Goal: Task Accomplishment & Management: Manage account settings

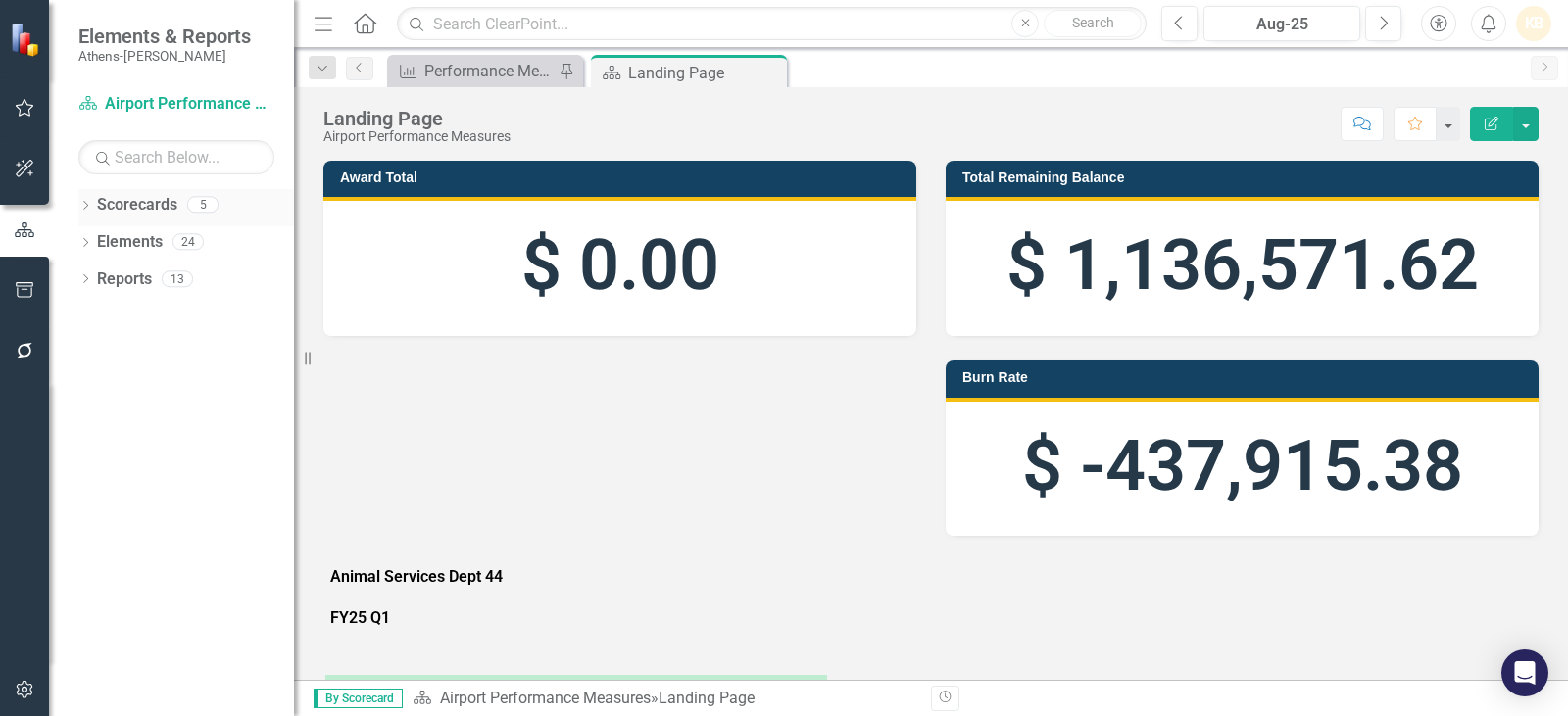
click at [127, 197] on link "Scorecards" at bounding box center [137, 205] width 80 height 23
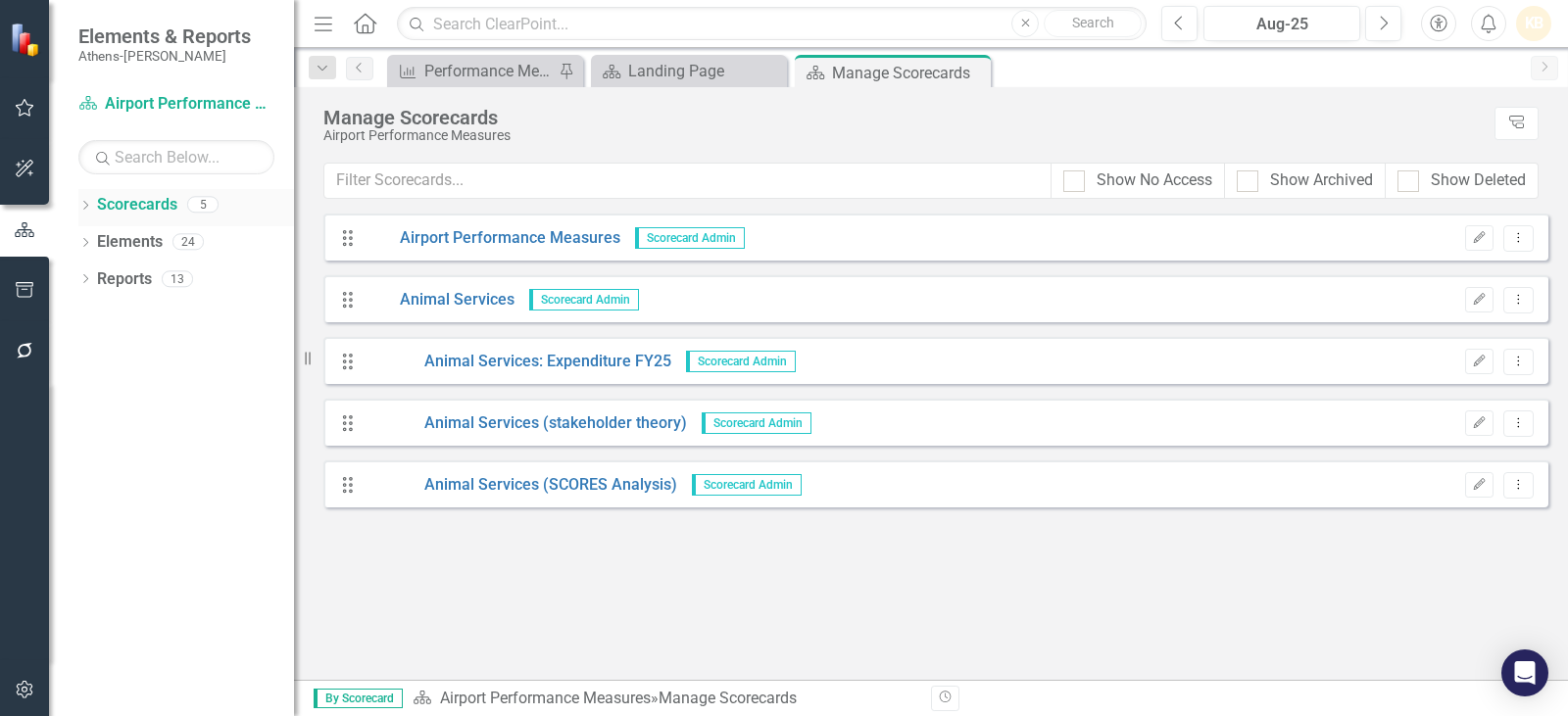
click at [89, 205] on icon "Dropdown" at bounding box center [85, 207] width 14 height 11
click at [126, 280] on link "Animal Services" at bounding box center [201, 280] width 186 height 23
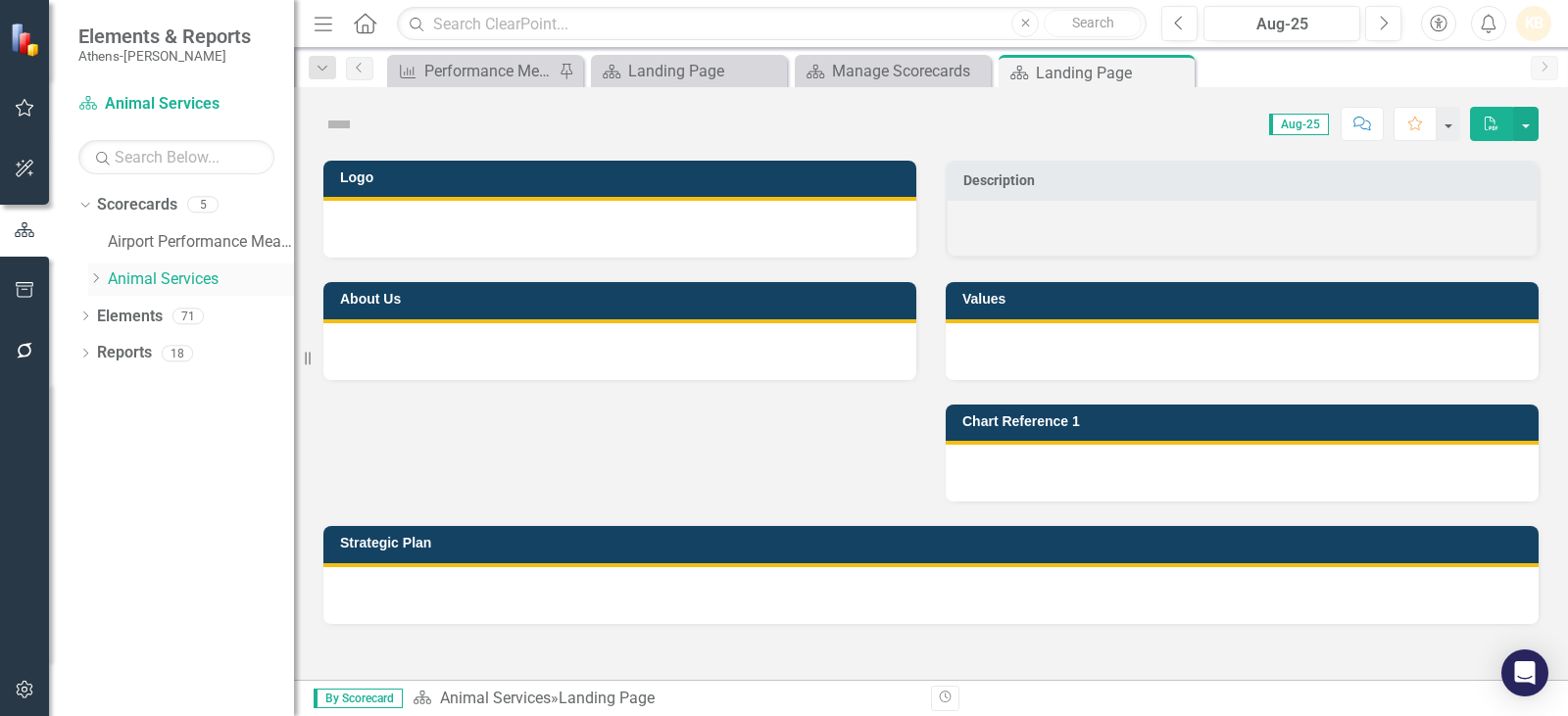
click at [89, 281] on icon "Dropdown" at bounding box center [95, 279] width 15 height 12
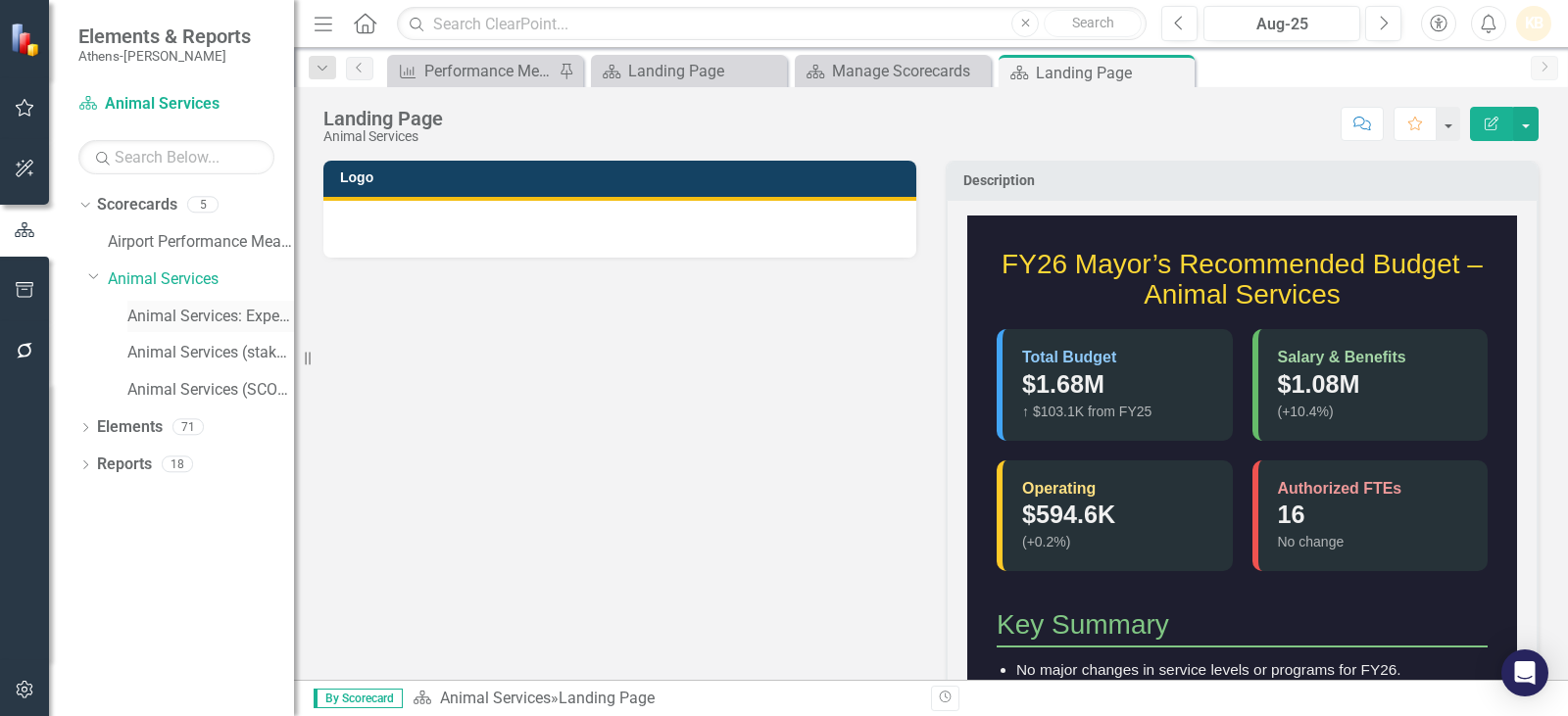
click at [158, 308] on link "Animal Services: Expenditure FY25" at bounding box center [211, 317] width 167 height 23
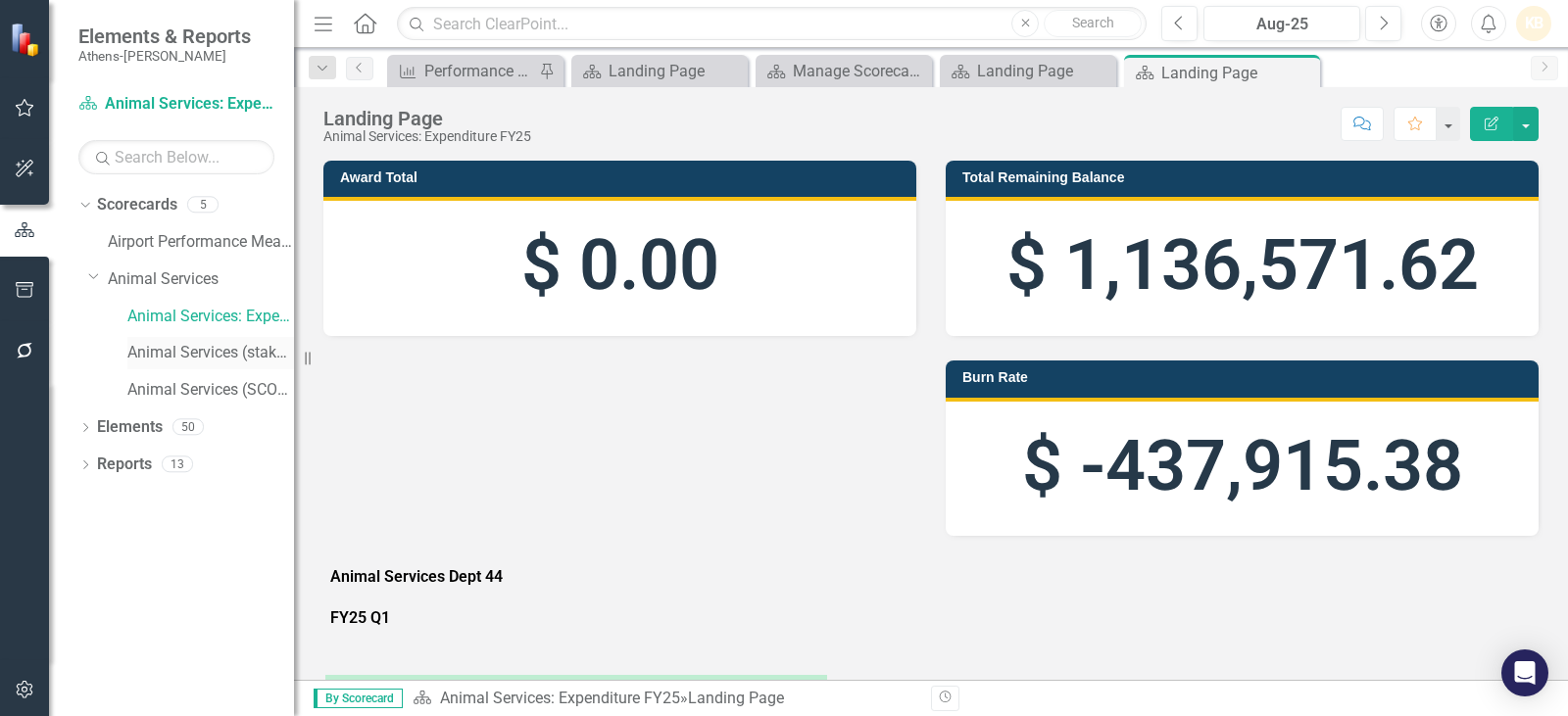
click at [157, 352] on link "Animal Services (stakeholder theory)" at bounding box center [211, 353] width 167 height 23
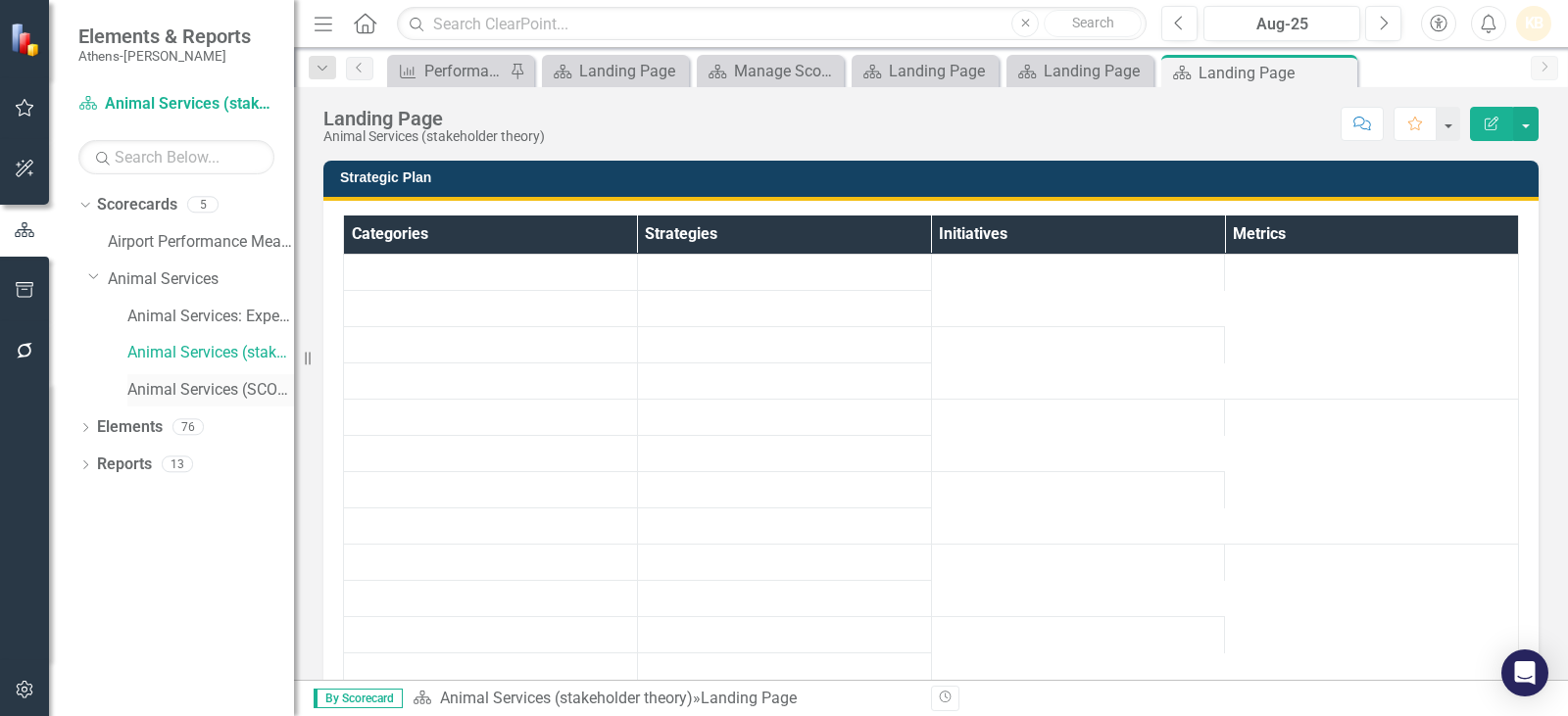
click at [149, 384] on link "Animal Services (SCORES Analysis)" at bounding box center [211, 390] width 167 height 23
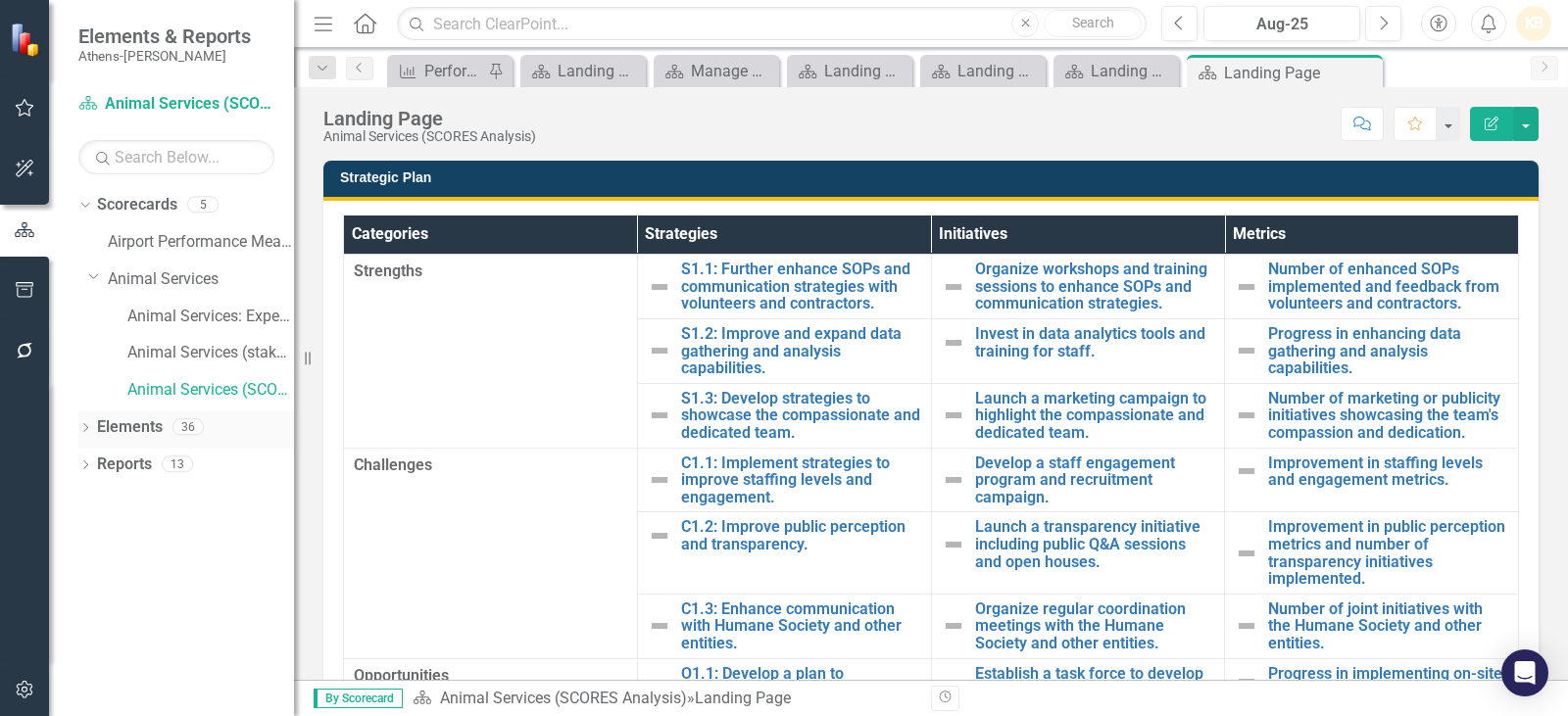
click at [121, 437] on link "Elements" at bounding box center [129, 428] width 66 height 23
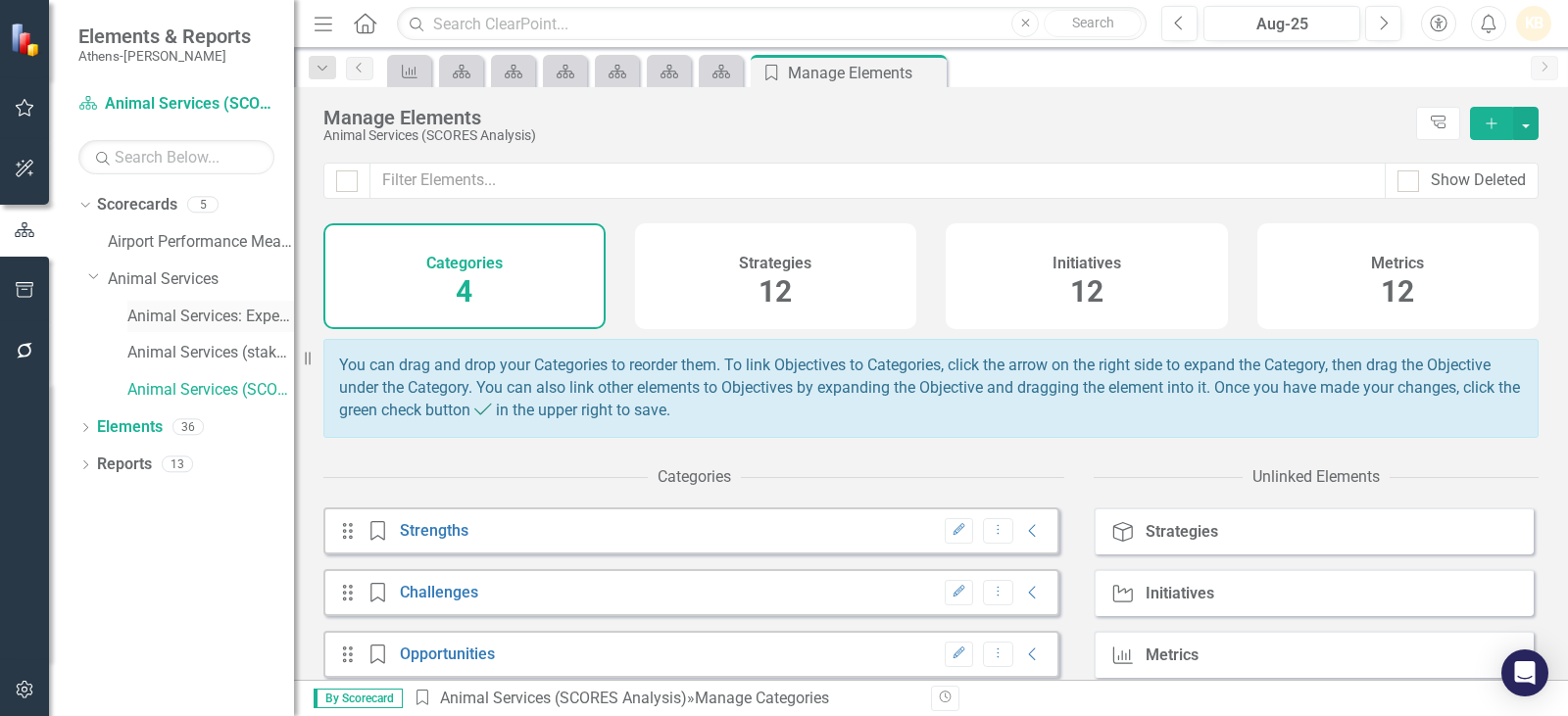
click at [150, 309] on link "Animal Services: Expenditure FY25" at bounding box center [211, 317] width 167 height 23
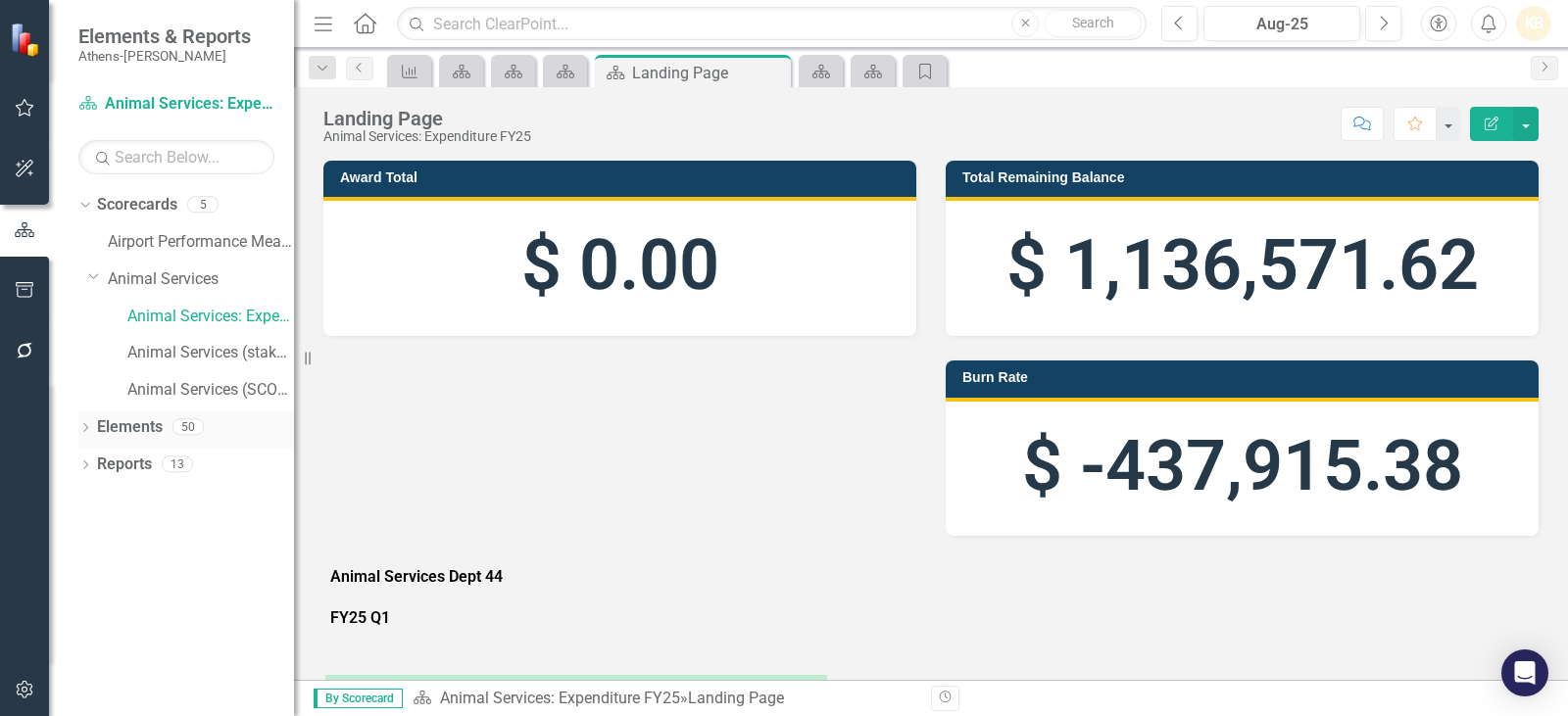
click at [144, 424] on link "Elements" at bounding box center [129, 428] width 66 height 23
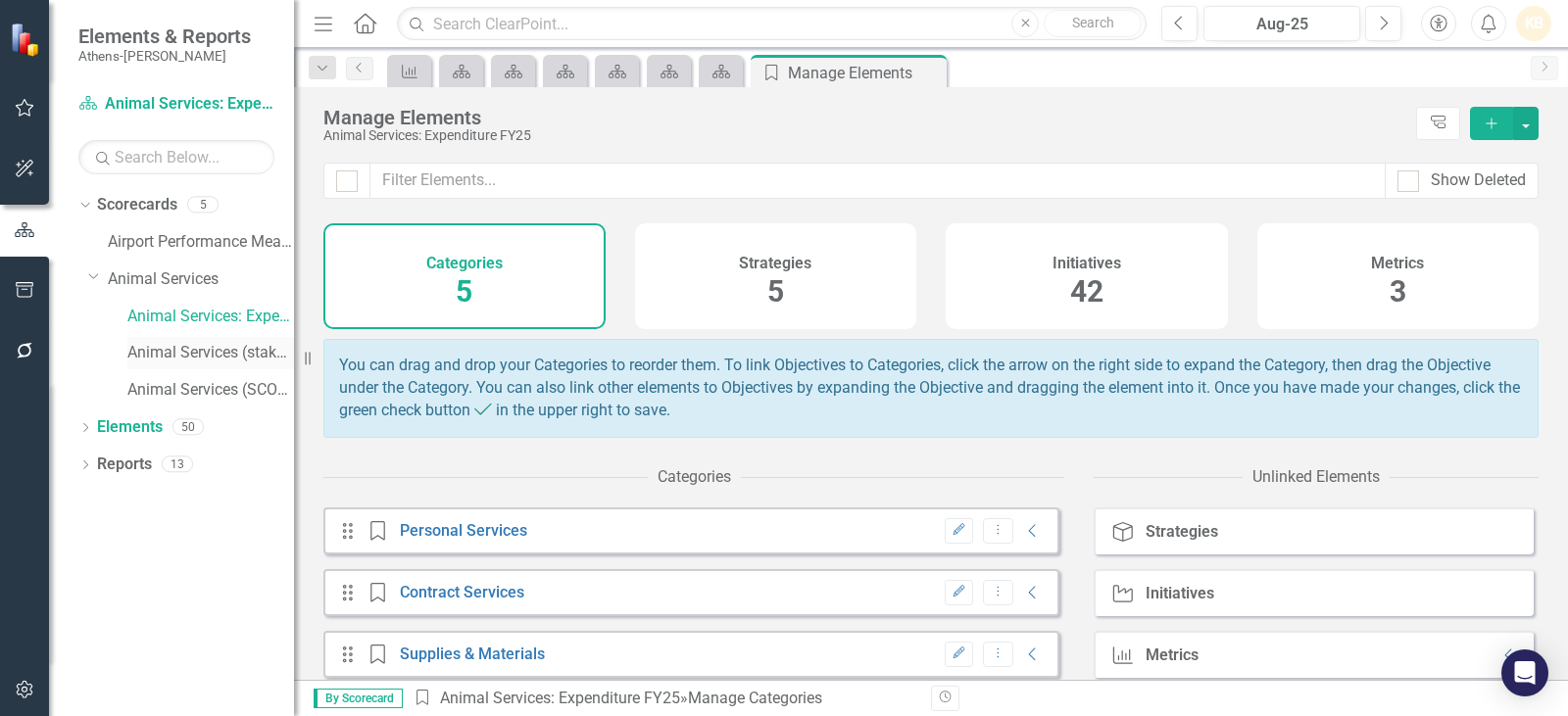
click at [164, 360] on link "Animal Services (stakeholder theory)" at bounding box center [211, 353] width 167 height 23
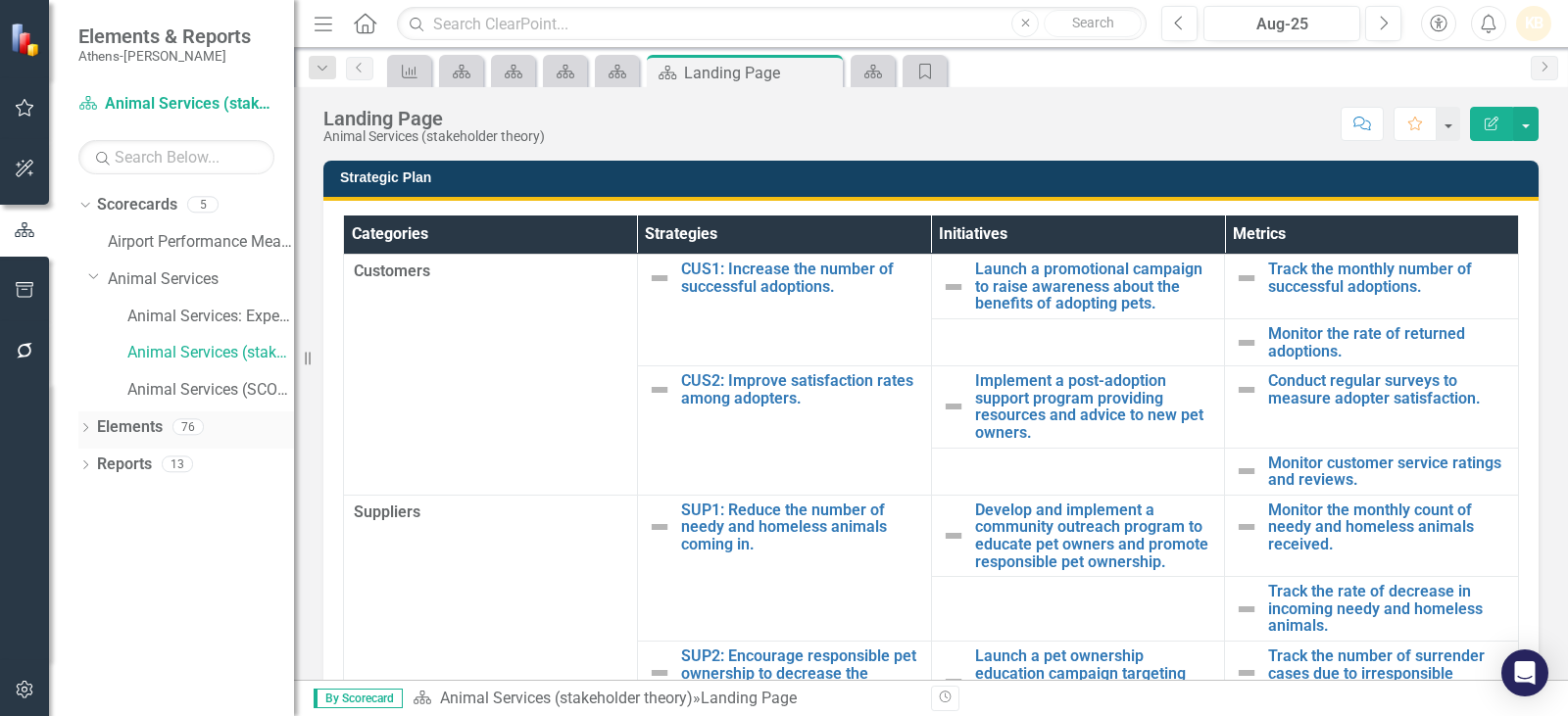
click at [138, 427] on link "Elements" at bounding box center [129, 428] width 66 height 23
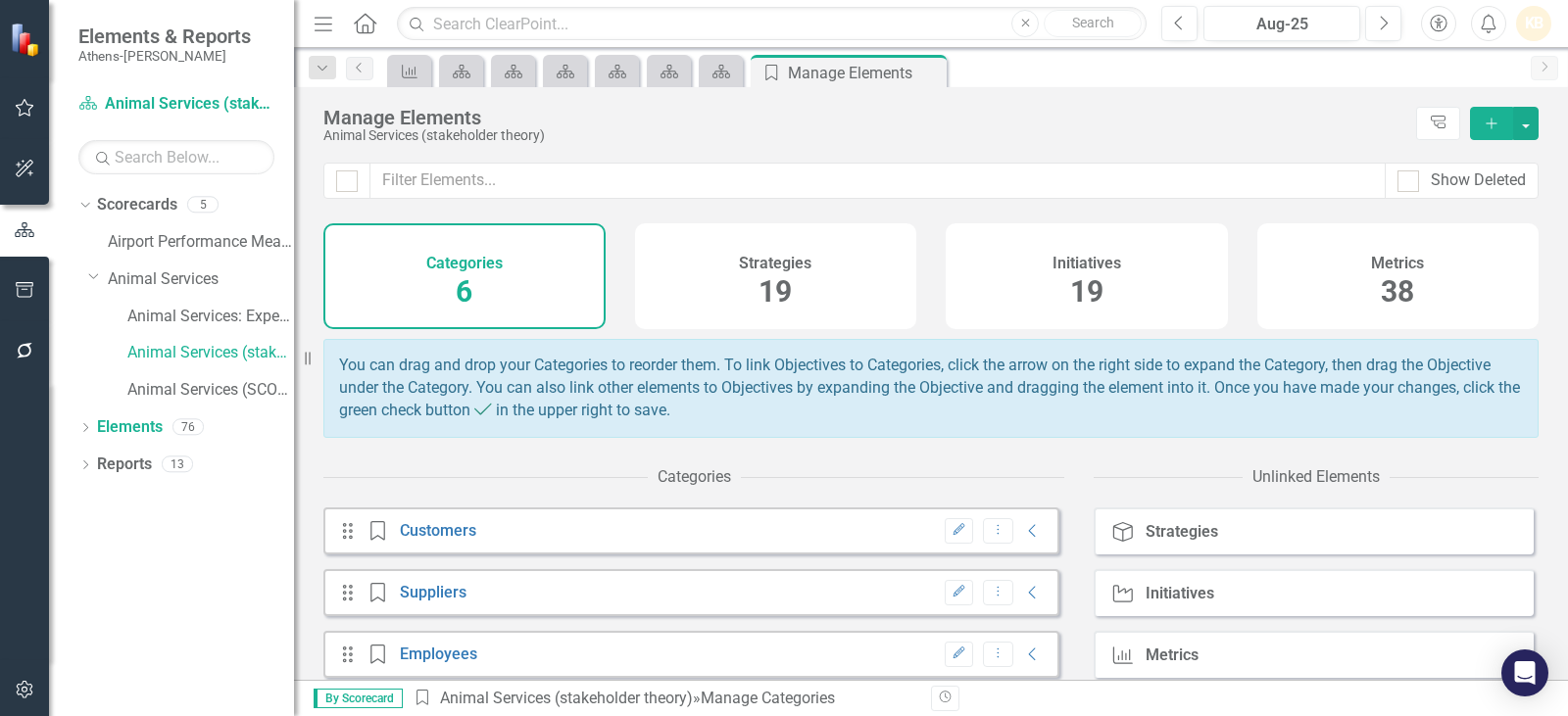
click at [1101, 278] on div "Initiatives 19" at bounding box center [1087, 277] width 282 height 106
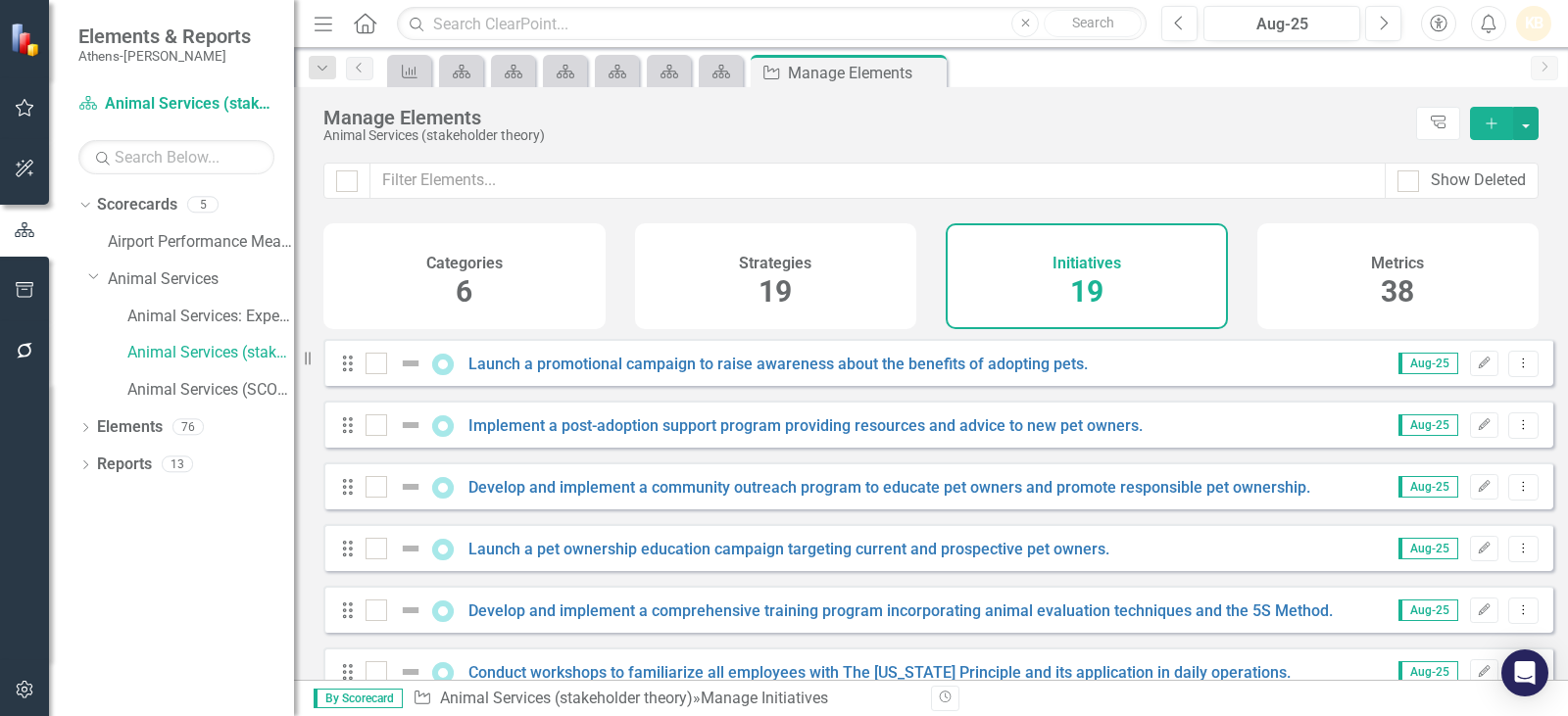
click at [758, 298] on span "19" at bounding box center [775, 291] width 33 height 34
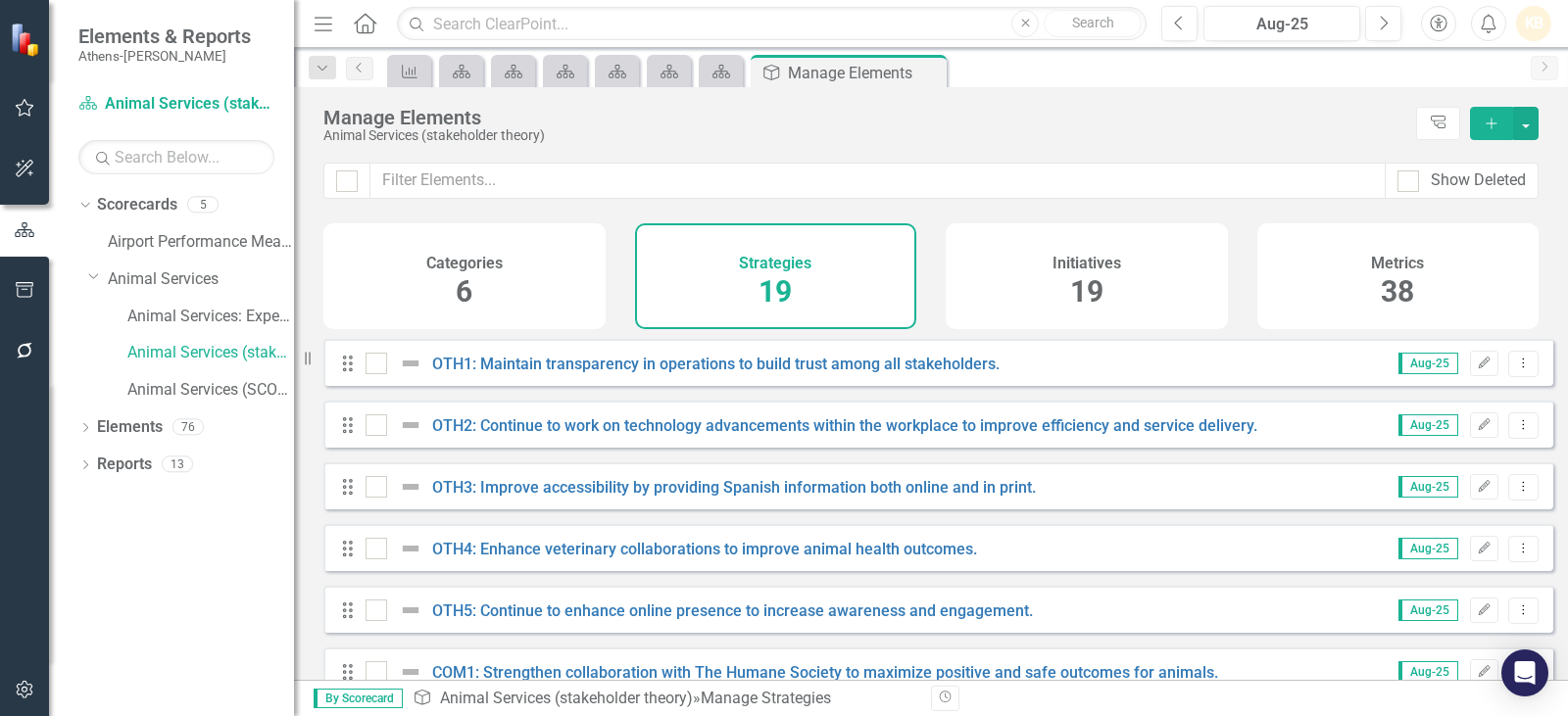
click at [1391, 298] on span "38" at bounding box center [1397, 291] width 33 height 34
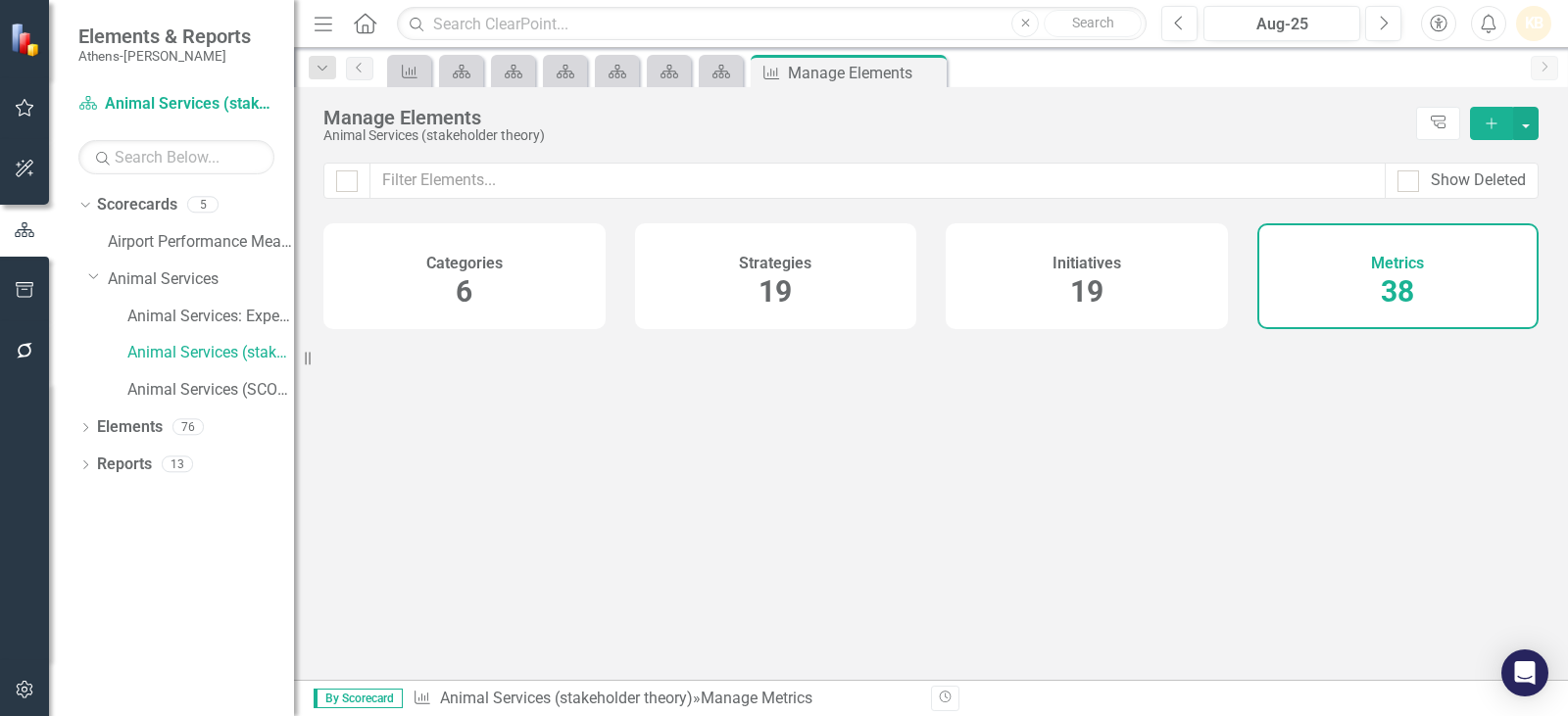
checkbox input "false"
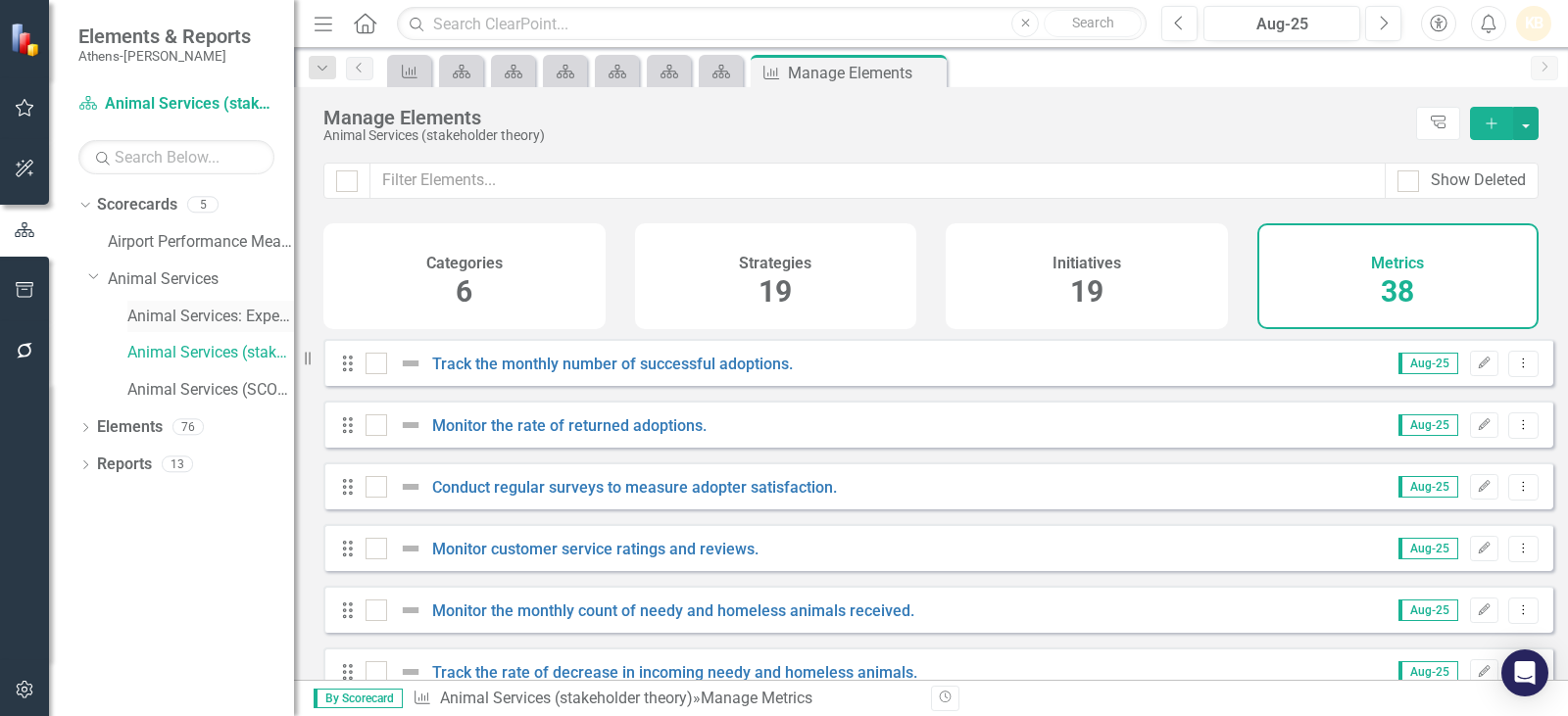
click at [205, 327] on link "Animal Services: Expenditure FY25" at bounding box center [211, 317] width 167 height 23
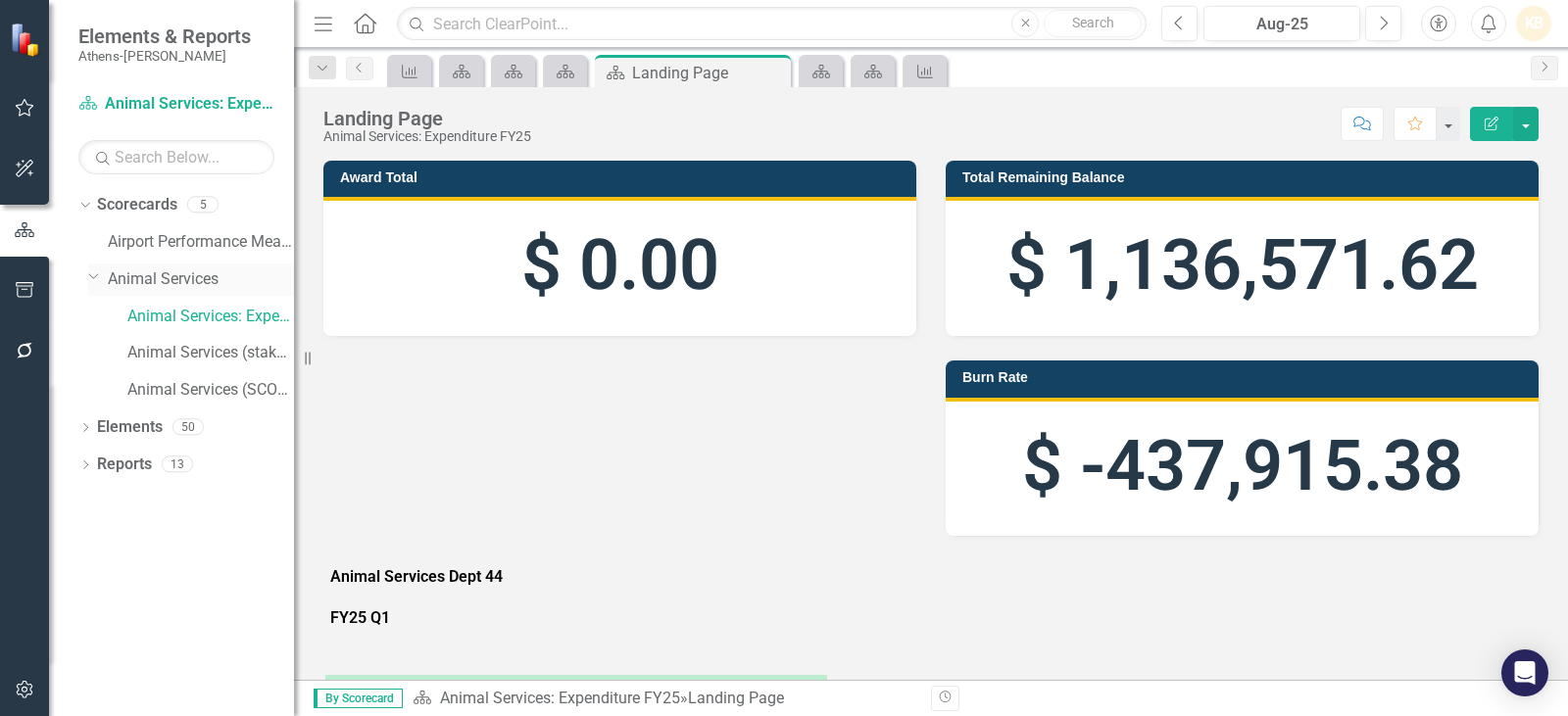
click at [188, 267] on div "Dropdown Animal Services" at bounding box center [191, 280] width 206 height 32
click at [177, 280] on link "Animal Services" at bounding box center [201, 280] width 186 height 23
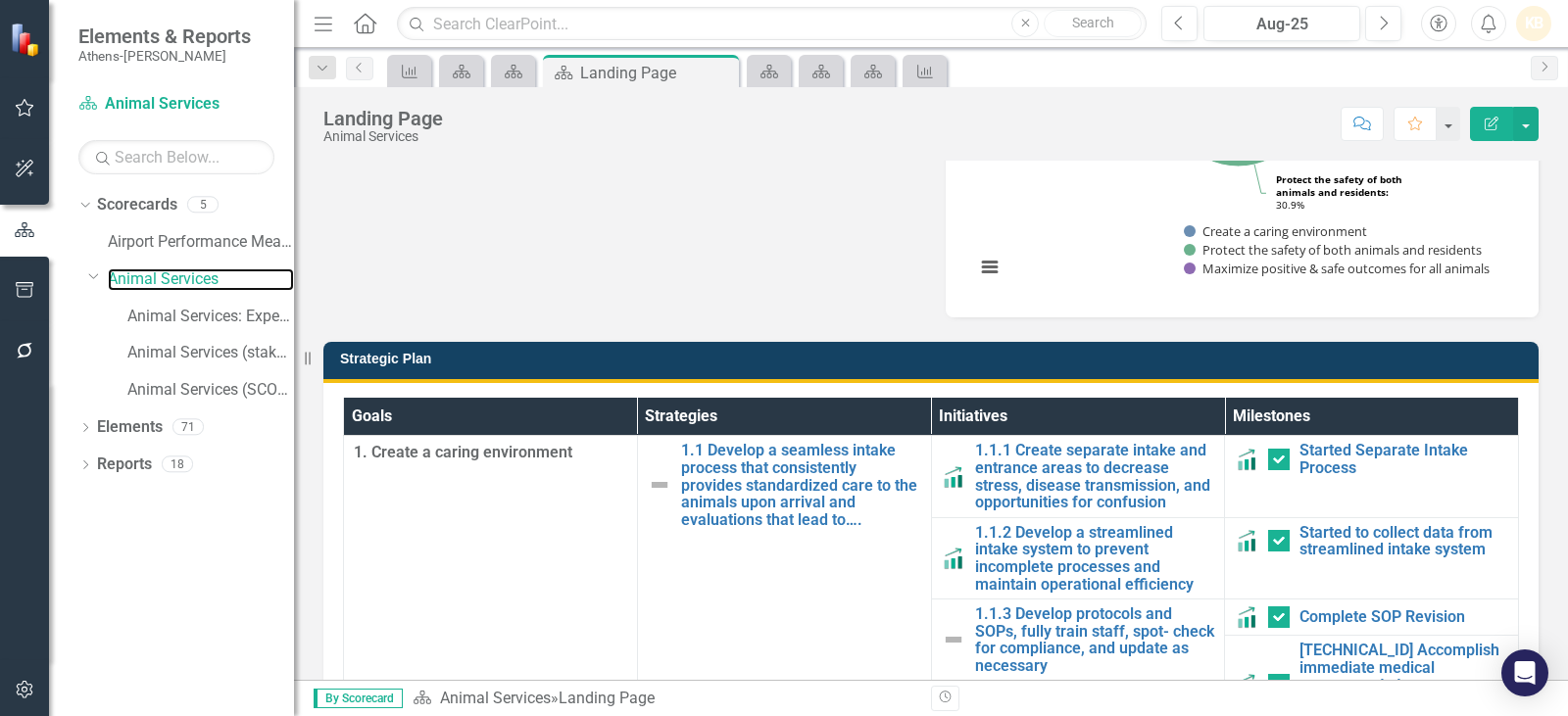
scroll to position [1764, 0]
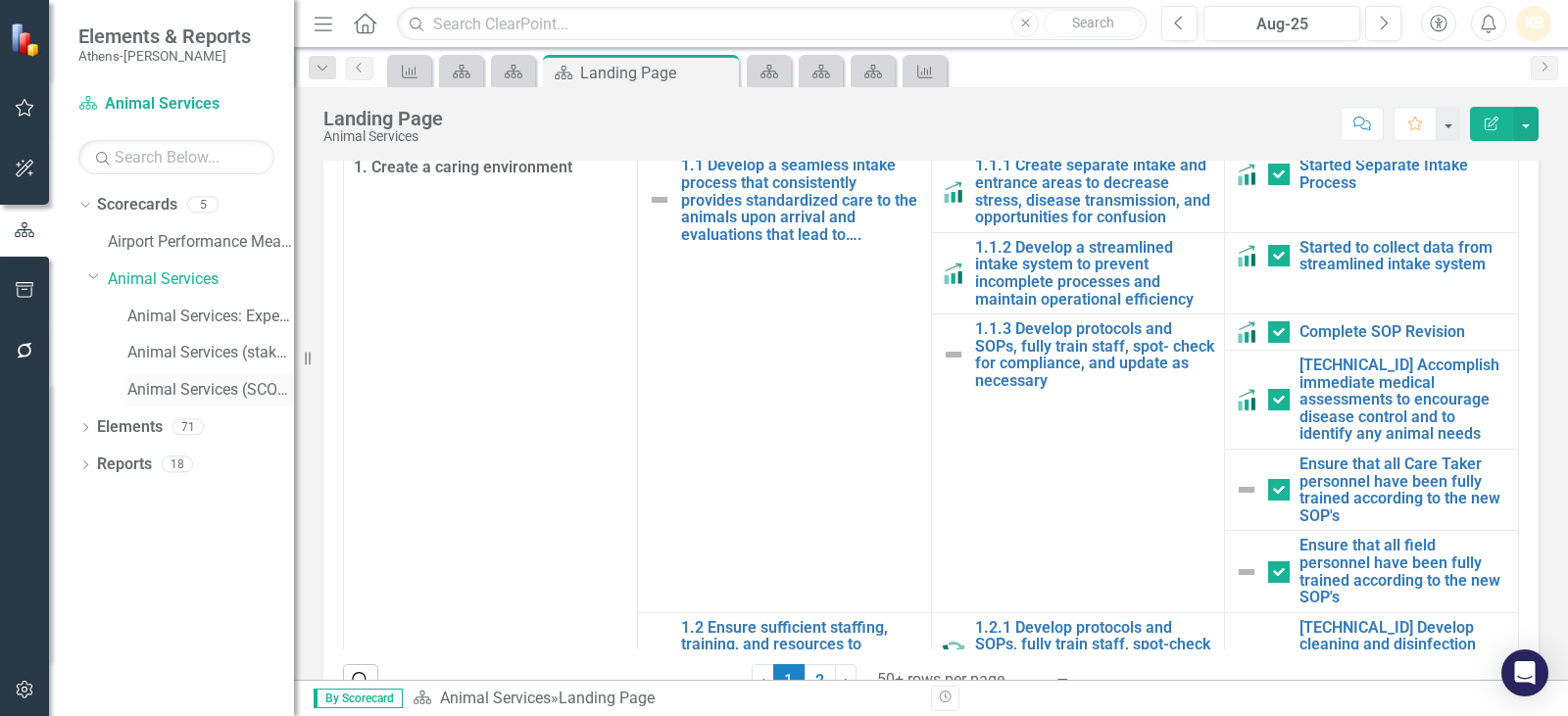
click at [235, 399] on link "Animal Services (SCORES Analysis)" at bounding box center [211, 390] width 167 height 23
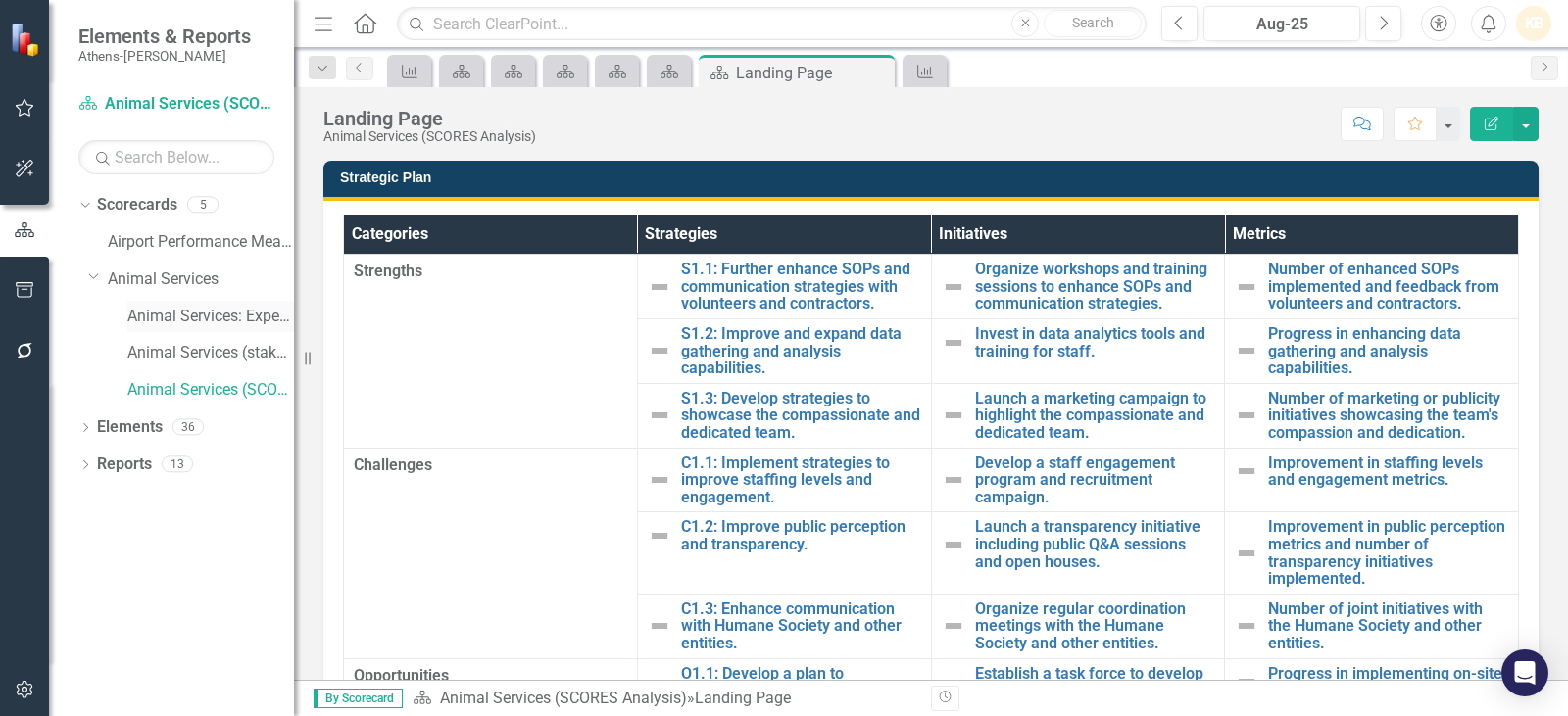
click at [185, 321] on link "Animal Services: Expenditure FY25" at bounding box center [211, 317] width 167 height 23
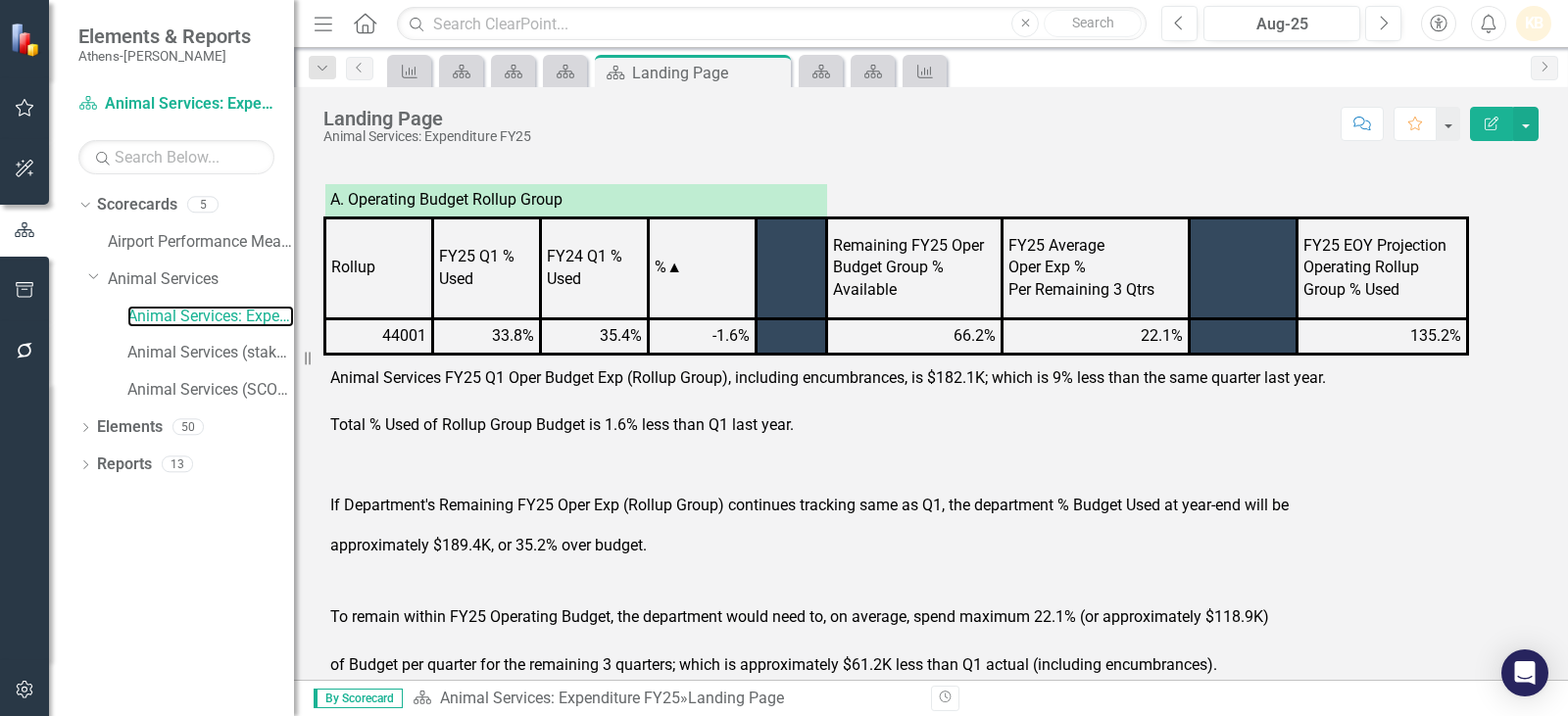
scroll to position [588, 0]
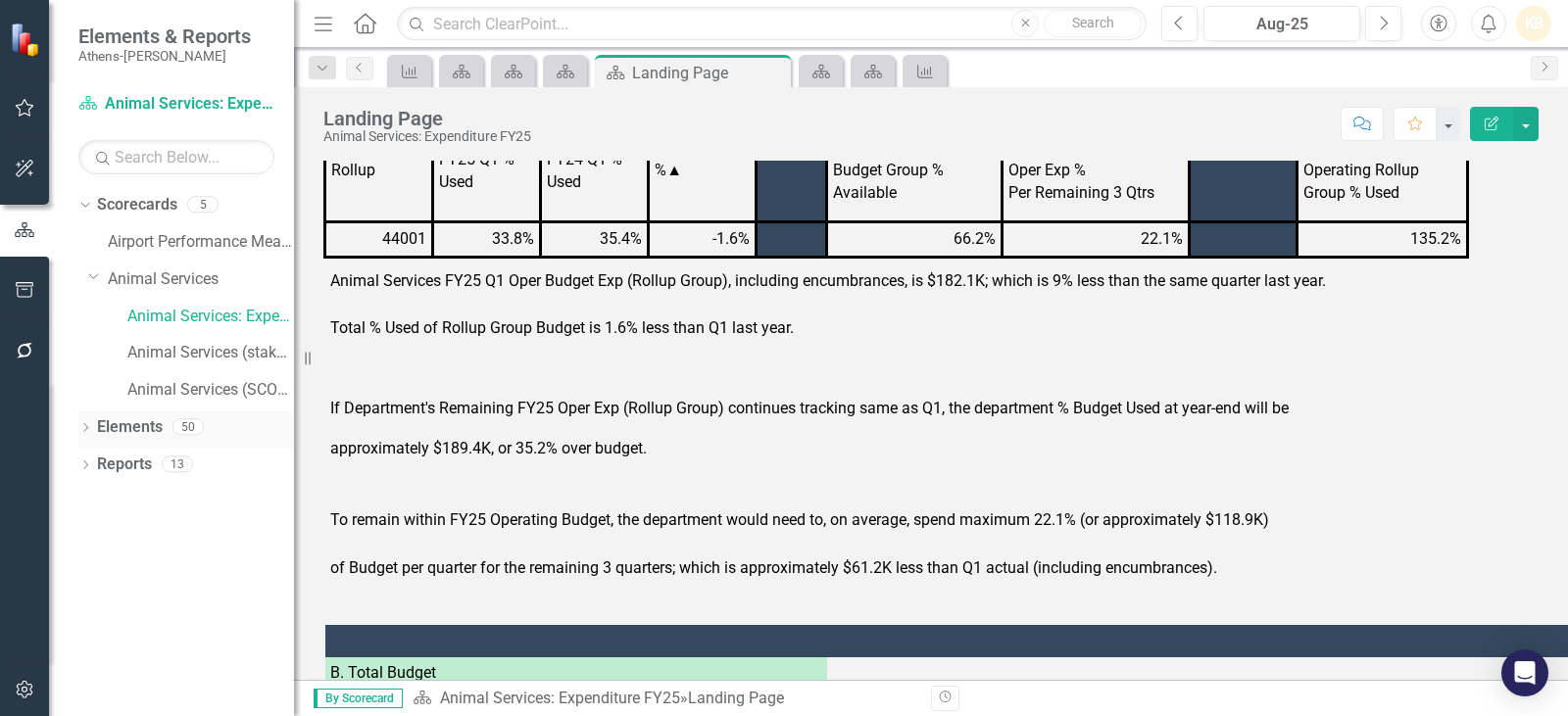
click at [137, 424] on link "Elements" at bounding box center [129, 428] width 66 height 23
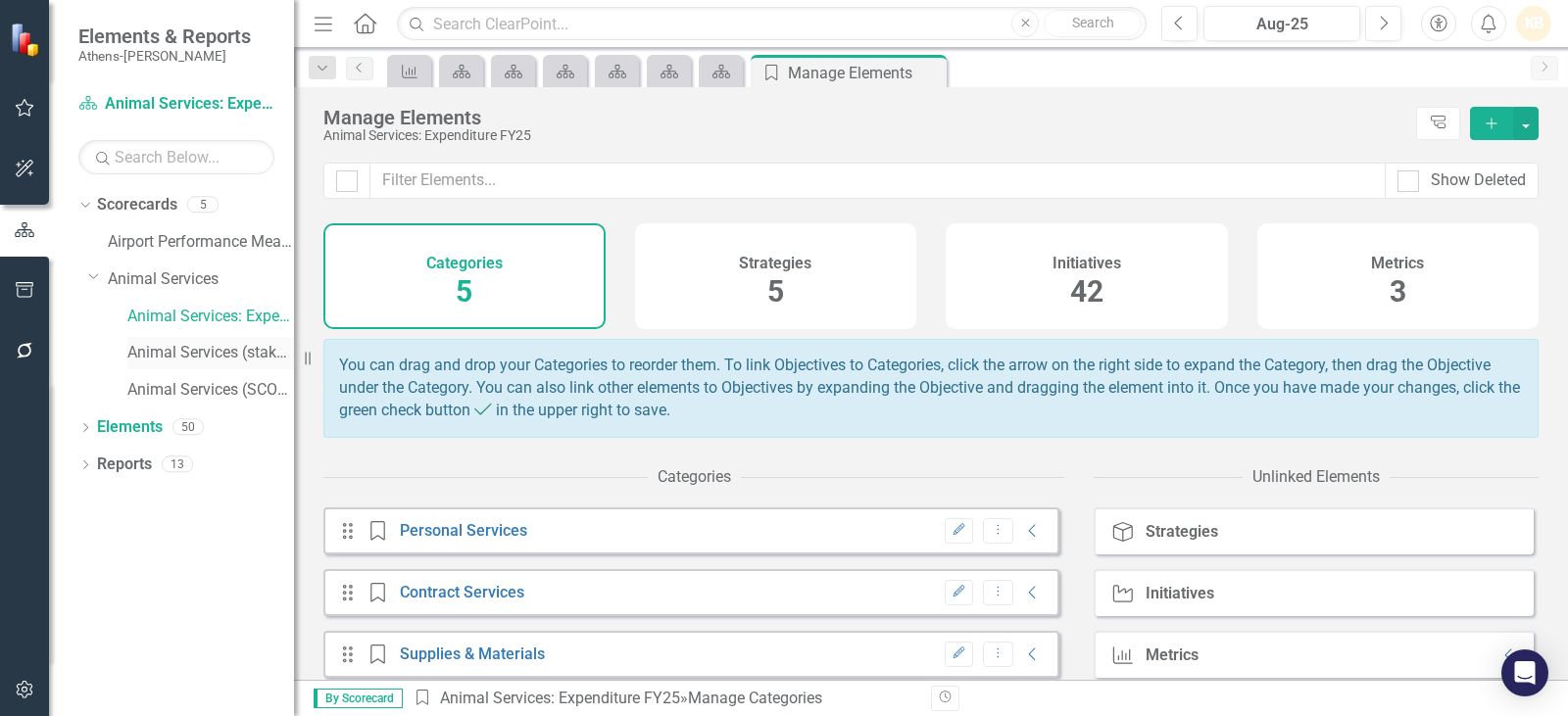
click at [201, 353] on link "Animal Services (stakeholder theory)" at bounding box center [211, 353] width 167 height 23
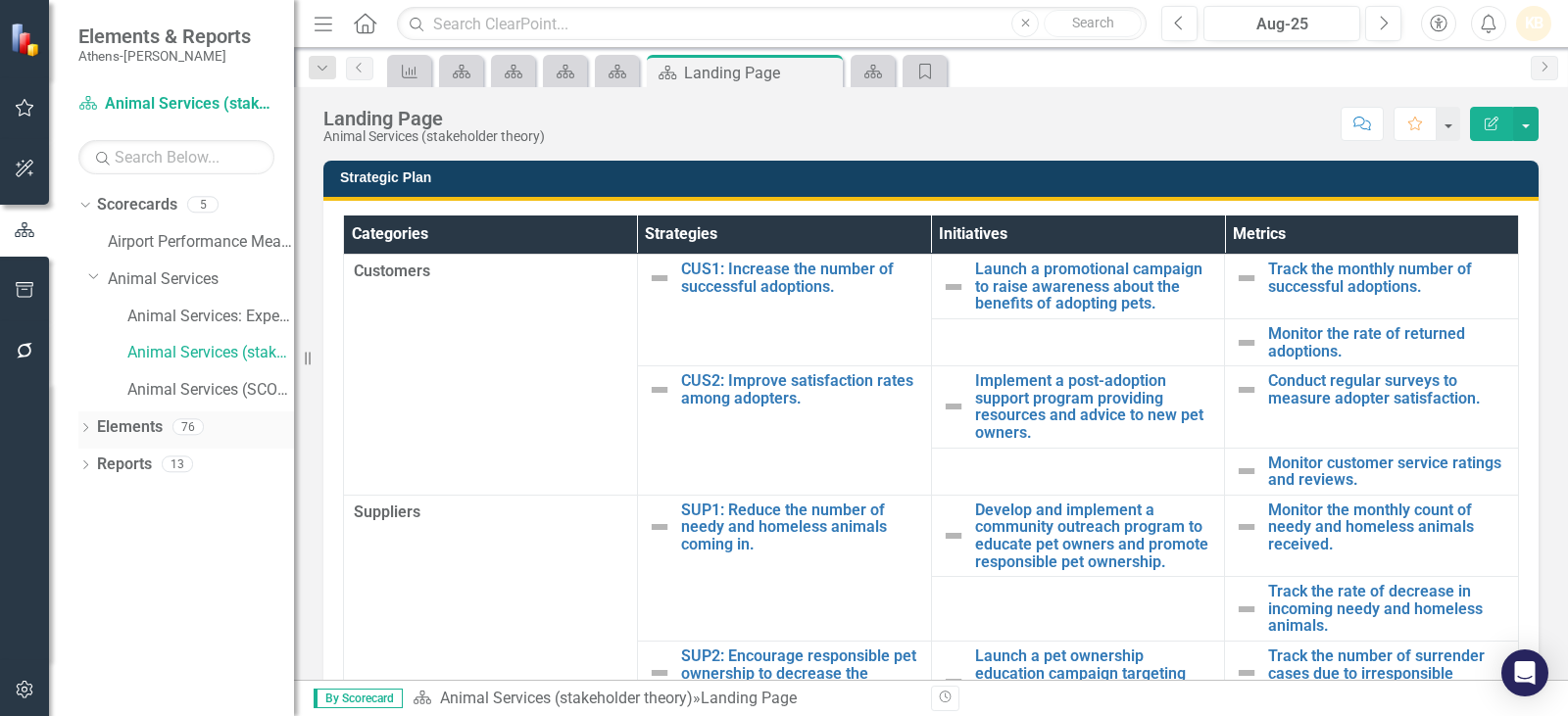
click at [136, 427] on link "Elements" at bounding box center [129, 428] width 66 height 23
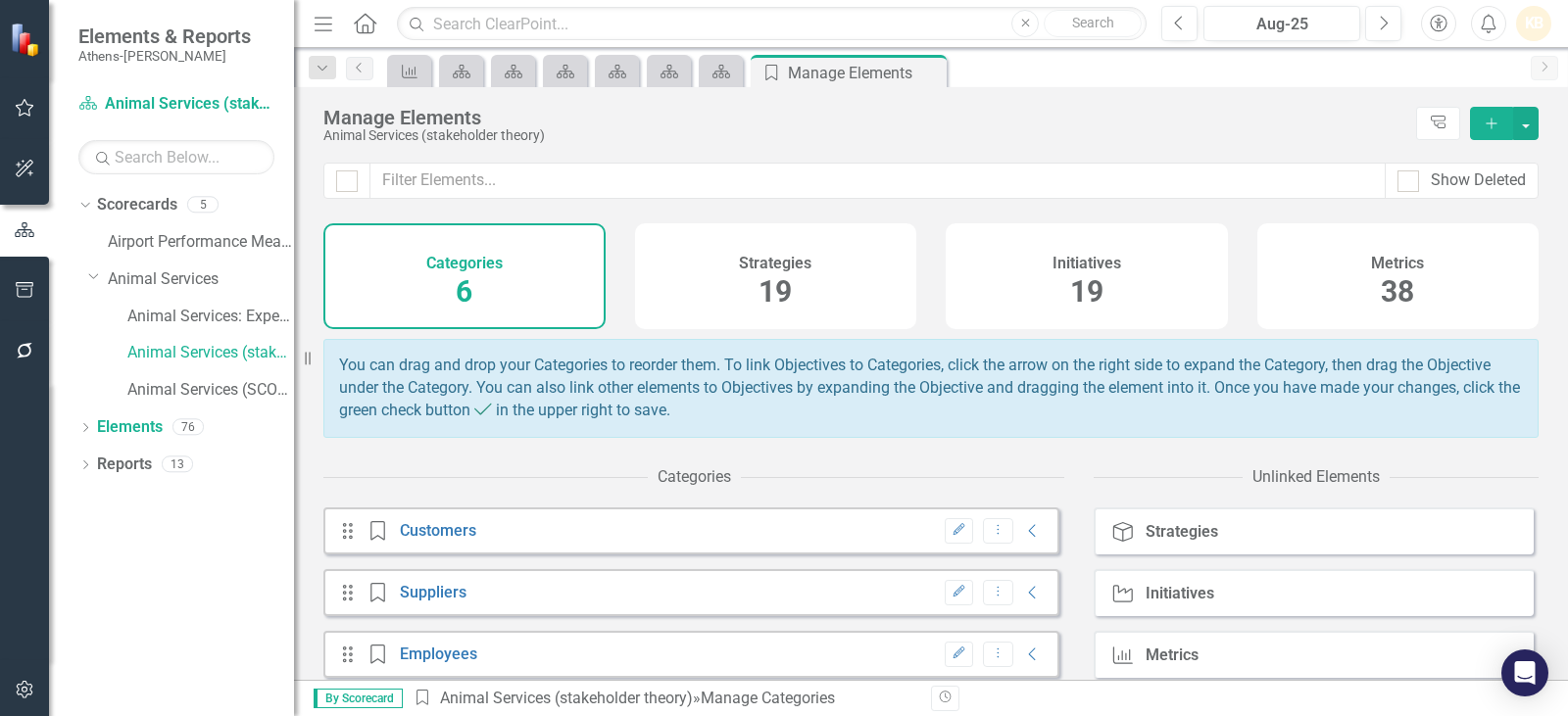
click at [1058, 301] on div "Initiatives 19" at bounding box center [1087, 277] width 282 height 106
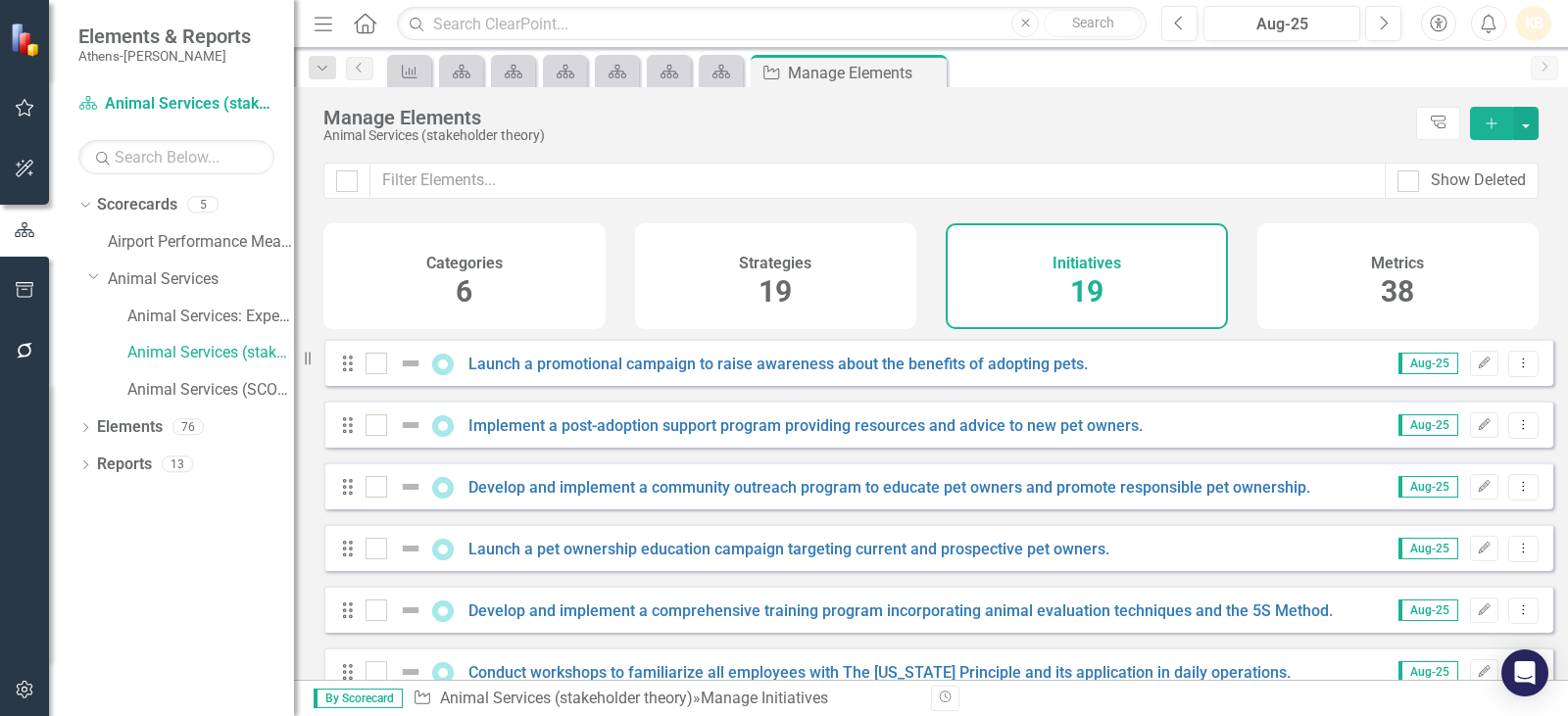
click at [809, 298] on div "Strategies 19" at bounding box center [777, 277] width 282 height 106
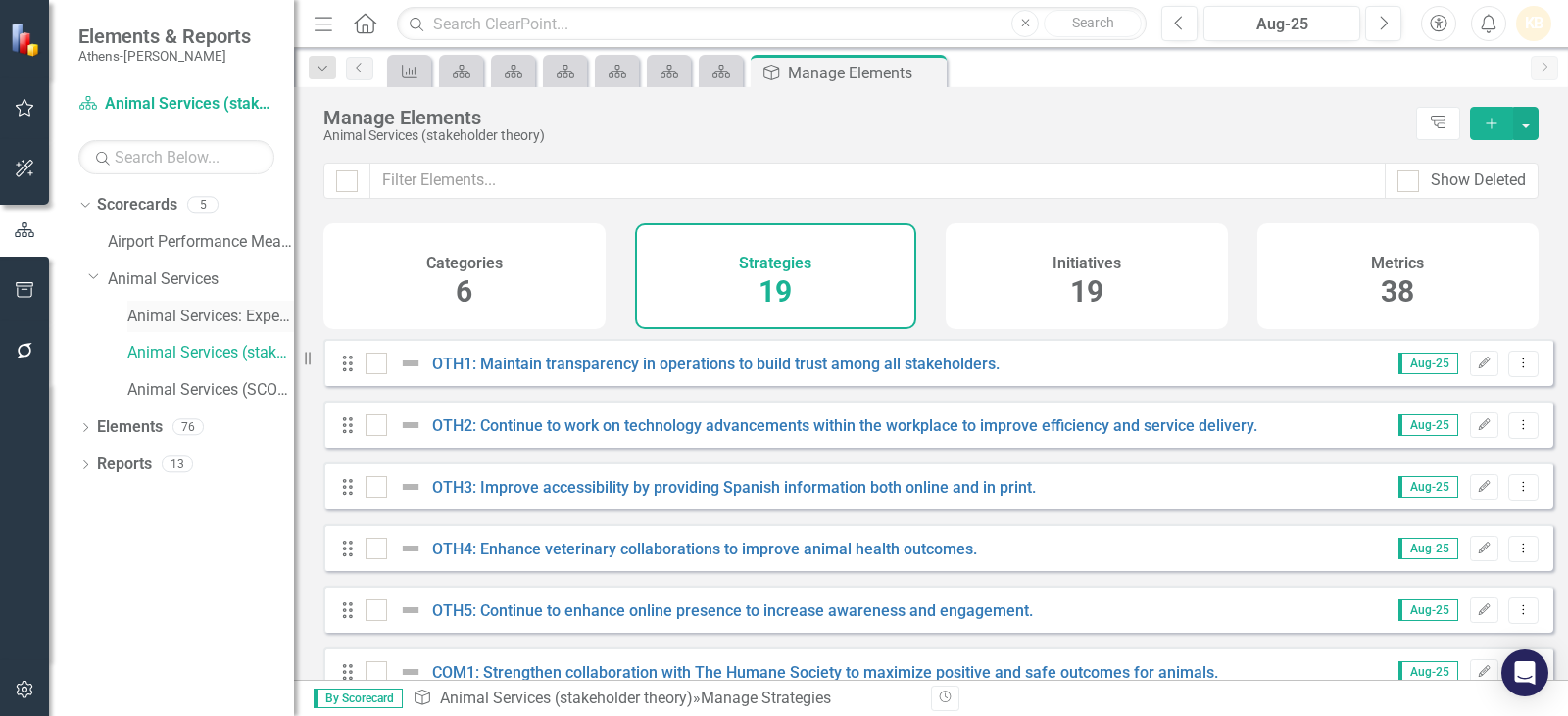
click at [197, 330] on div "Animal Services: Expenditure FY25" at bounding box center [211, 317] width 167 height 32
click at [119, 426] on link "Elements" at bounding box center [129, 428] width 66 height 23
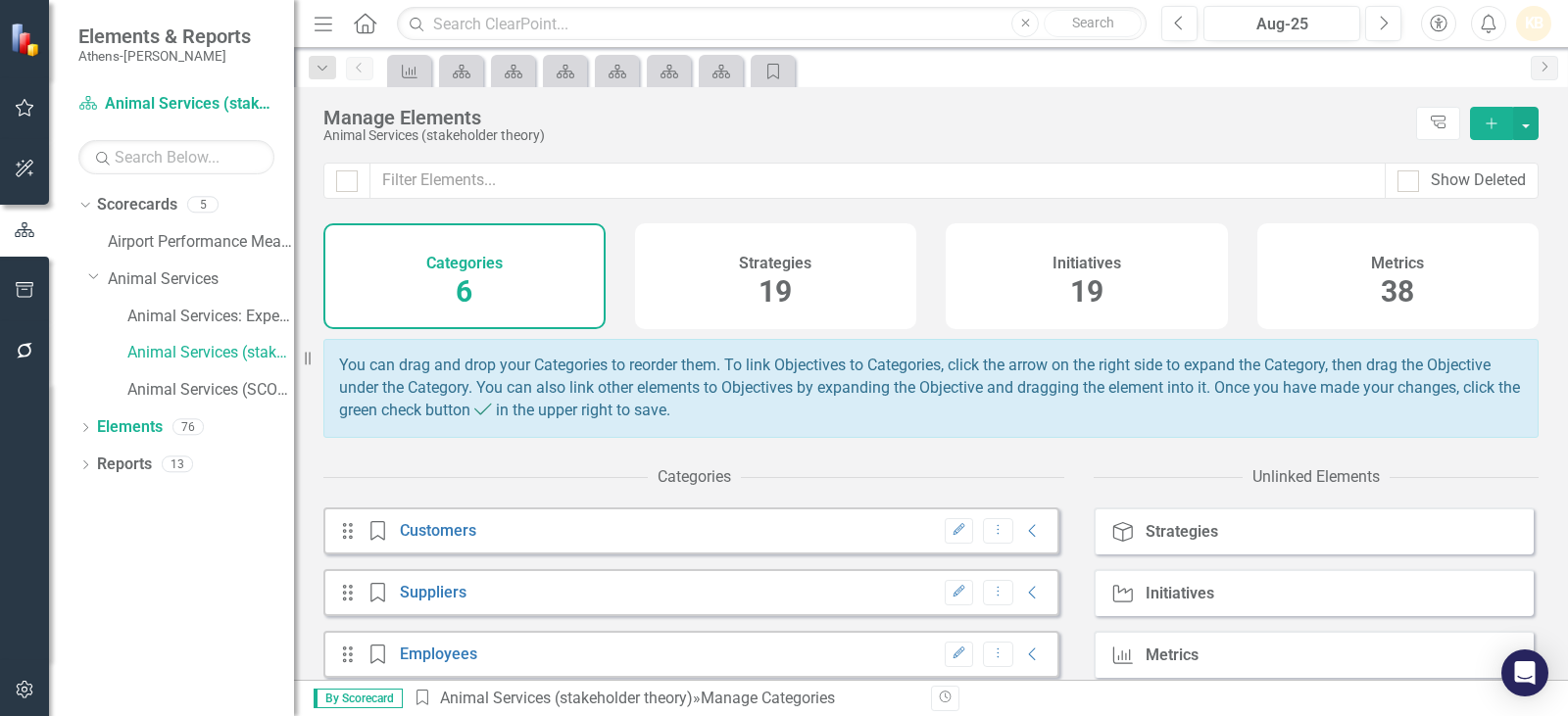
click at [1059, 283] on div "Initiatives 19" at bounding box center [1087, 277] width 282 height 106
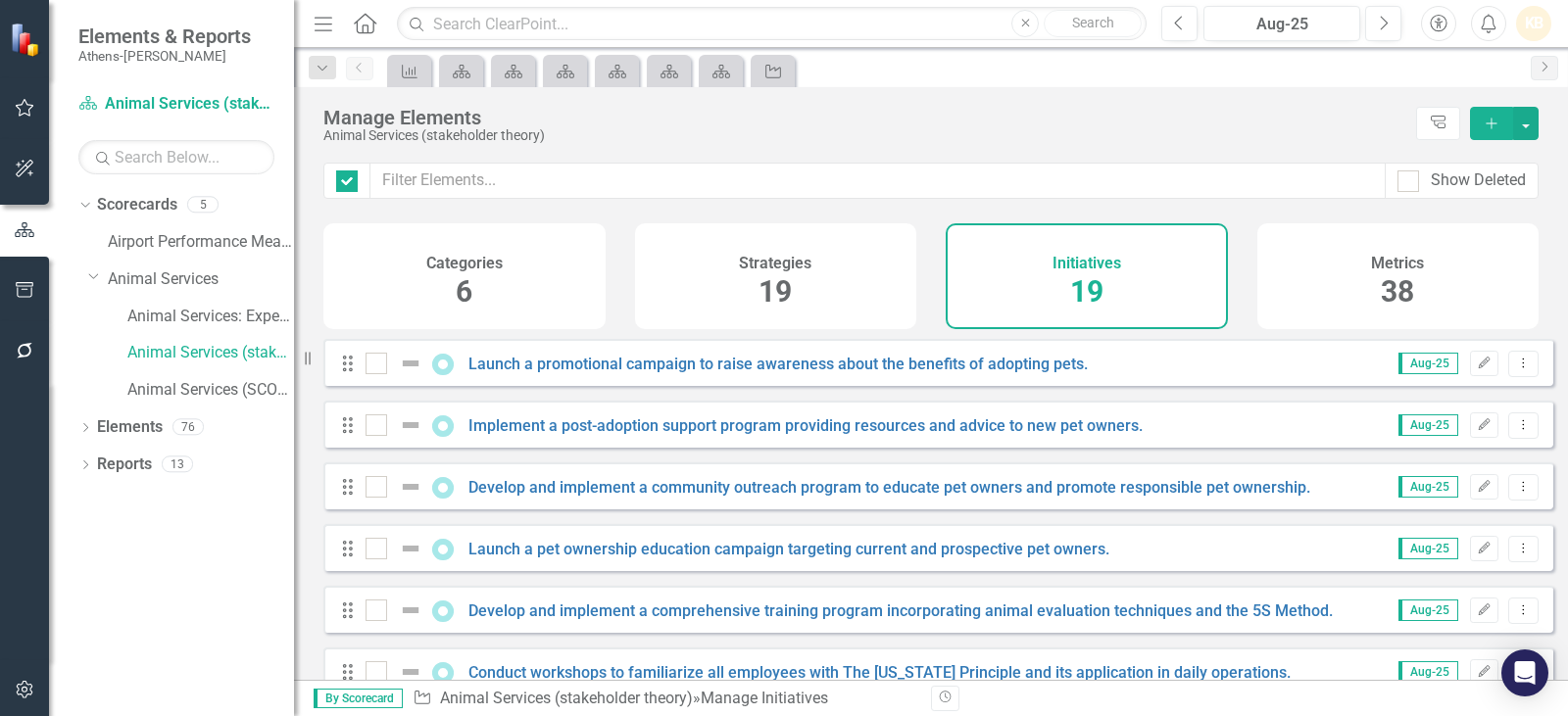
checkbox input "false"
click at [765, 307] on span "19" at bounding box center [775, 291] width 33 height 34
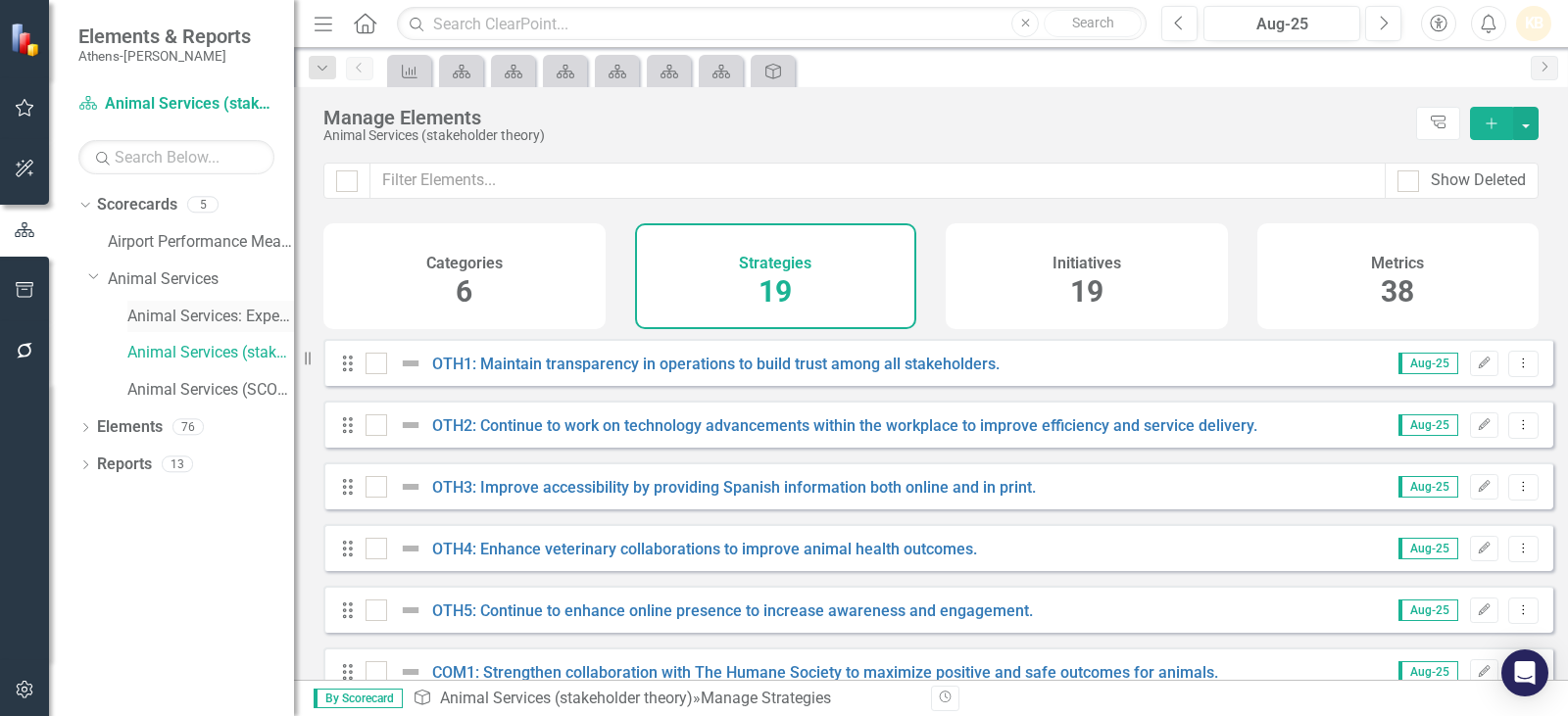
click at [231, 314] on link "Animal Services: Expenditure FY25" at bounding box center [211, 317] width 167 height 23
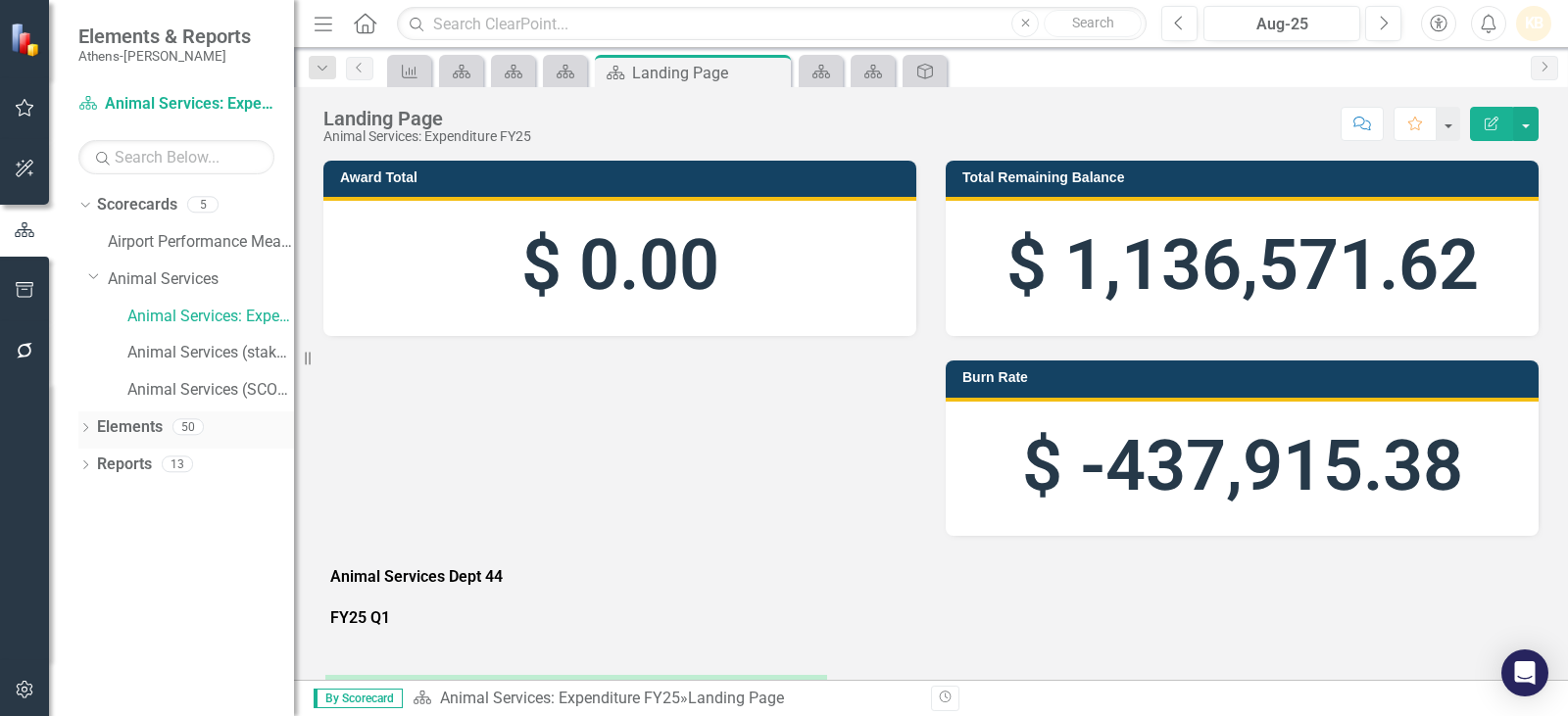
click at [140, 430] on link "Elements" at bounding box center [129, 428] width 66 height 23
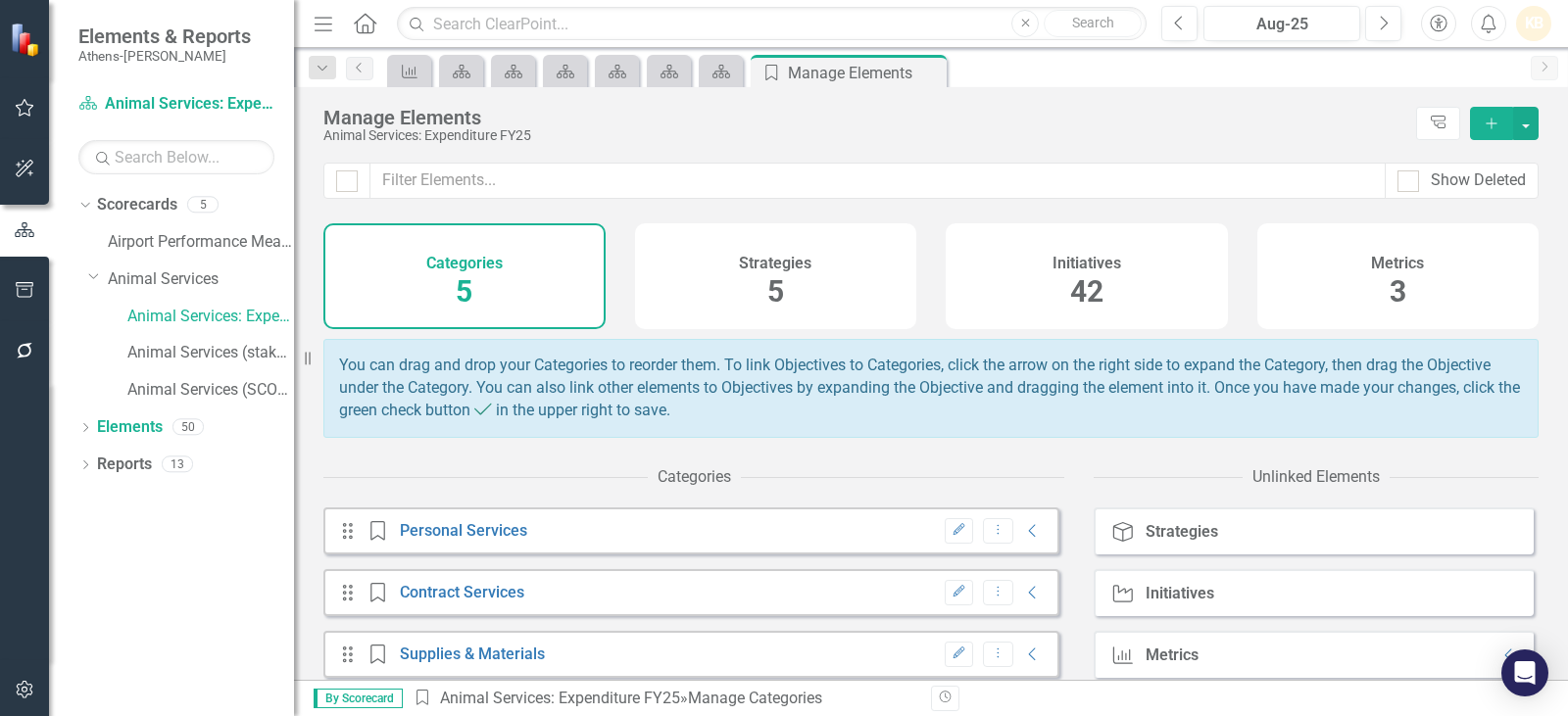
click at [1391, 311] on div "3" at bounding box center [1397, 292] width 17 height 42
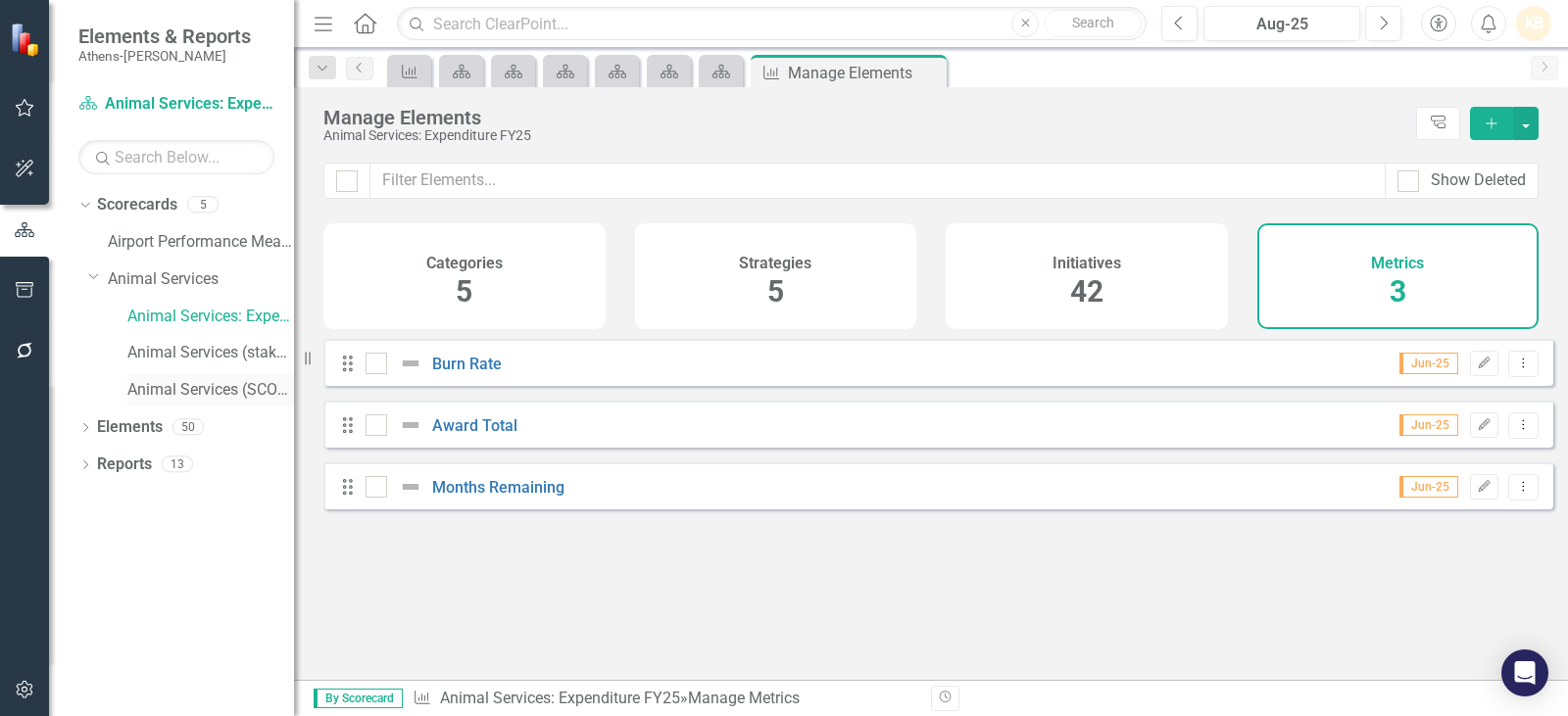
click at [213, 384] on link "Animal Services (SCORES Analysis)" at bounding box center [211, 390] width 167 height 23
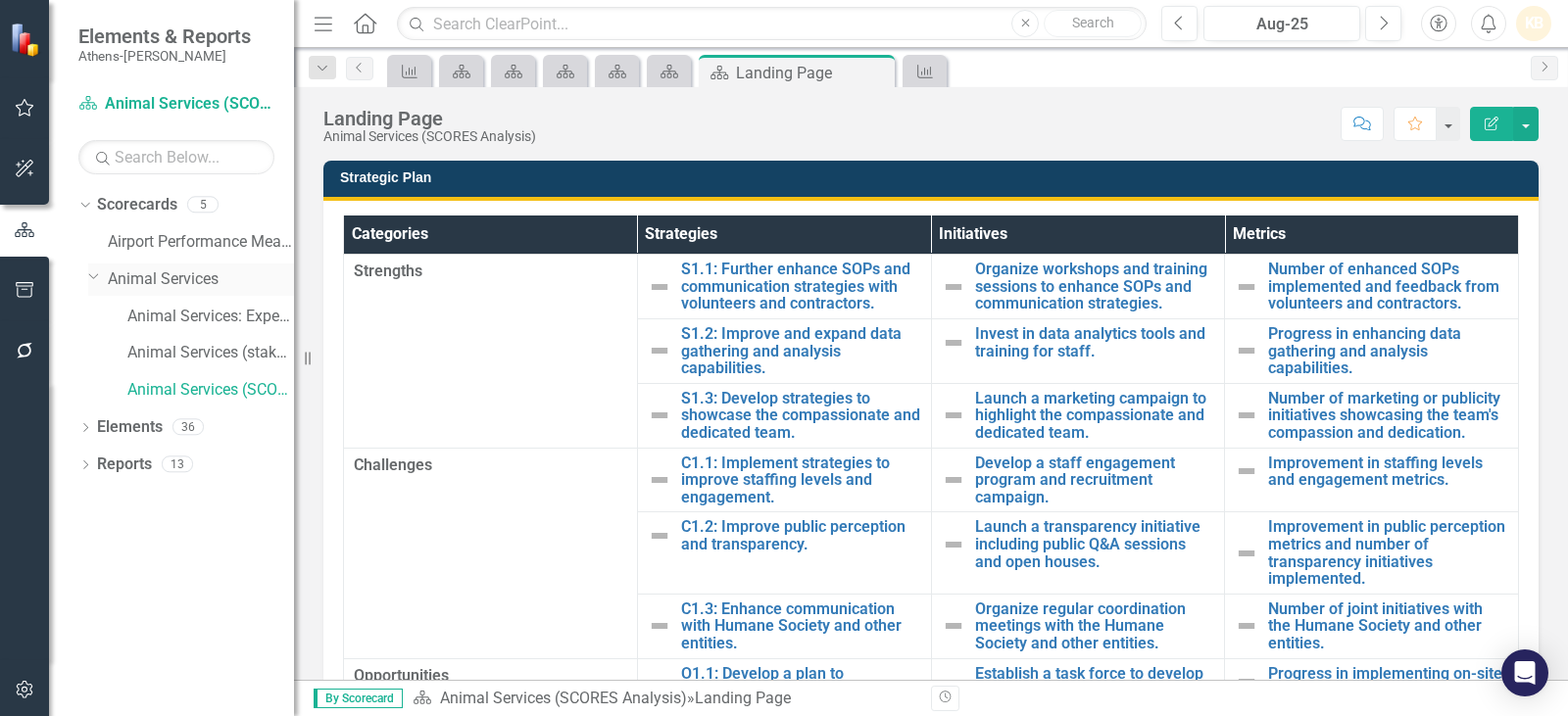
click at [177, 277] on link "Animal Services" at bounding box center [201, 280] width 186 height 23
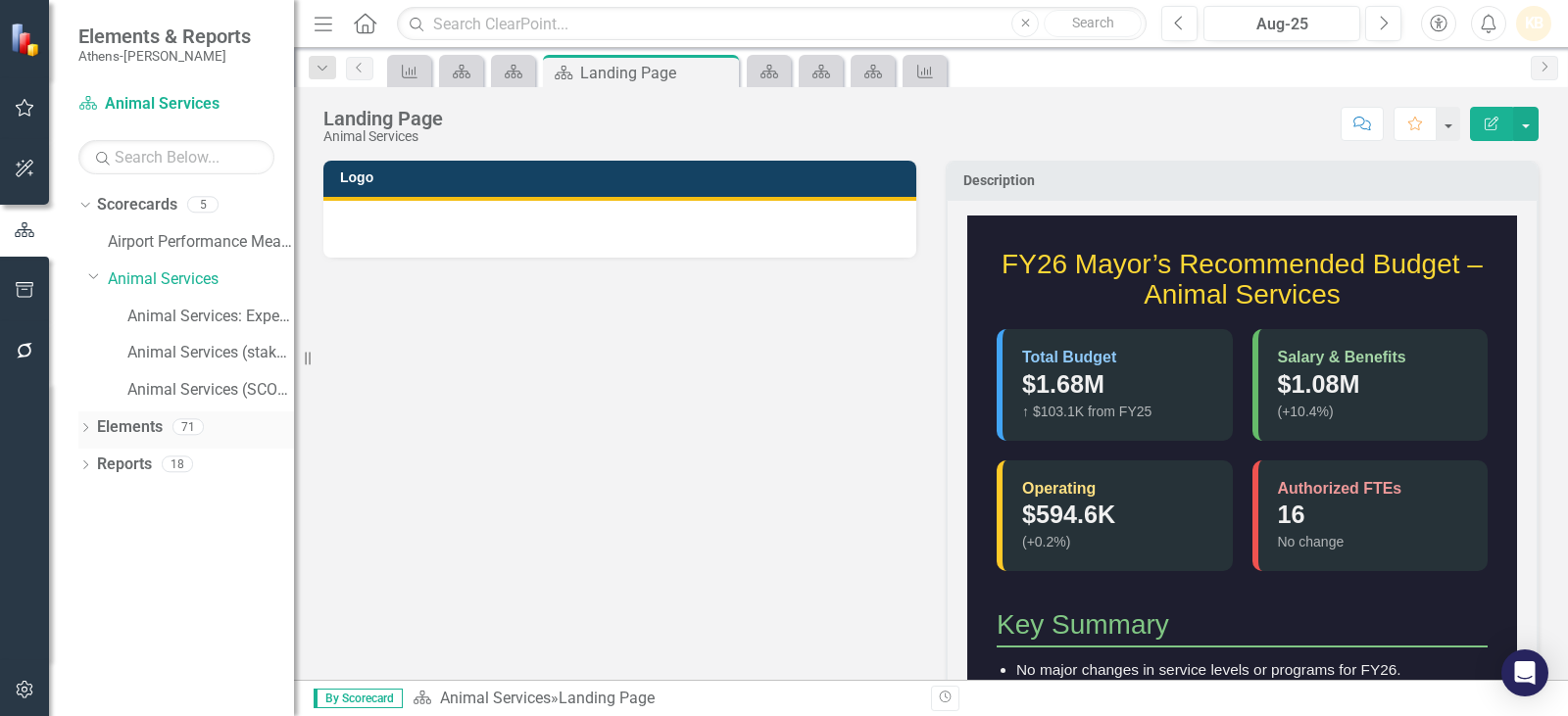
click at [144, 428] on link "Elements" at bounding box center [129, 428] width 66 height 23
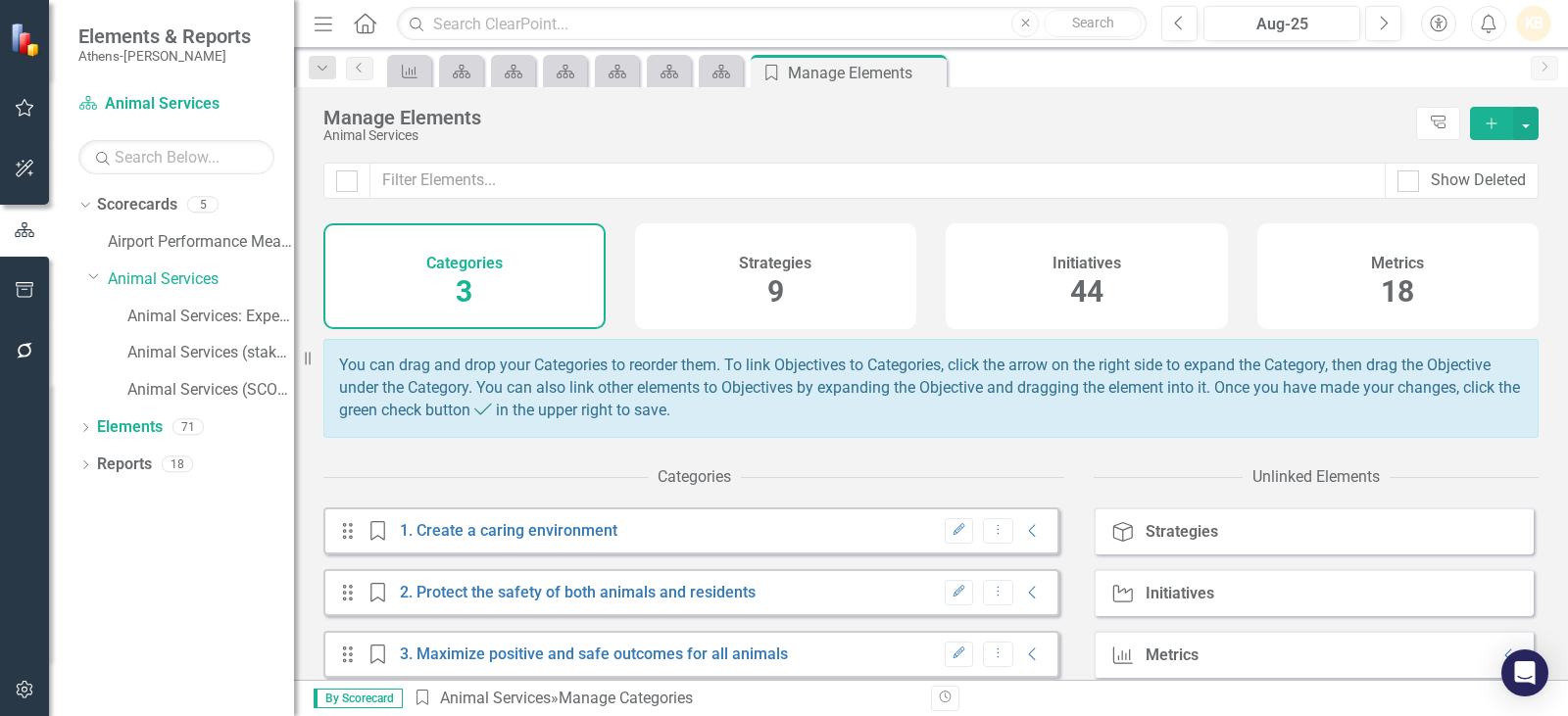
click at [1459, 317] on div "Metrics 18" at bounding box center [1398, 277] width 282 height 106
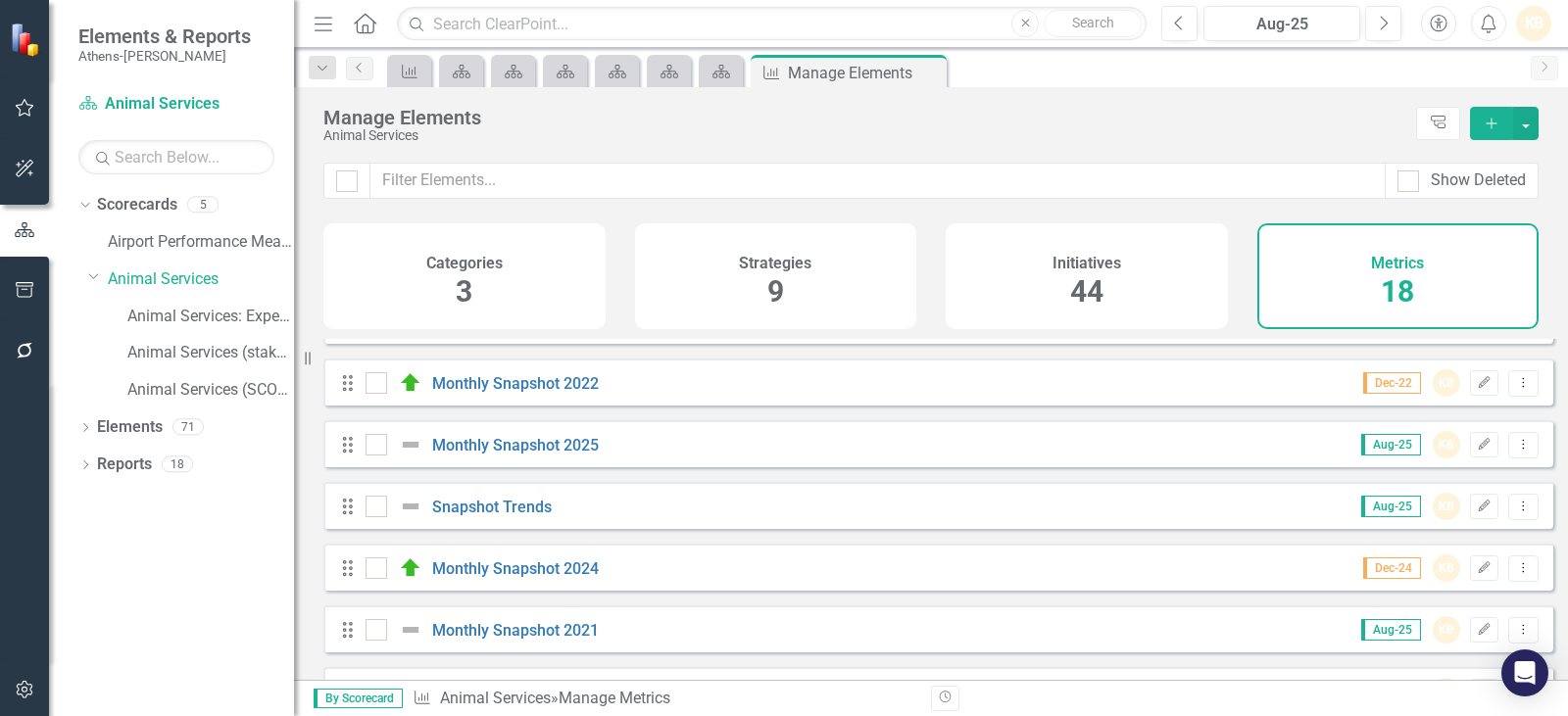
scroll to position [785, 0]
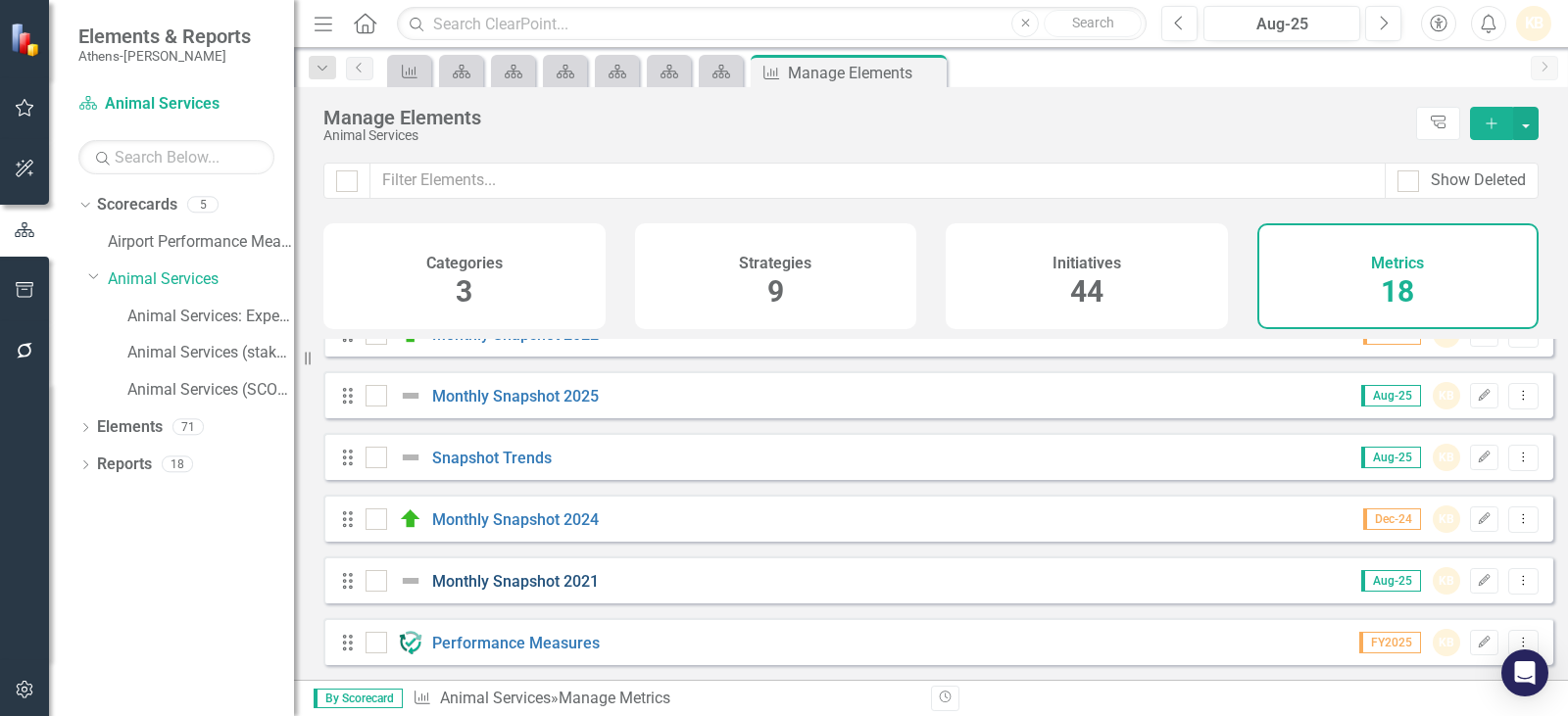
click at [530, 587] on link "Monthly Snapshot 2021" at bounding box center [516, 582] width 167 height 19
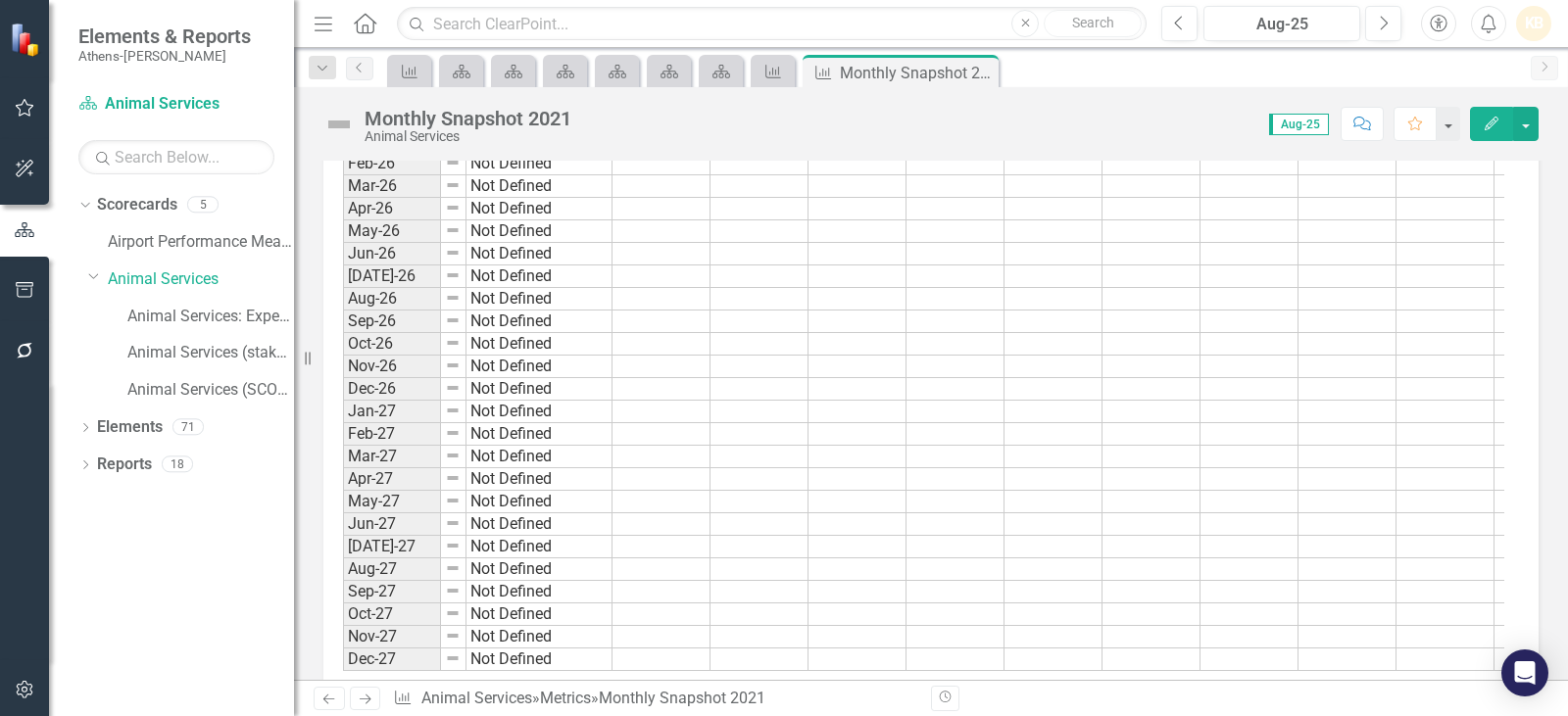
scroll to position [3077, 0]
click at [142, 435] on link "Elements" at bounding box center [129, 428] width 66 height 23
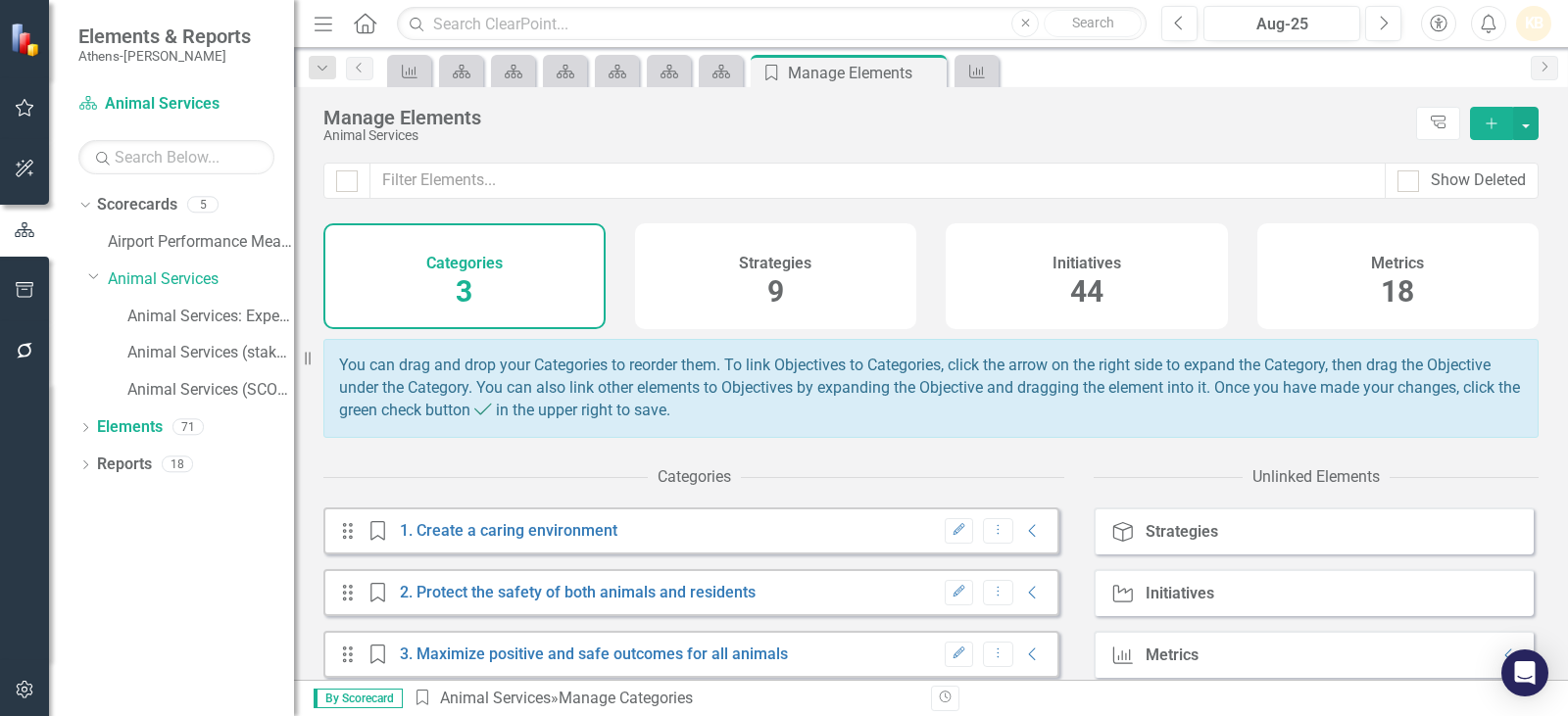
click at [1332, 279] on div "Metrics 18" at bounding box center [1398, 277] width 282 height 106
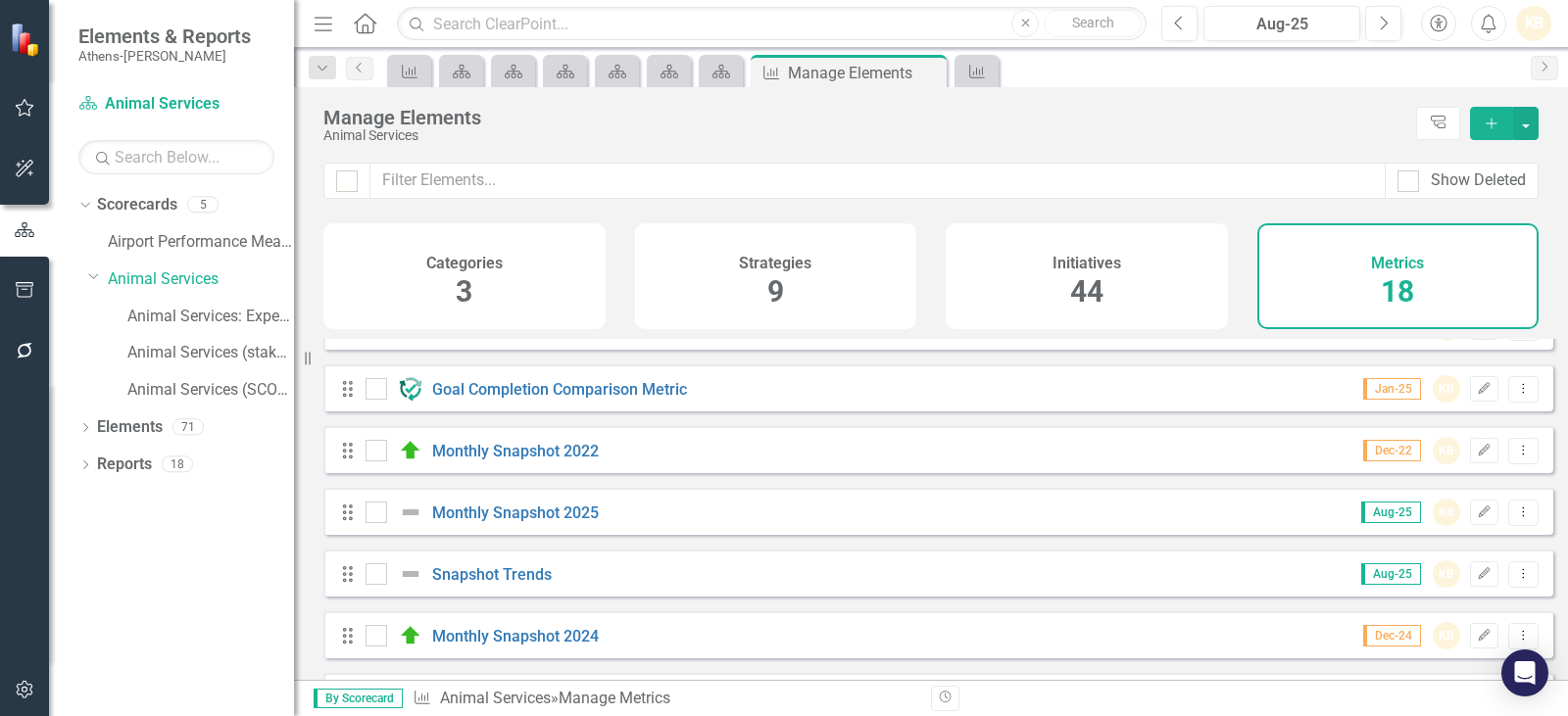
scroll to position [686, 0]
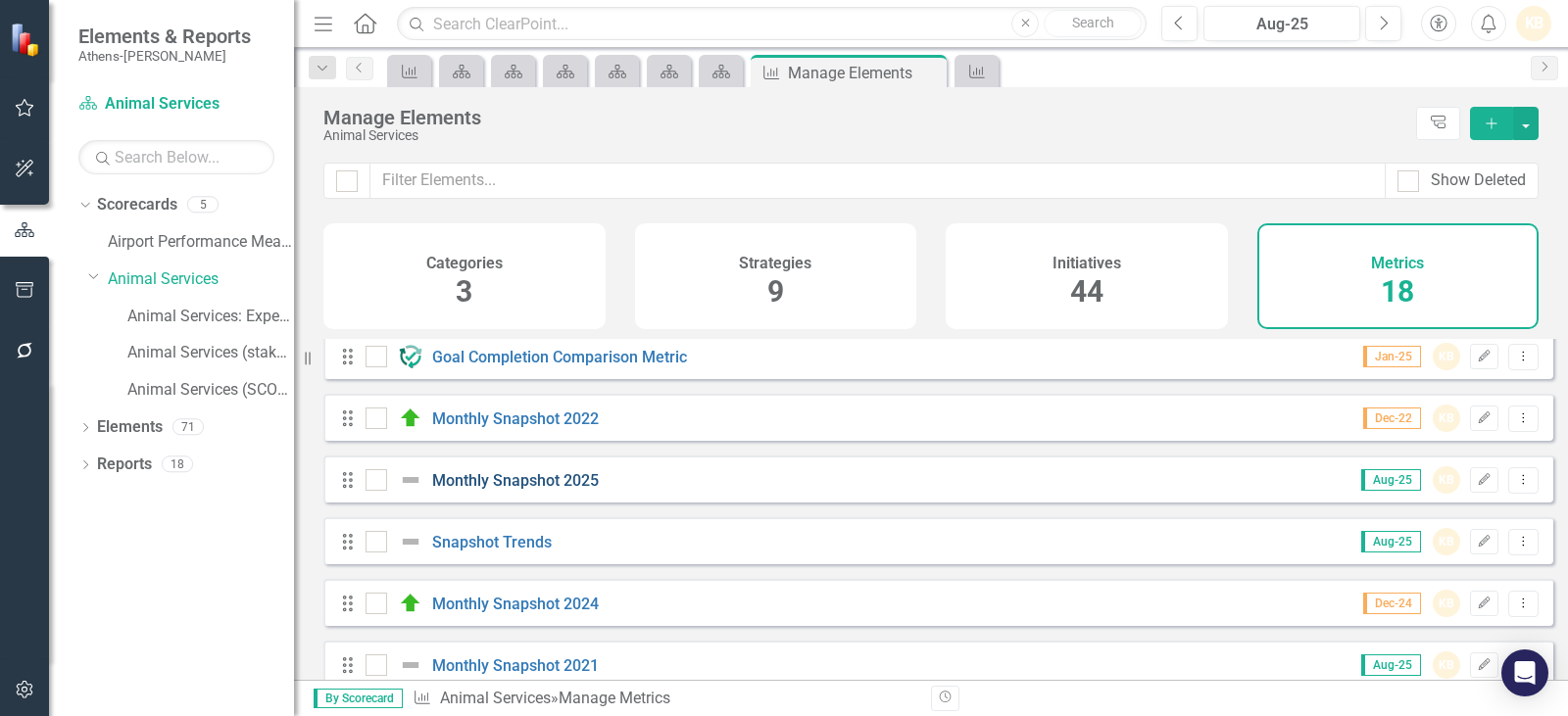
click at [518, 490] on link "Monthly Snapshot 2025" at bounding box center [516, 481] width 167 height 19
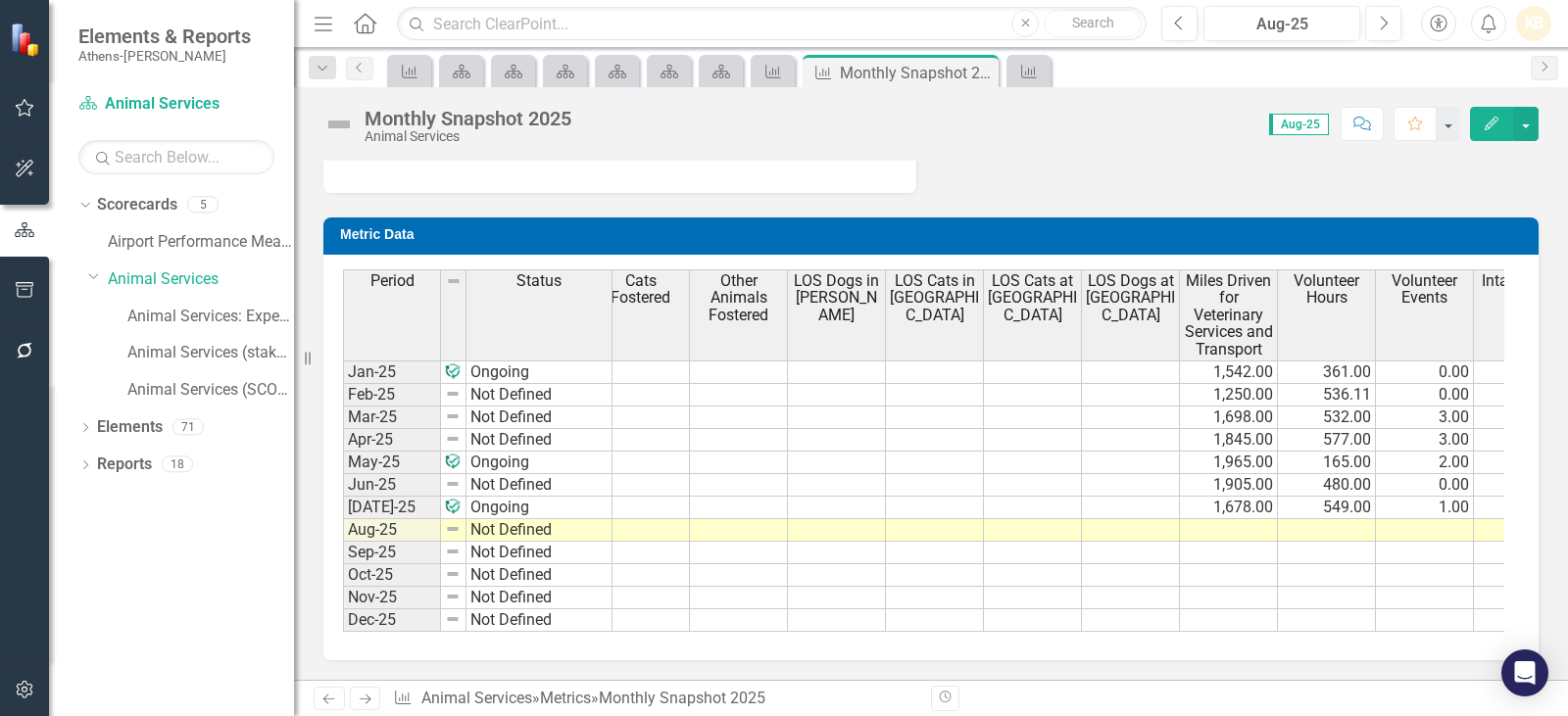
scroll to position [0, 959]
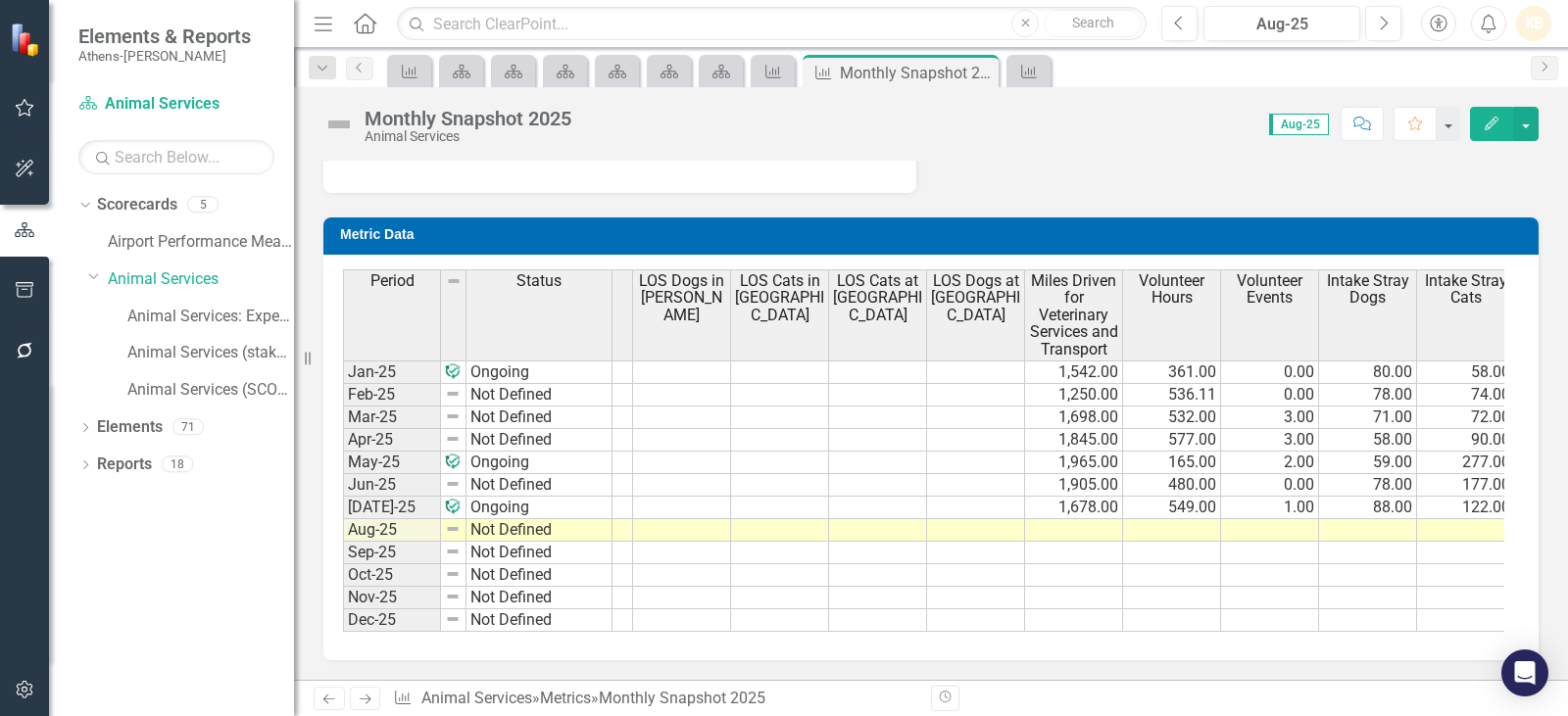
click at [1085, 520] on tr "Aug-25 Not Defined" at bounding box center [497, 531] width 2229 height 23
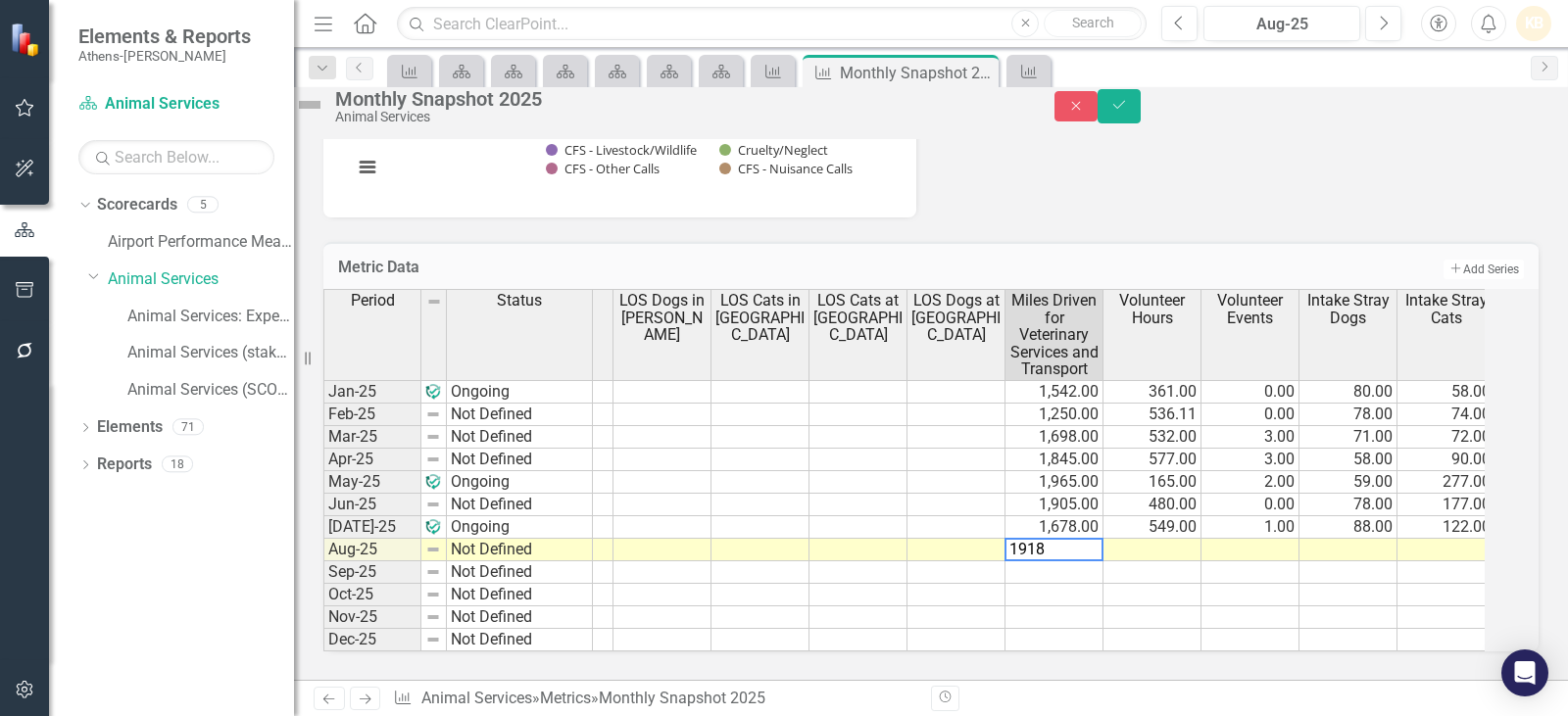
click at [1201, 539] on td at bounding box center [1152, 550] width 98 height 23
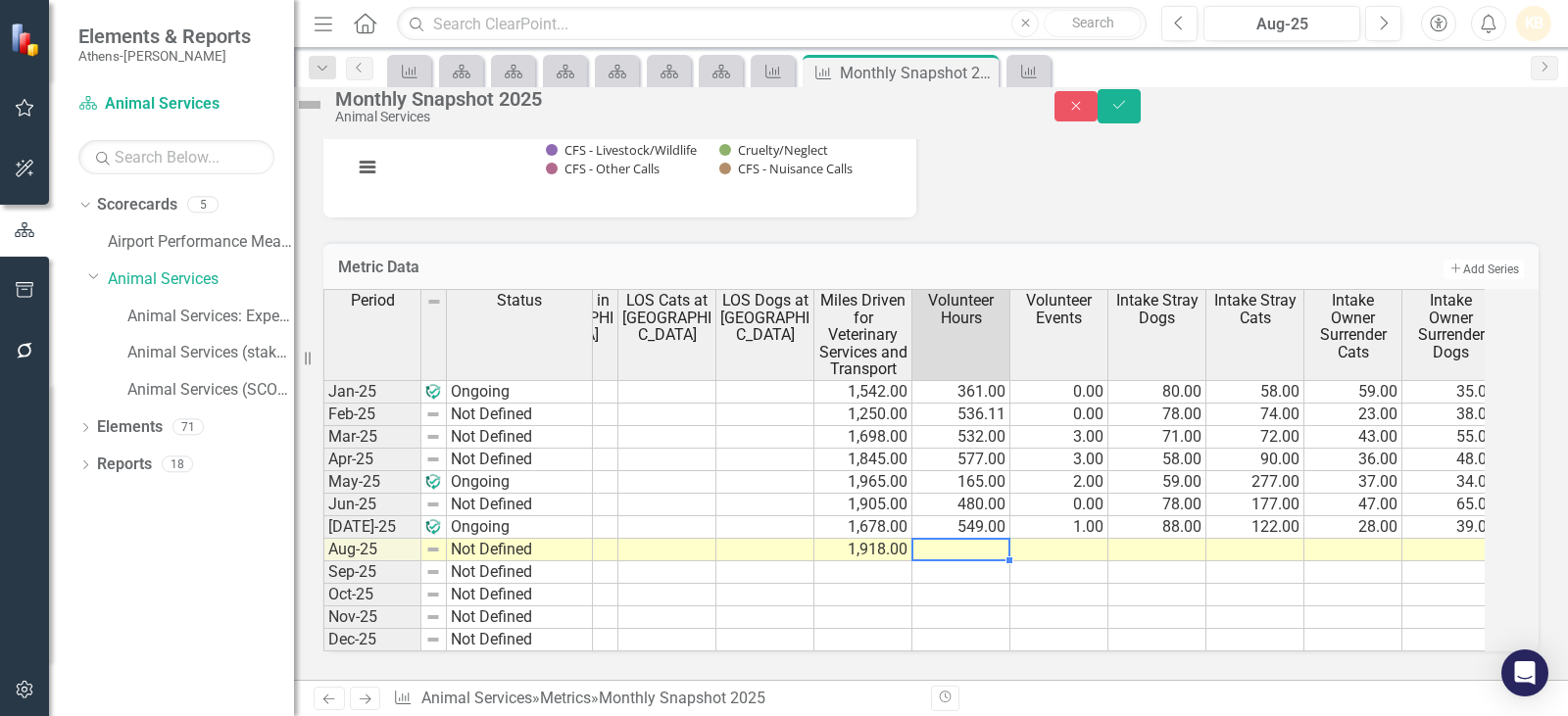
scroll to position [0, 1177]
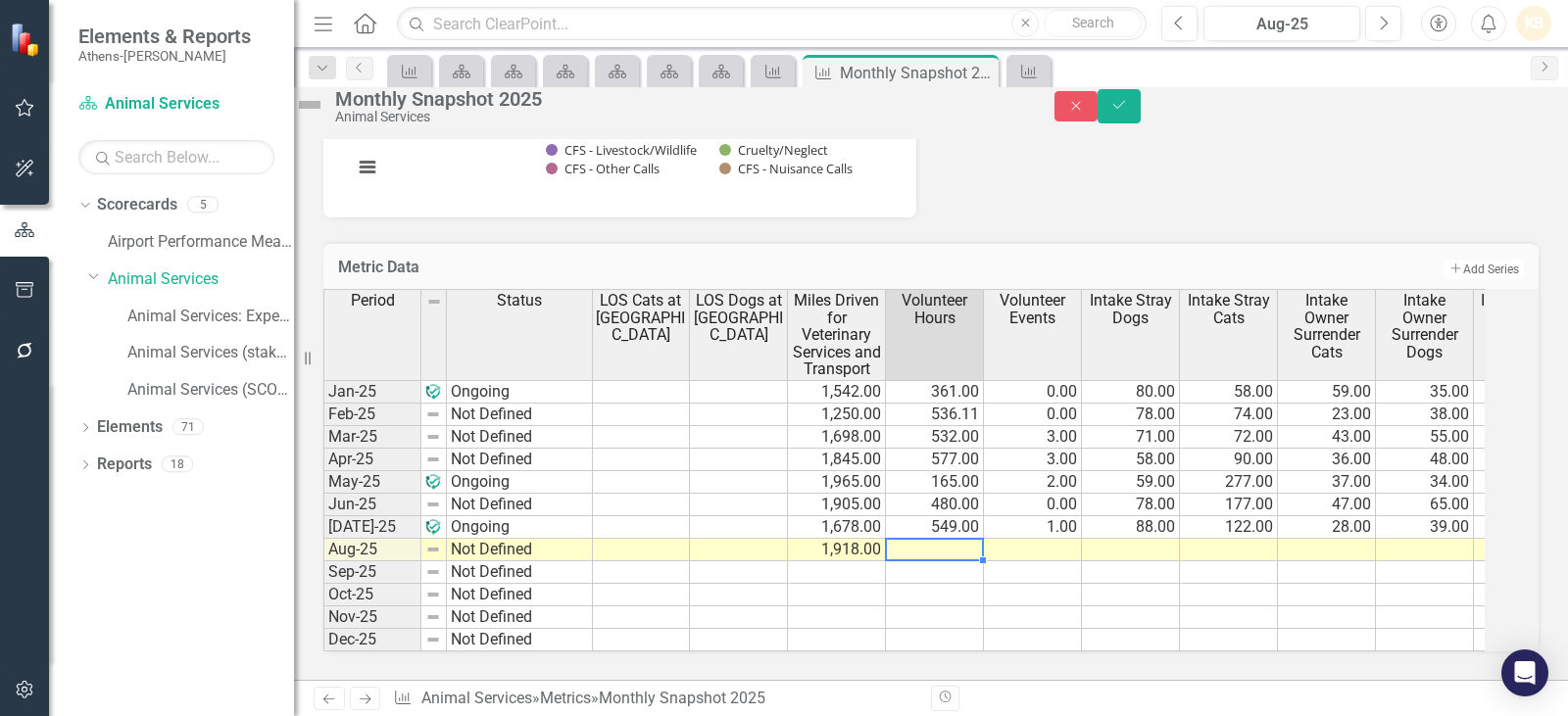
click at [974, 539] on tr "Not Defined 1,918.00" at bounding box center [764, 550] width 2988 height 23
type textarea "481"
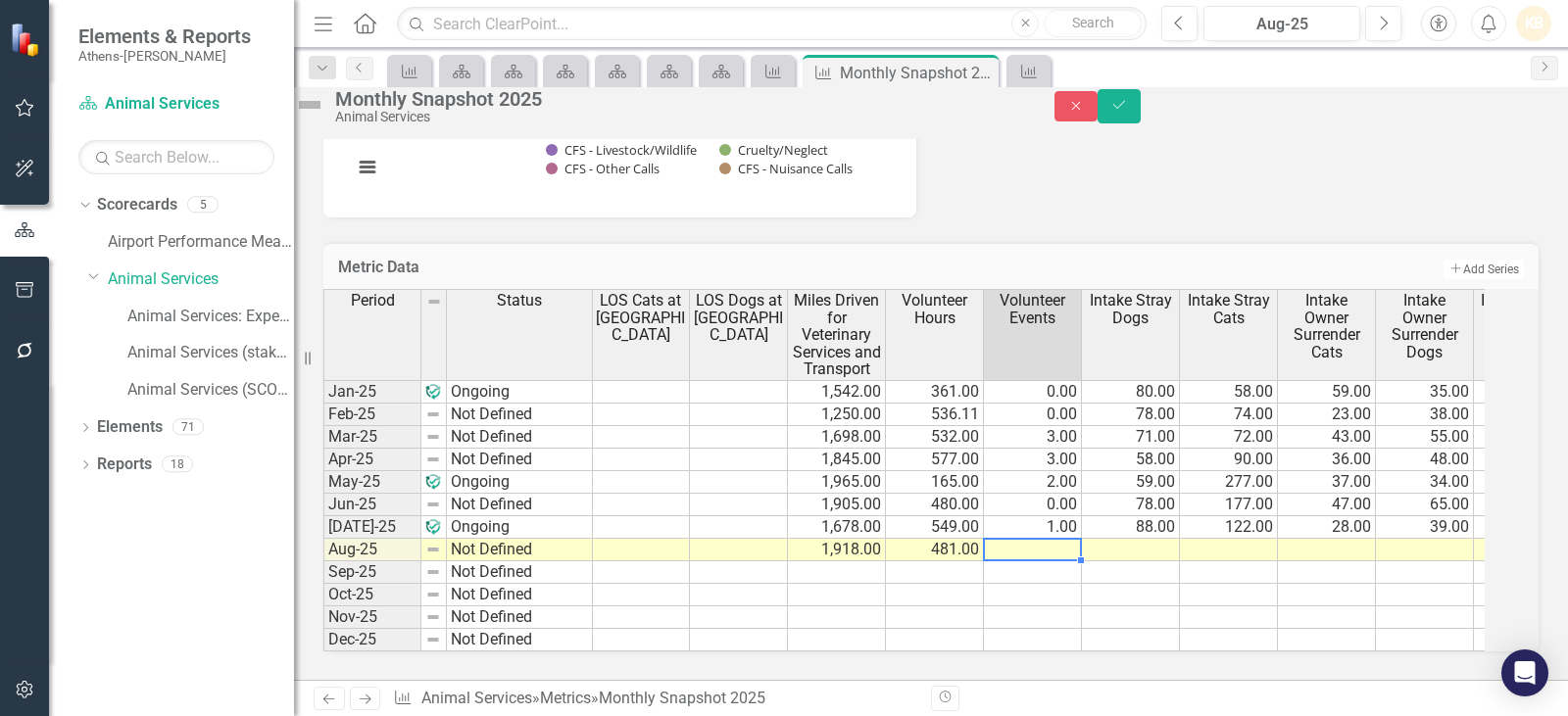
type textarea "1"
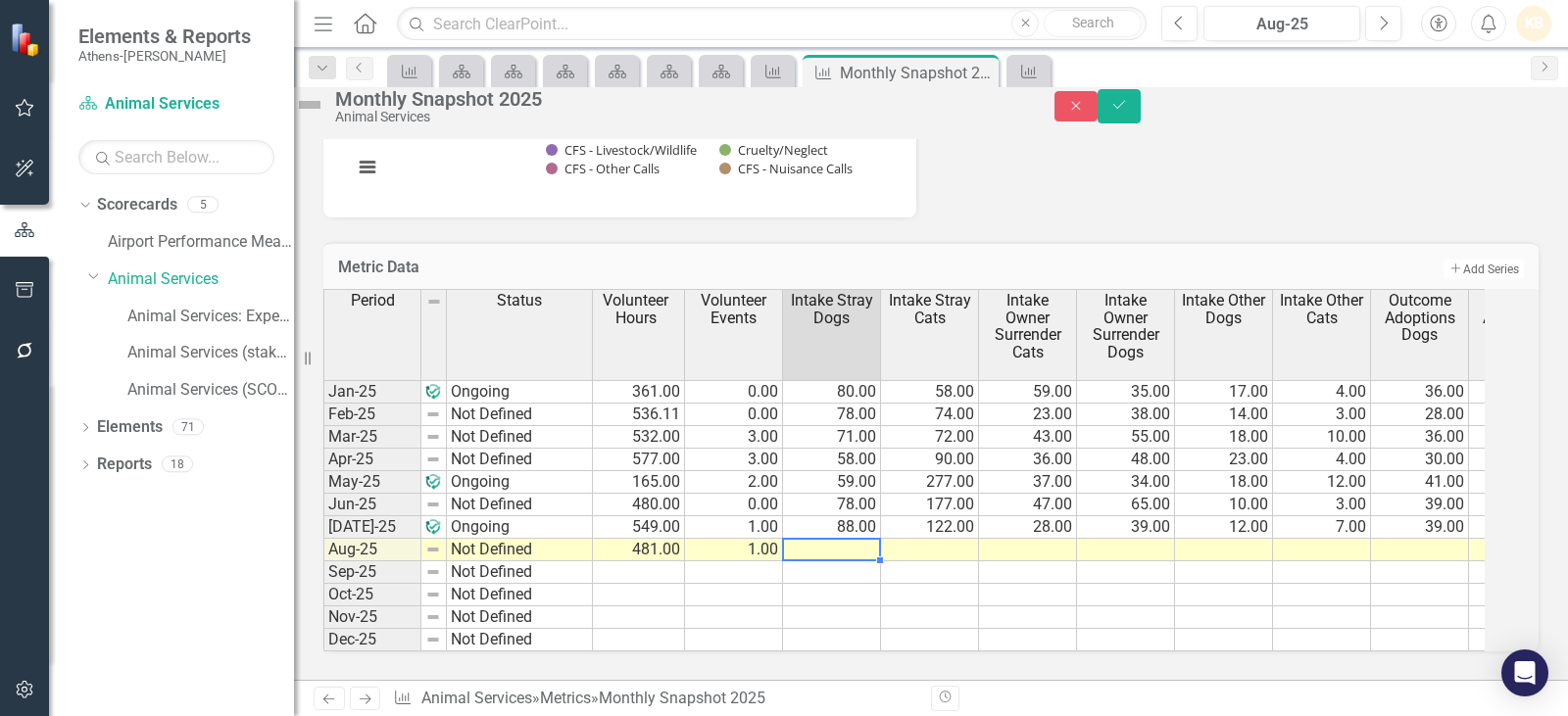
scroll to position [0, 0]
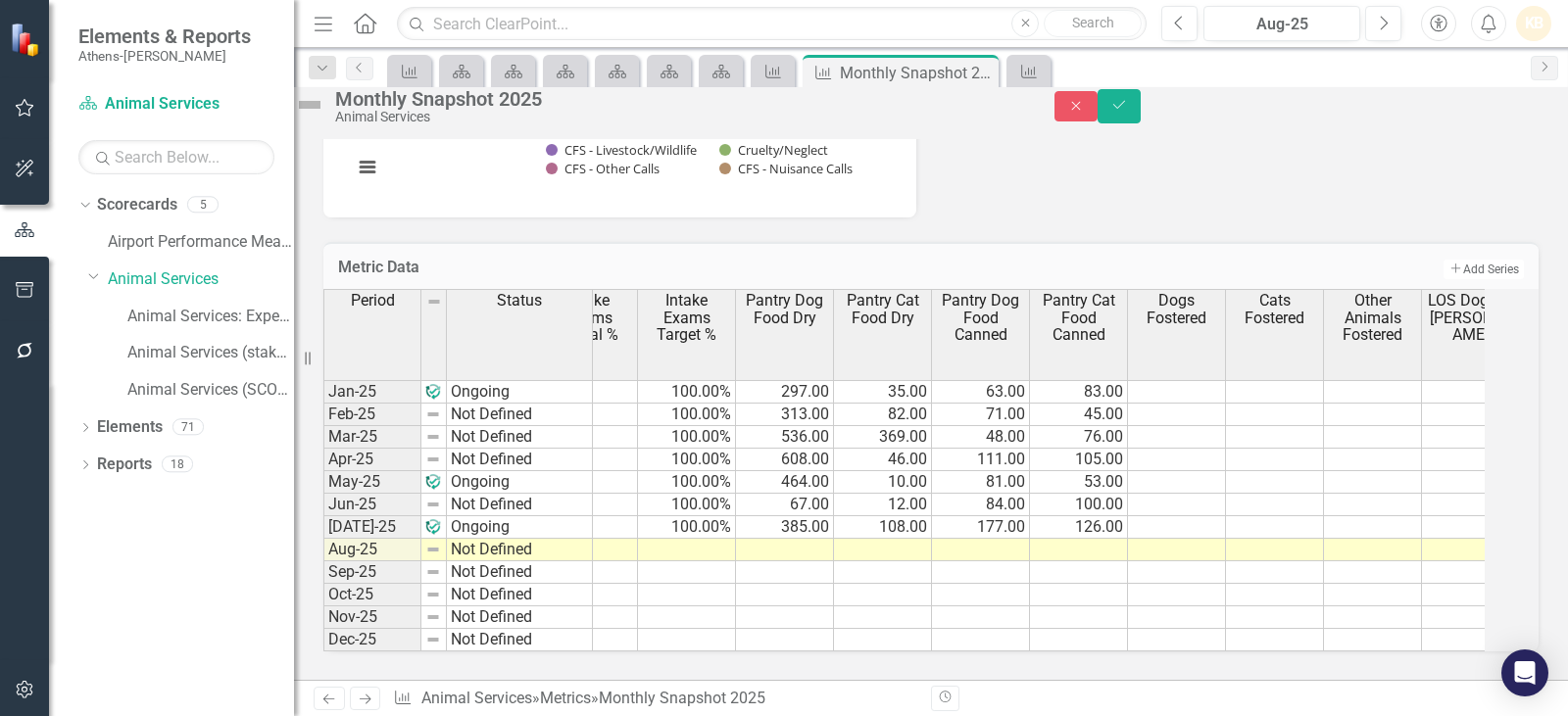
type textarea "100.00"
type textarea "172"
type textarea "87"
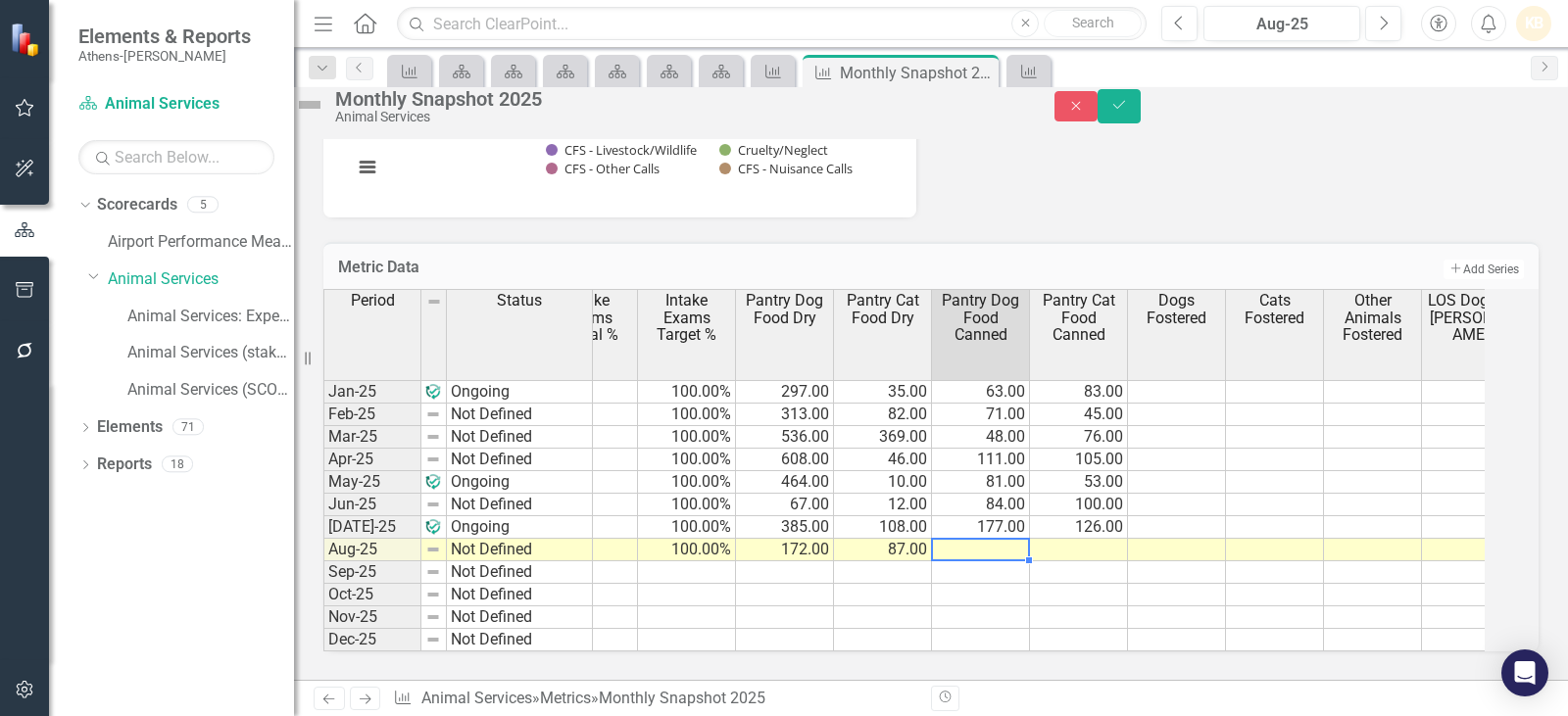
type textarea "56"
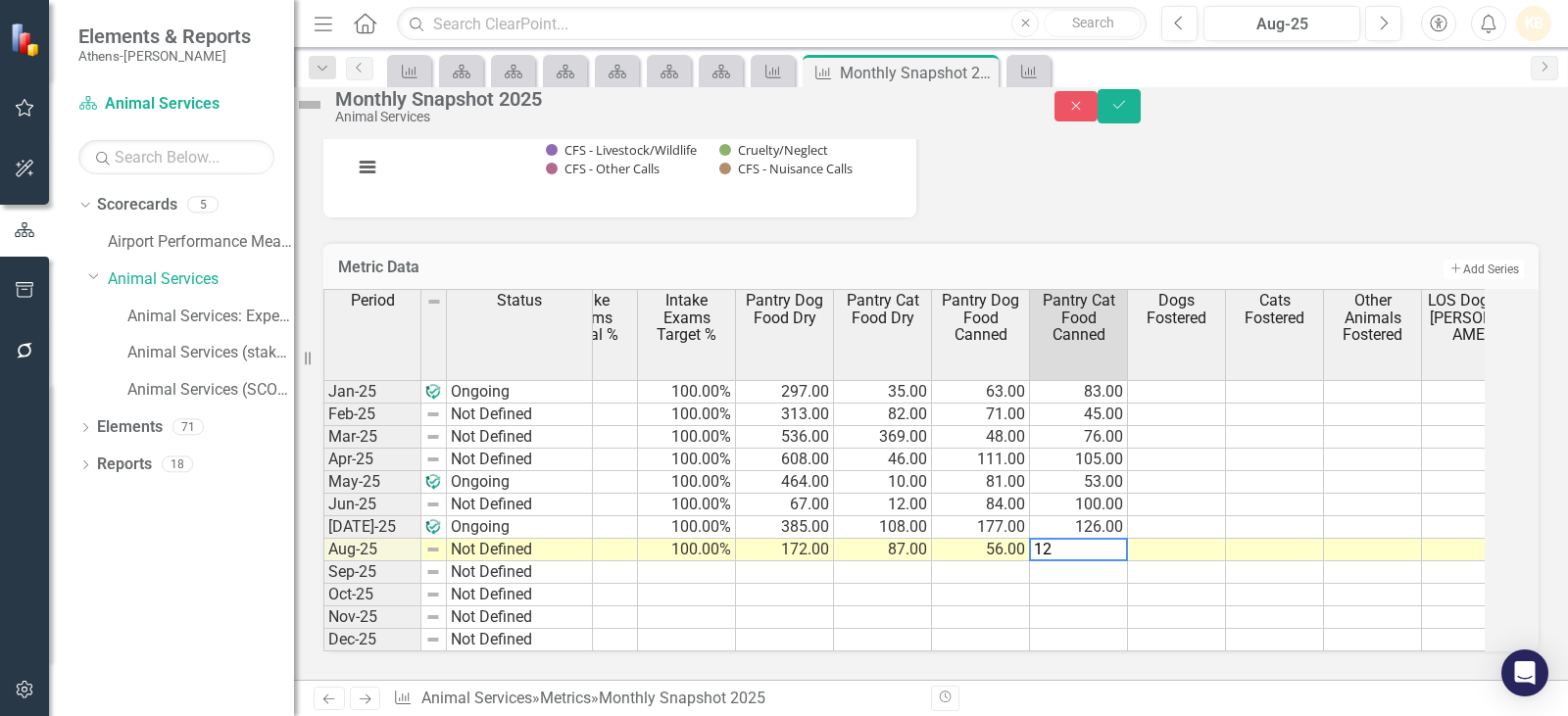
type textarea "121"
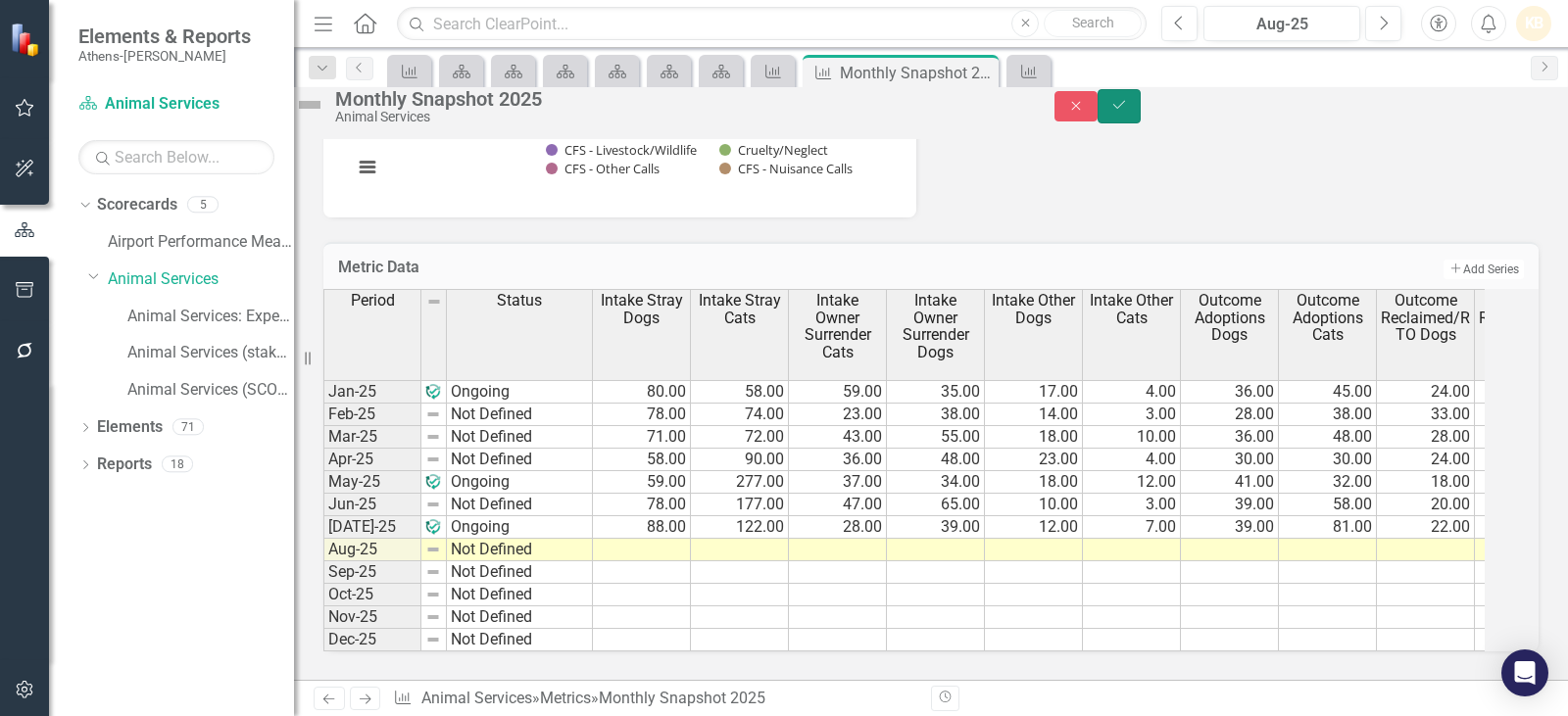
click at [1140, 124] on button "Save" at bounding box center [1119, 106] width 43 height 34
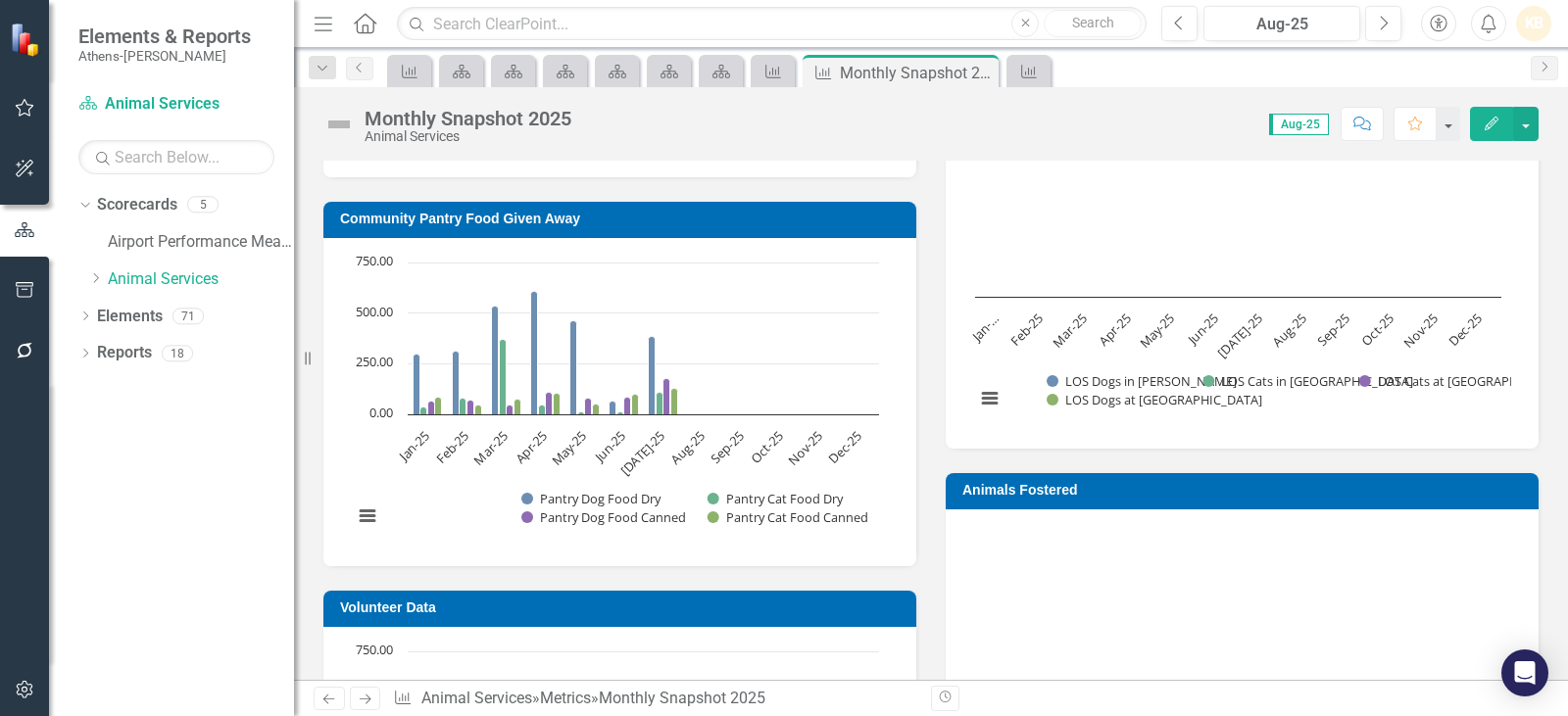
scroll to position [588, 0]
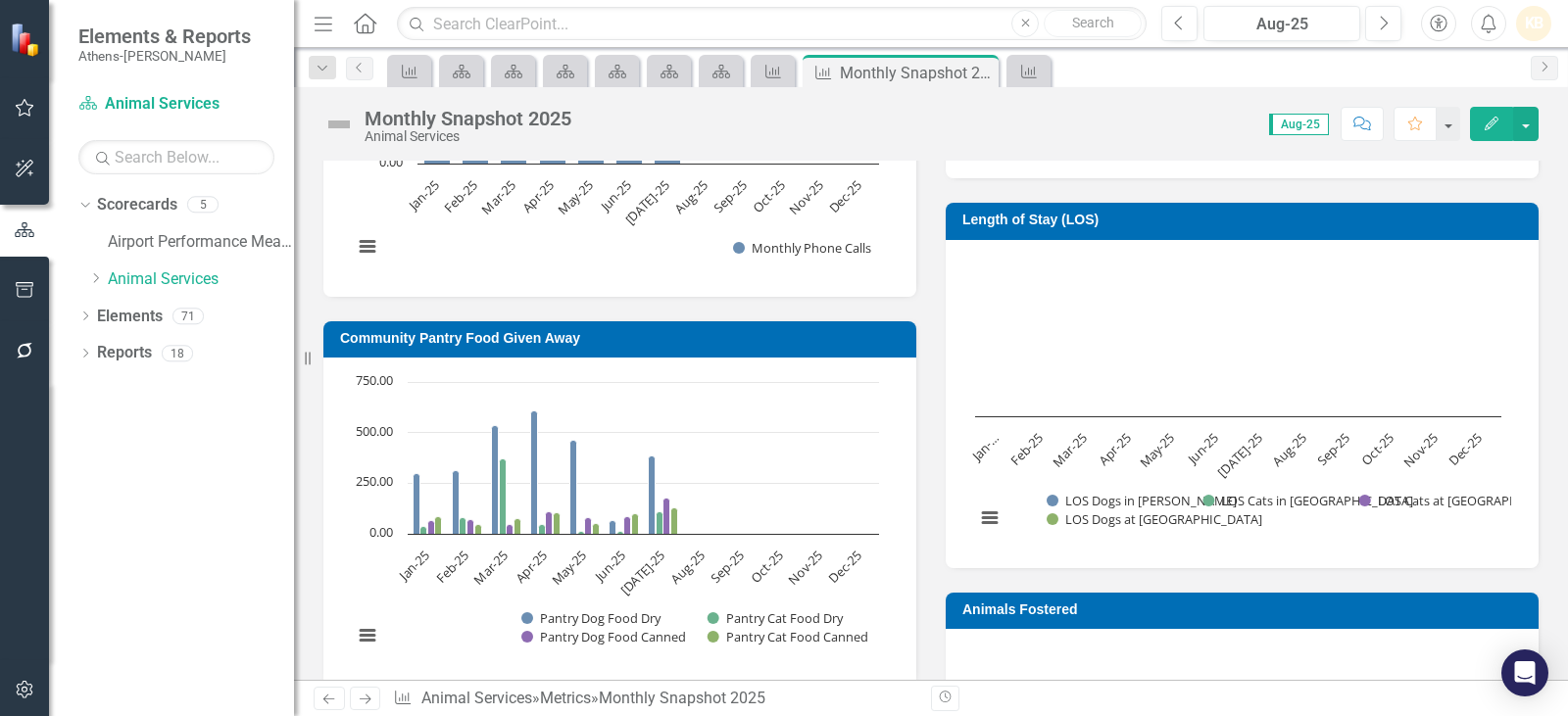
click at [349, 133] on img at bounding box center [339, 125] width 31 height 31
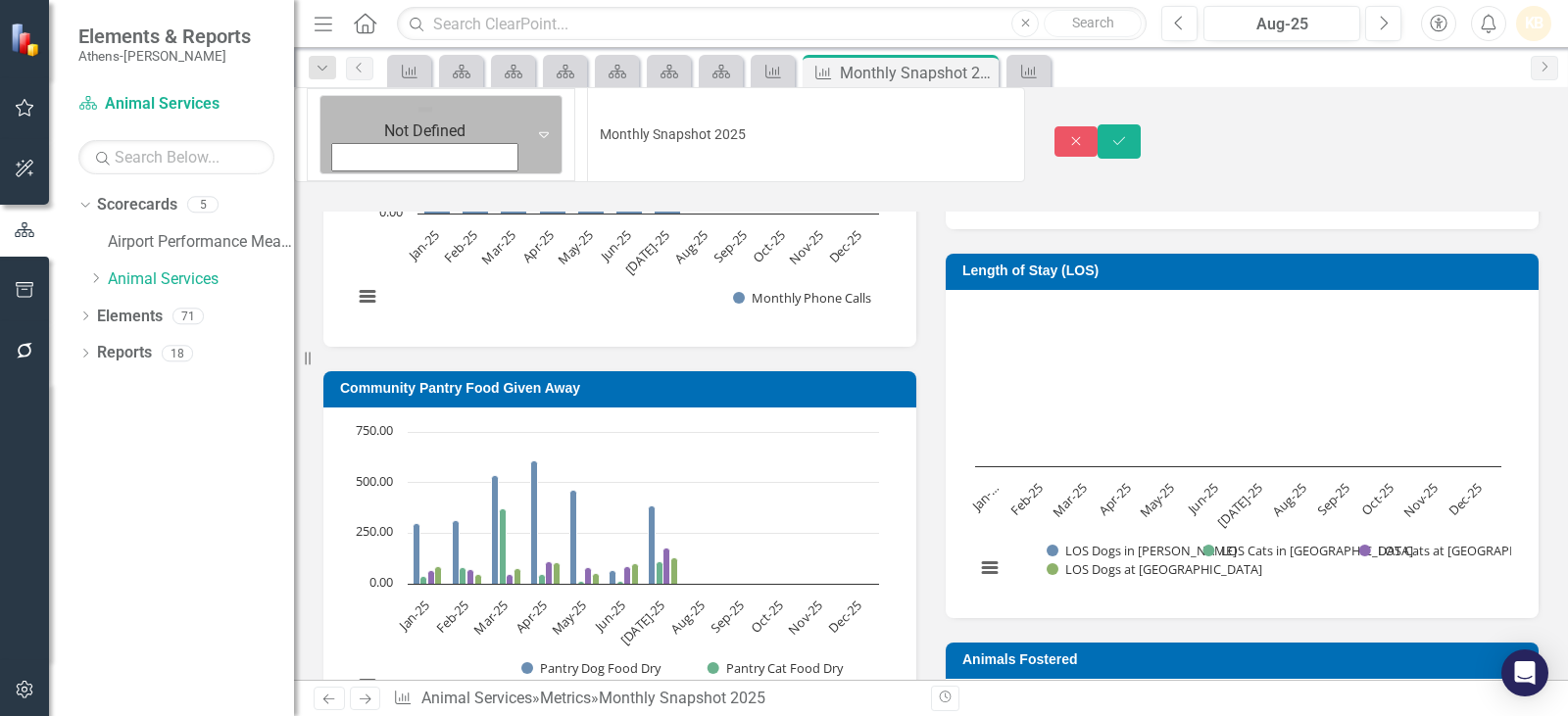
click at [416, 120] on img at bounding box center [426, 110] width 20 height 20
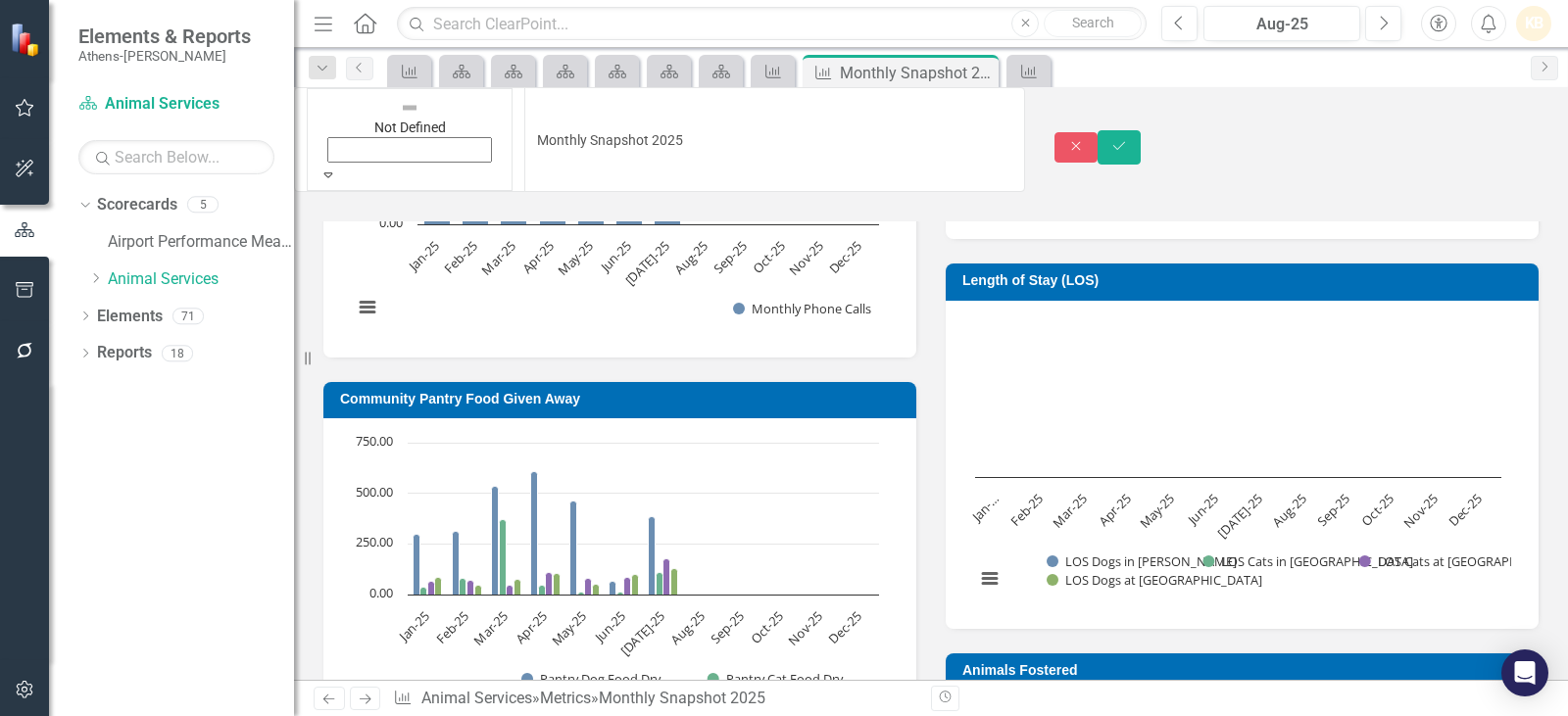
click at [1140, 130] on button "Save" at bounding box center [1119, 147] width 43 height 34
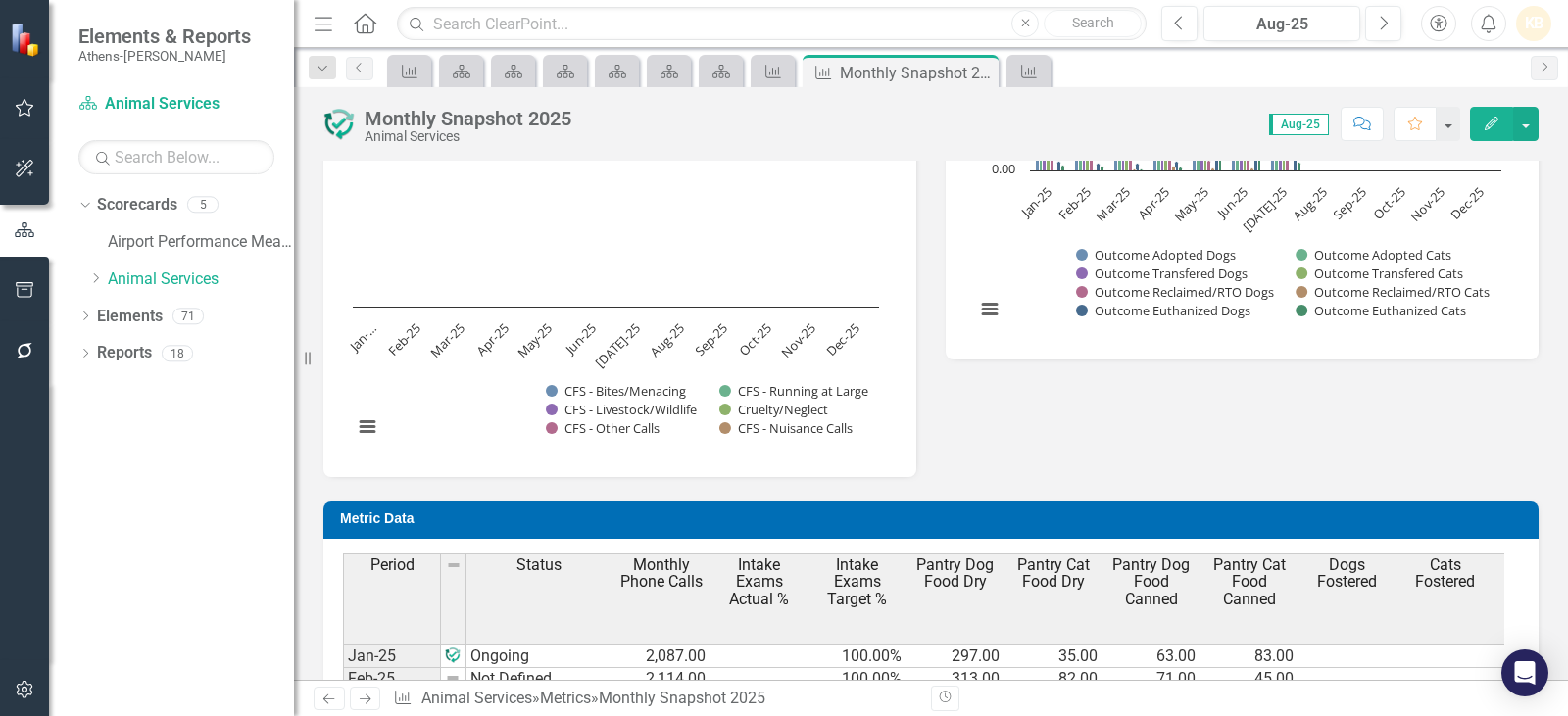
scroll to position [2264, 0]
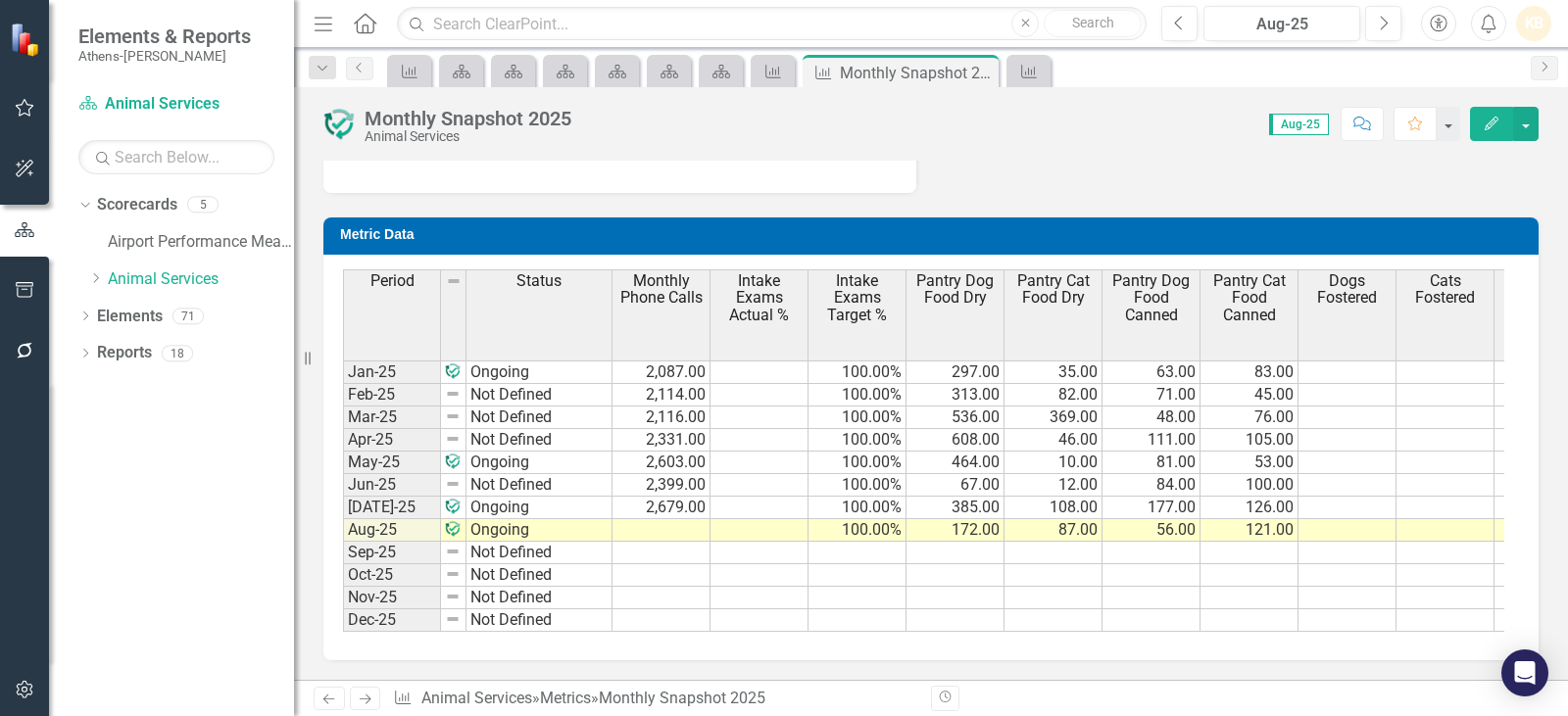
click at [674, 520] on td at bounding box center [662, 531] width 98 height 23
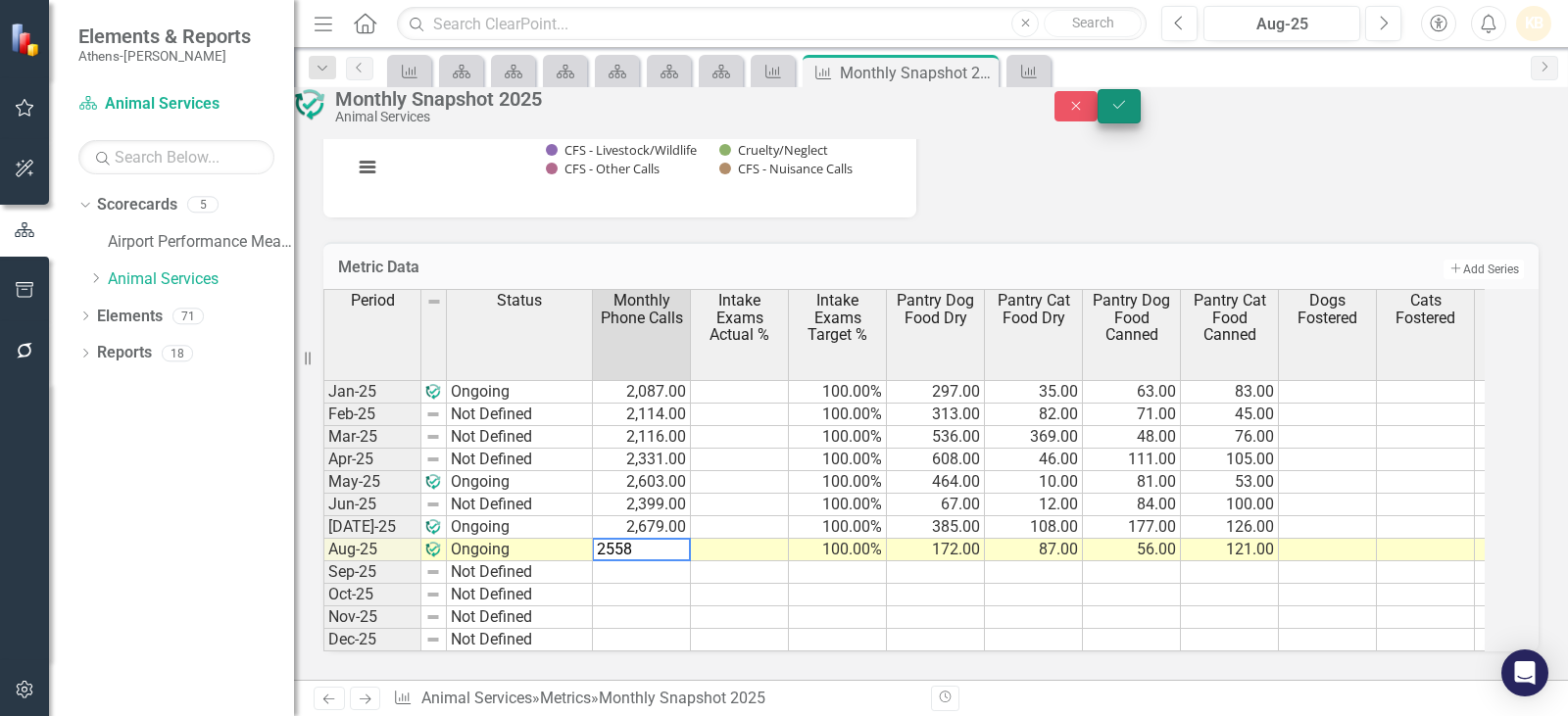
type textarea "2558"
click at [1125, 109] on icon "submit" at bounding box center [1119, 105] width 12 height 8
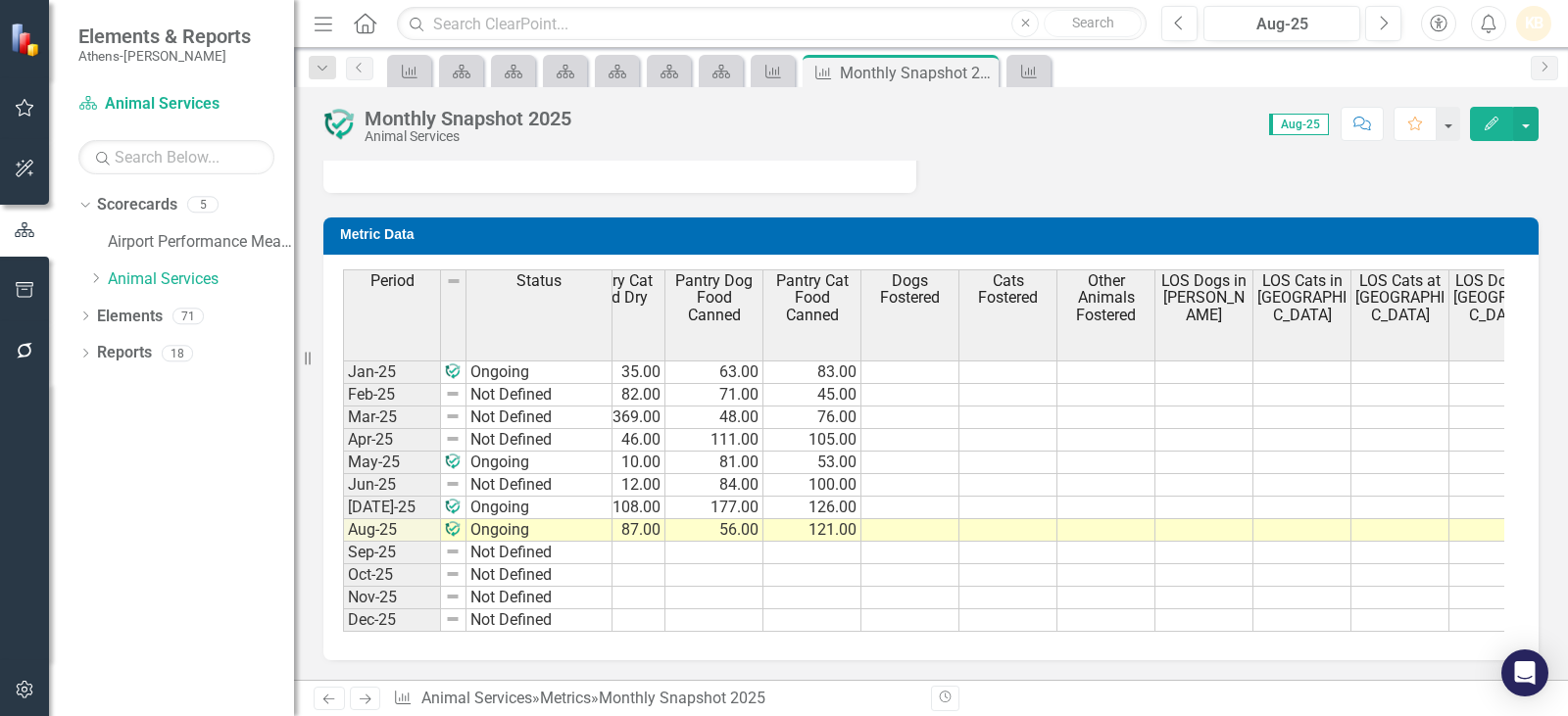
scroll to position [0, 496]
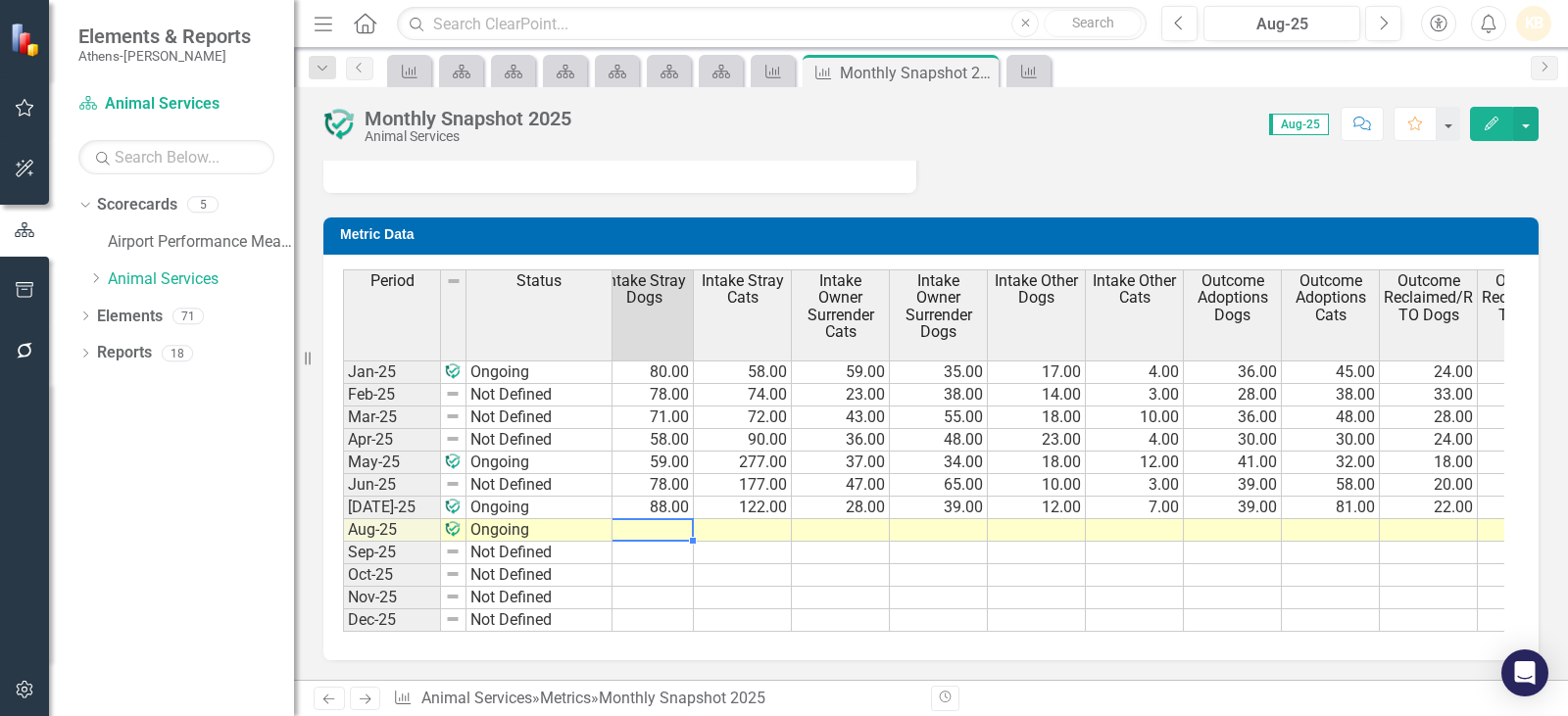
click at [676, 520] on tr "100.00% 172.00 87.00 56.00 121.00 1,918.00 481.00 1.00" at bounding box center [498, 531] width 2940 height 23
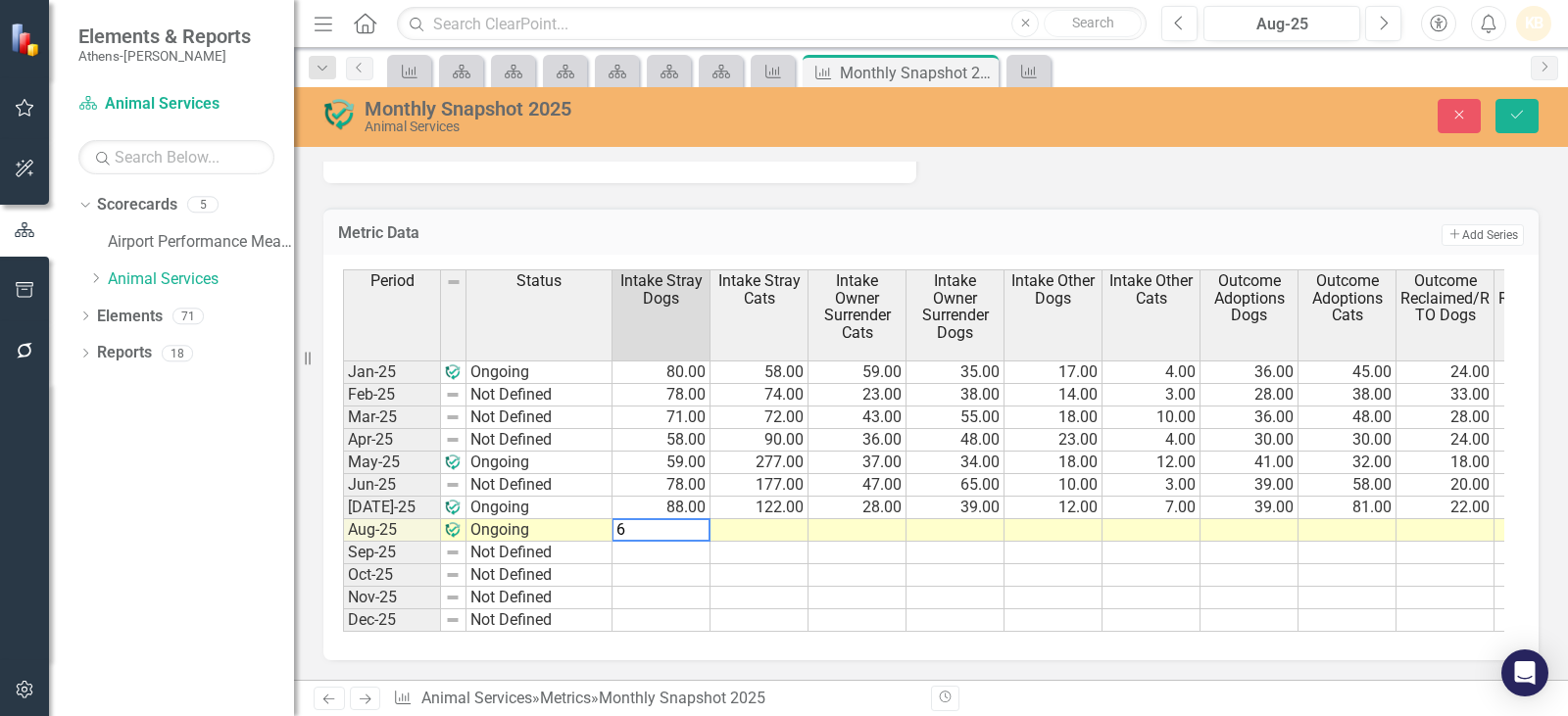
type textarea "63"
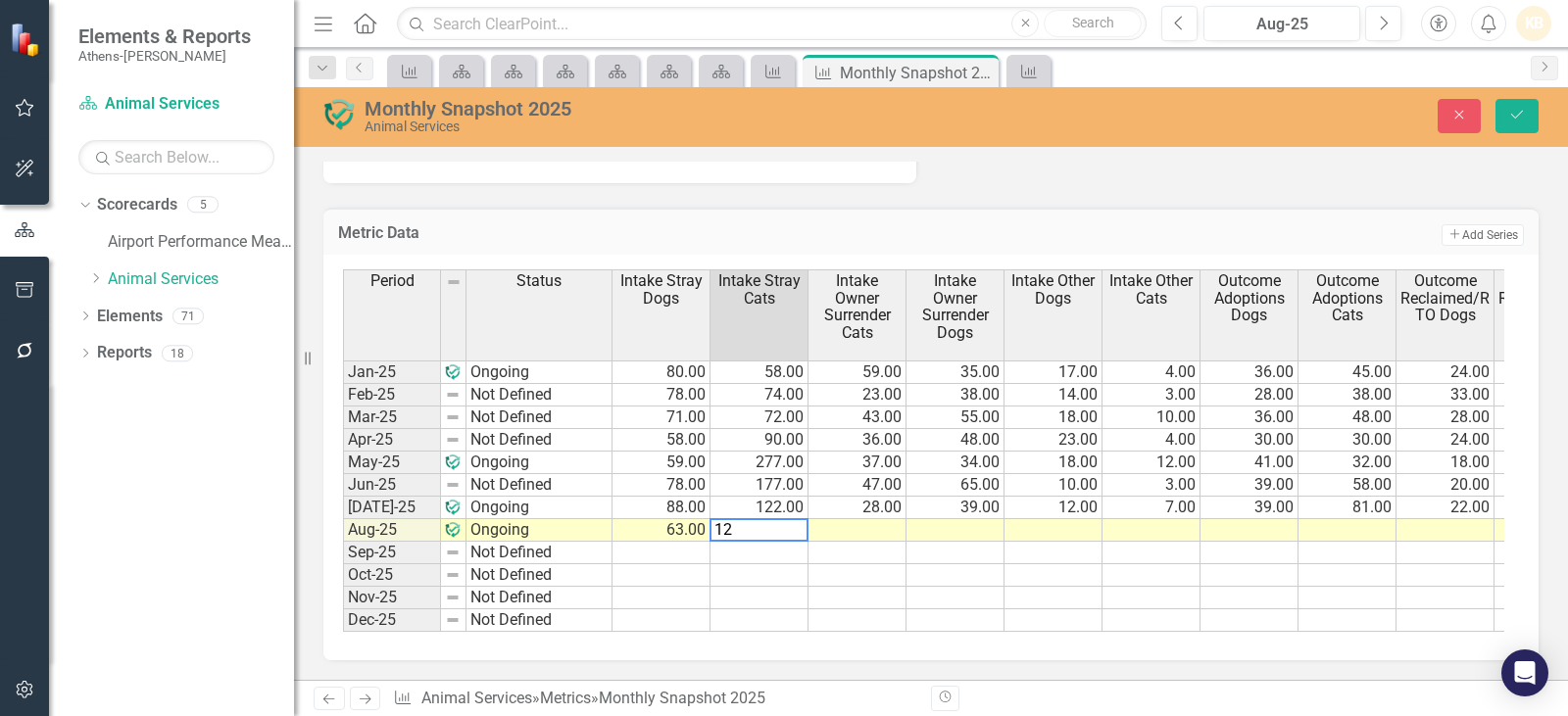
type textarea "126"
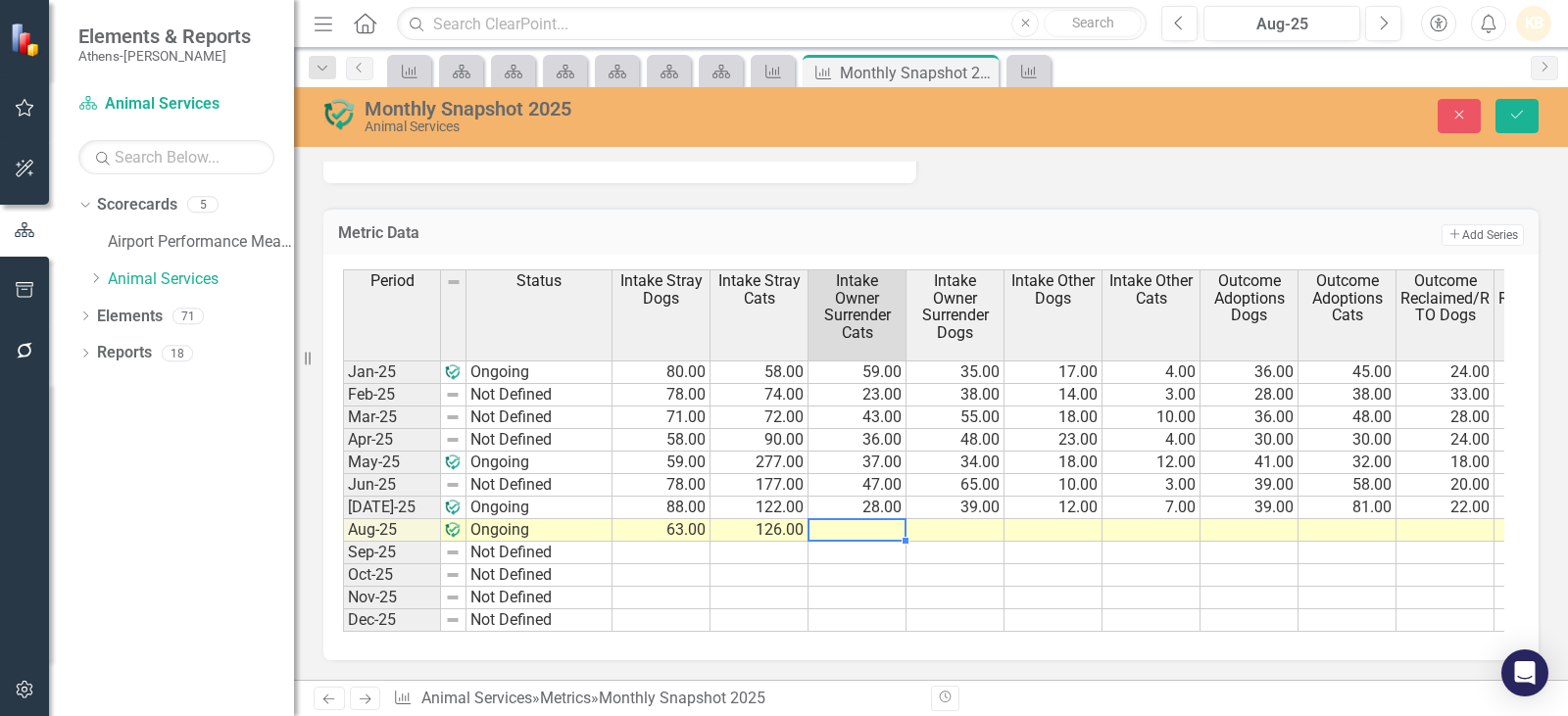
type textarea "23"
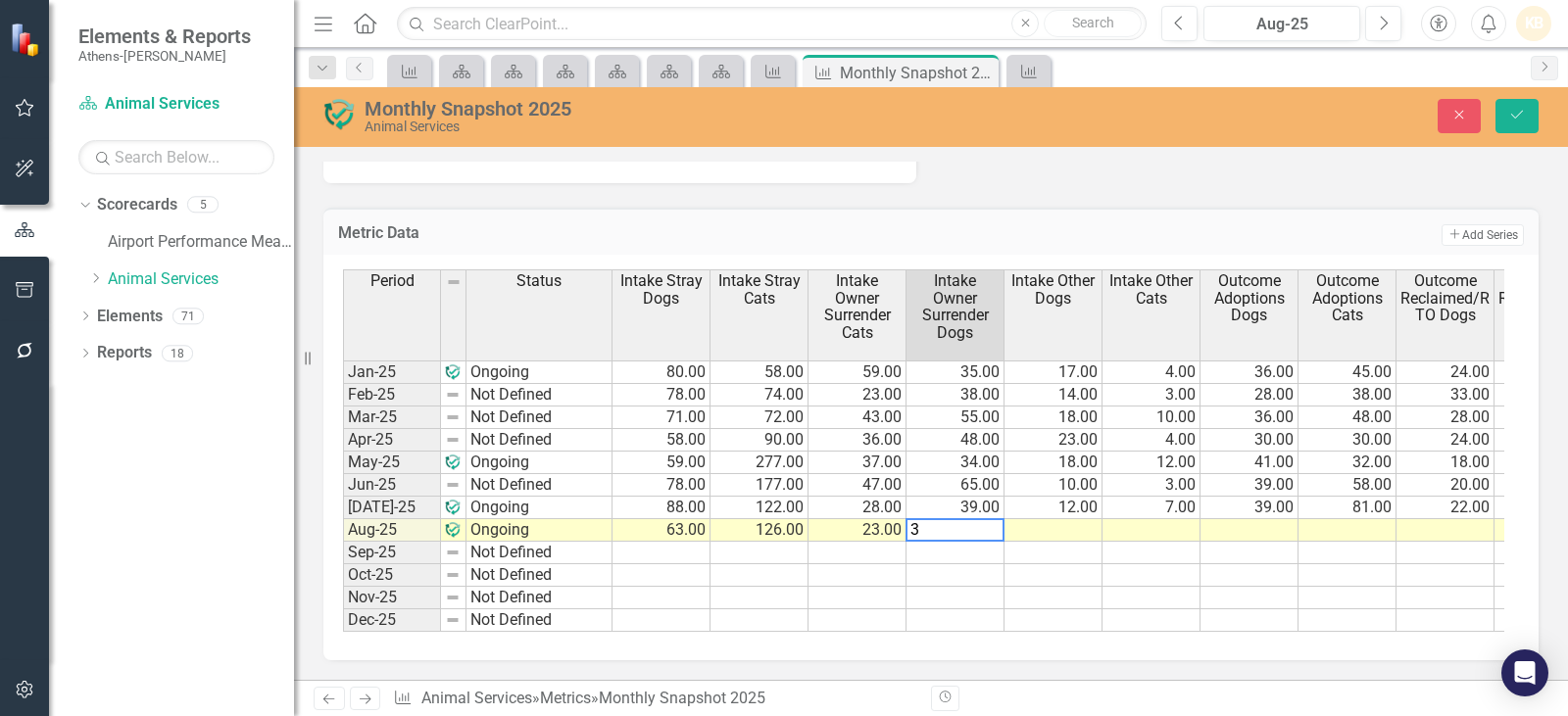
type textarea "36"
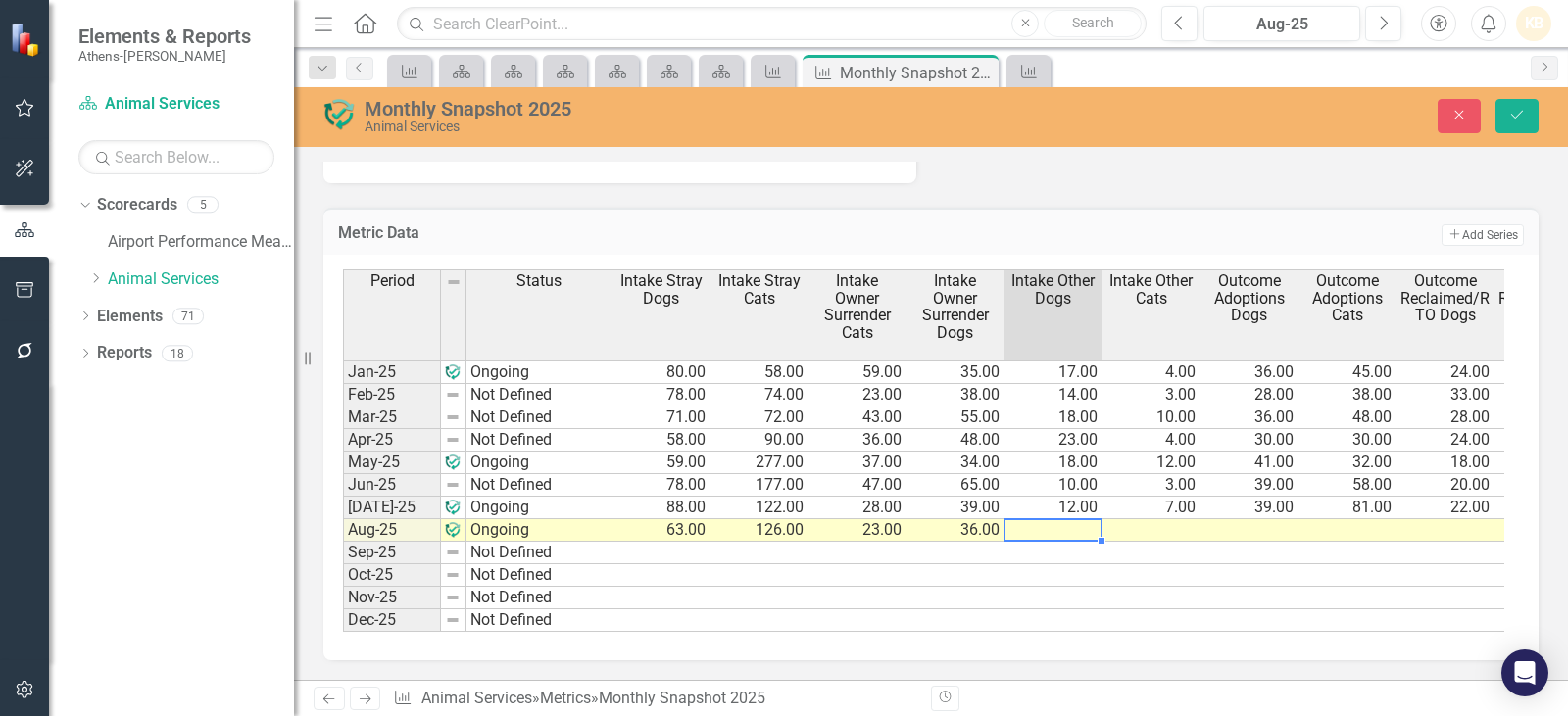
type textarea "13"
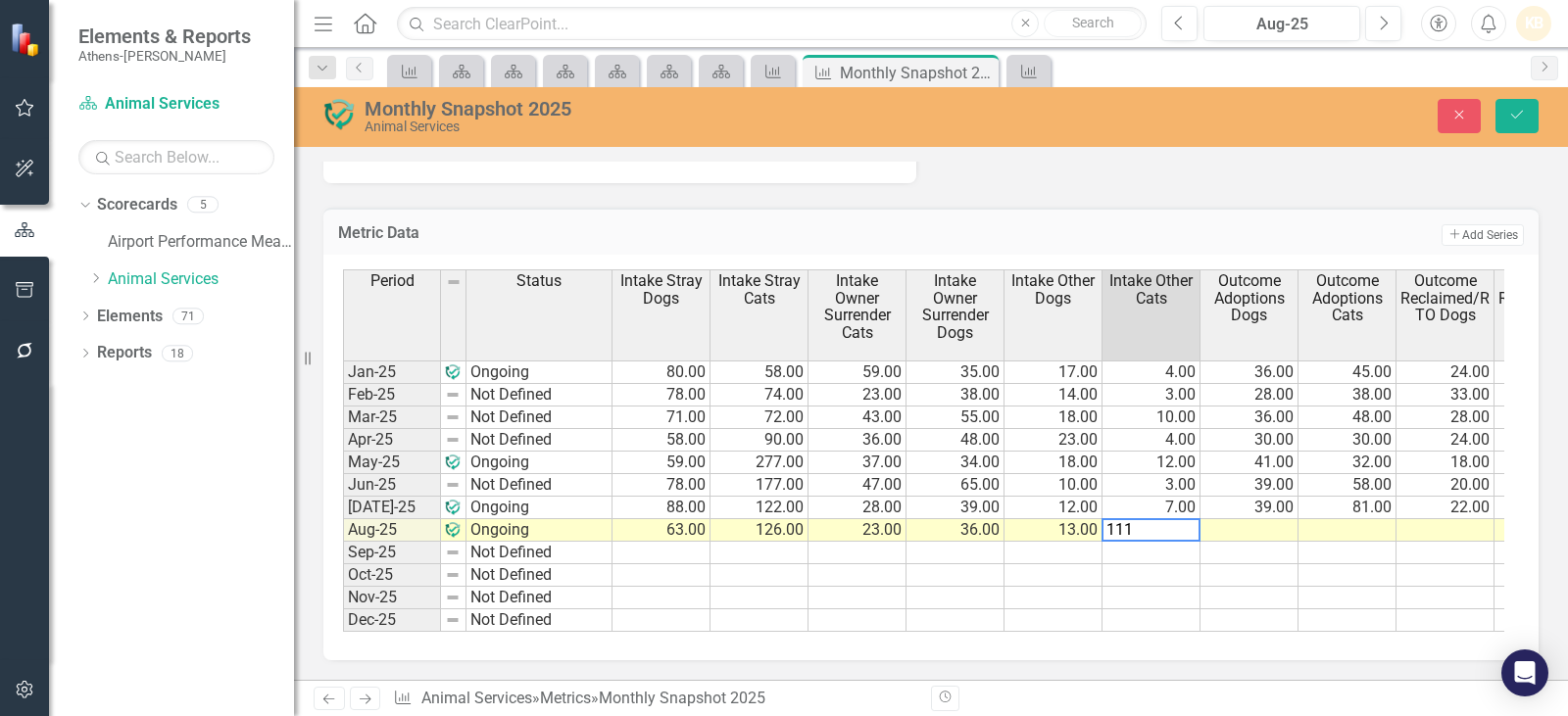
type textarea "11"
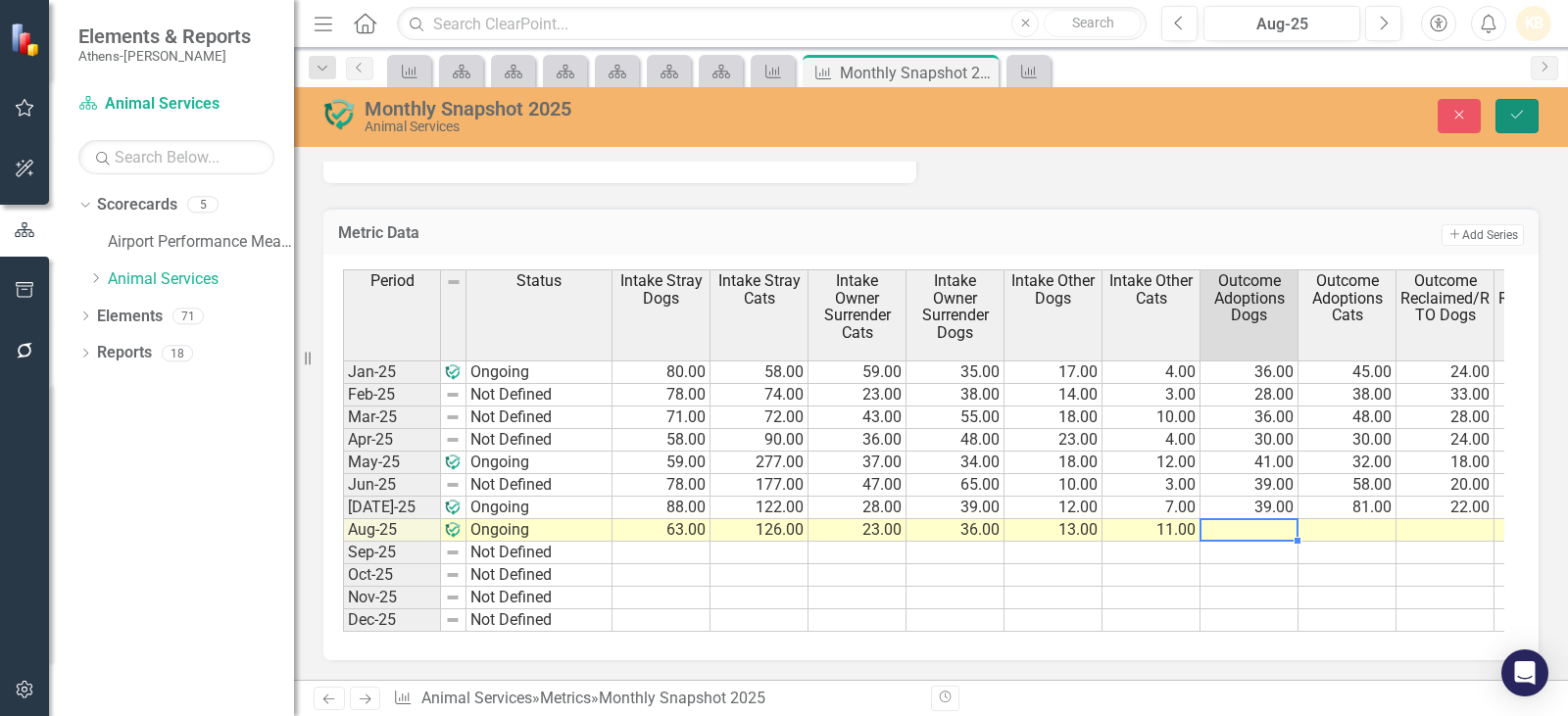
click at [1516, 119] on icon "Save" at bounding box center [1517, 115] width 18 height 14
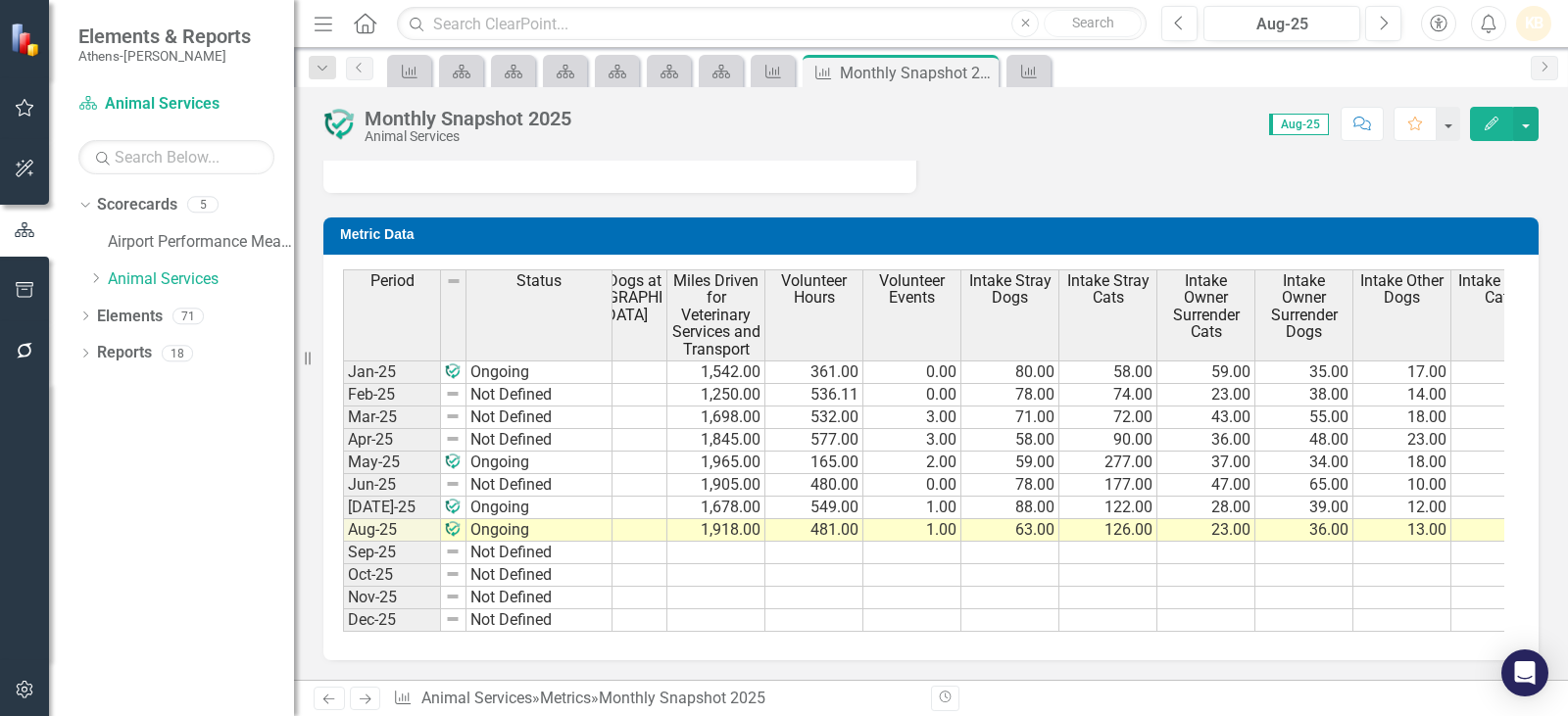
scroll to position [0, 1445]
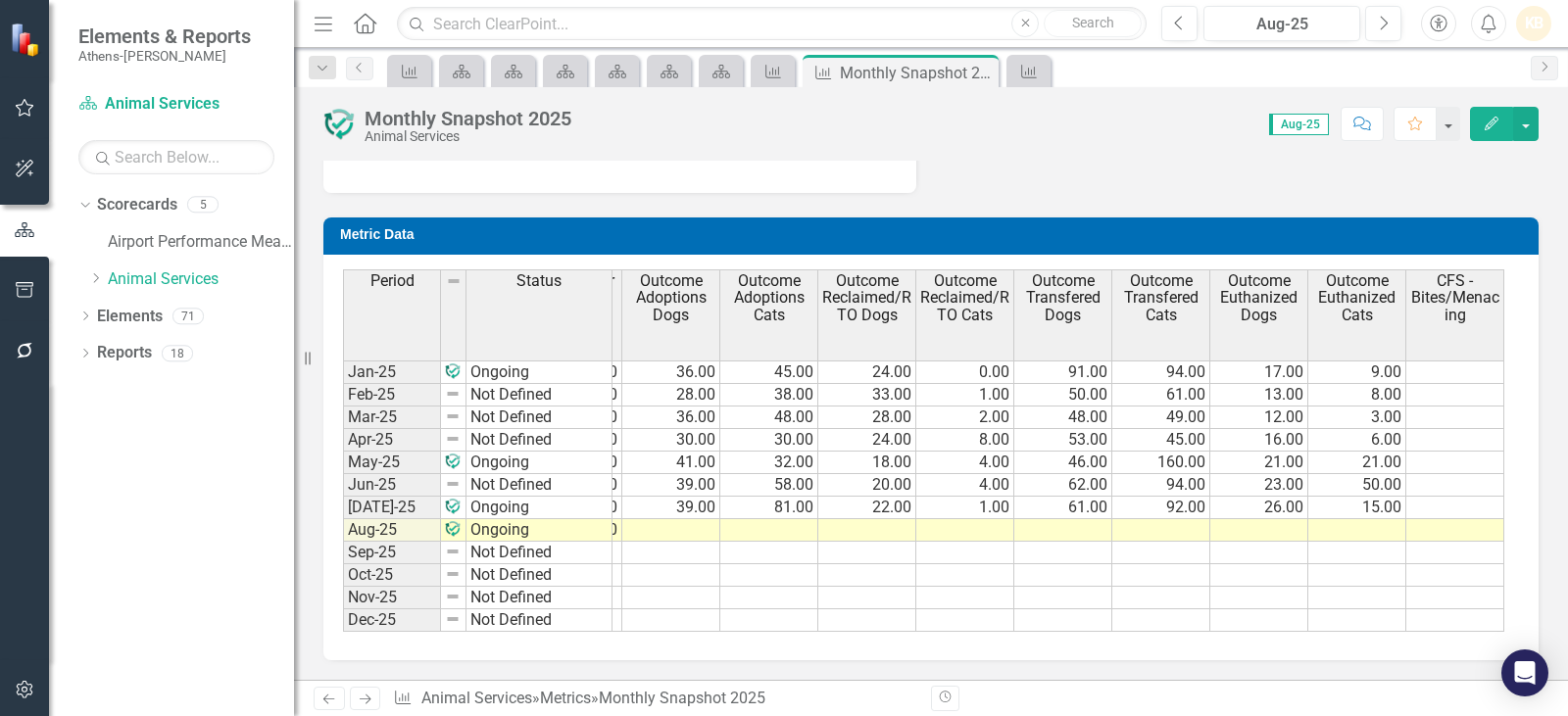
click at [687, 520] on tr "1,918.00 481.00 1.00 63.00 126.00 23.00 36.00 13.00 11.00" at bounding box center [720, 531] width 2548 height 23
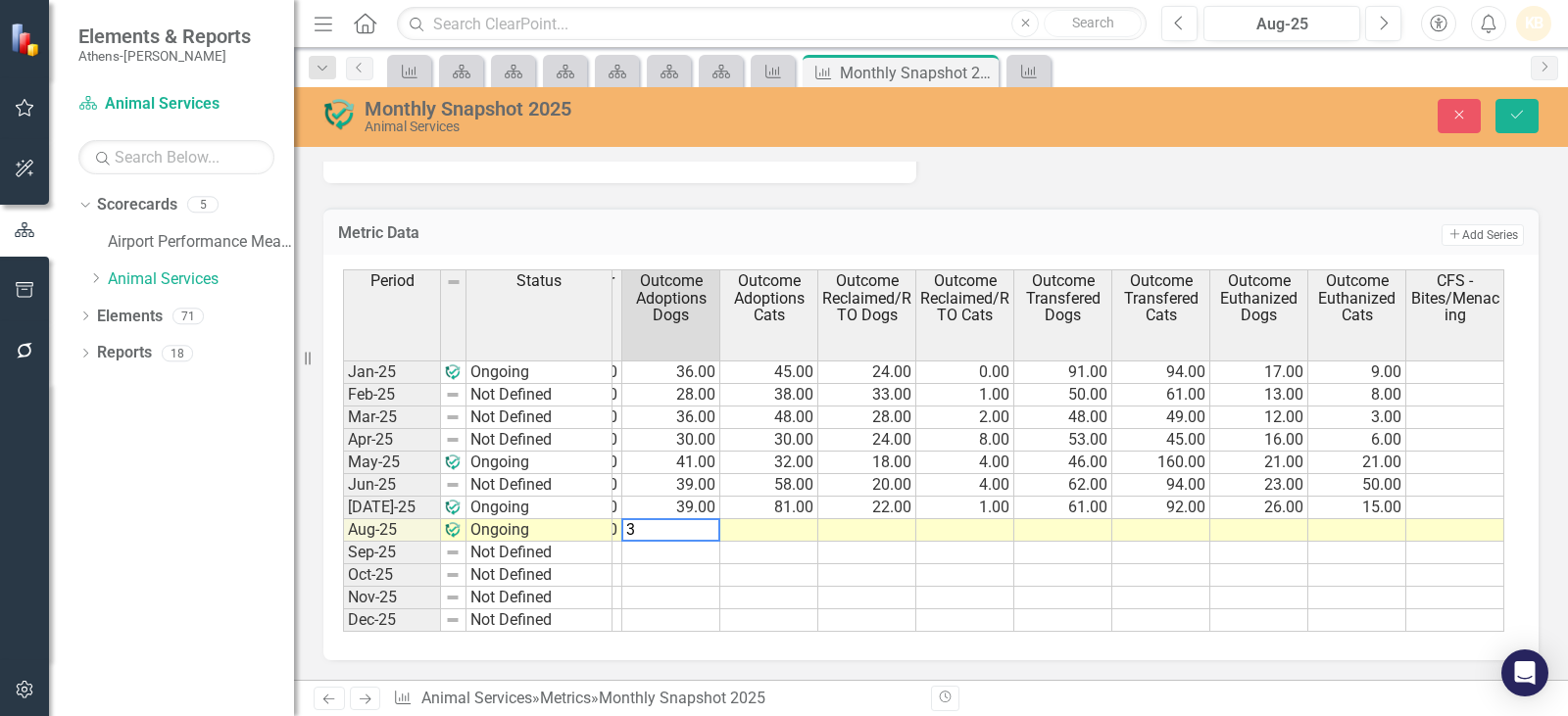
type textarea "38"
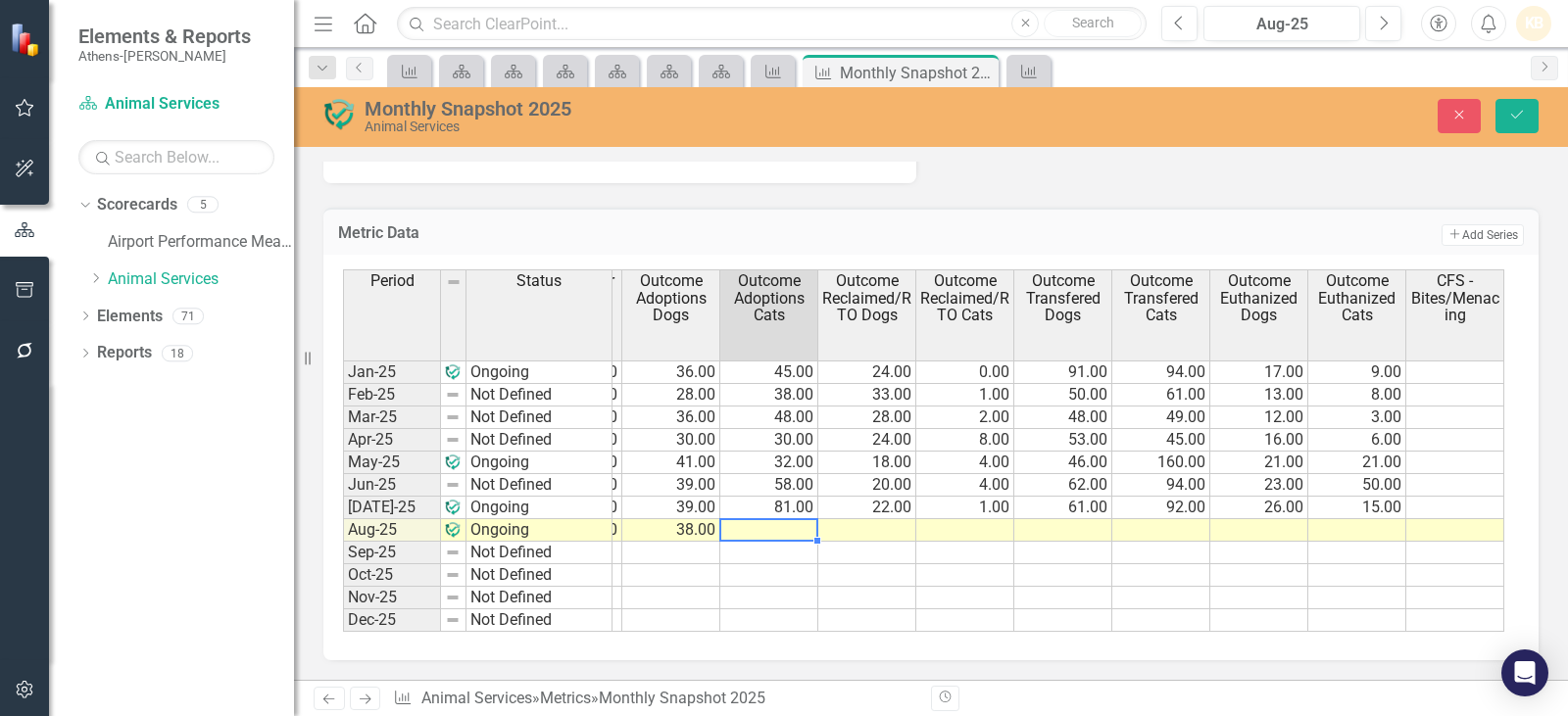
type textarea "90"
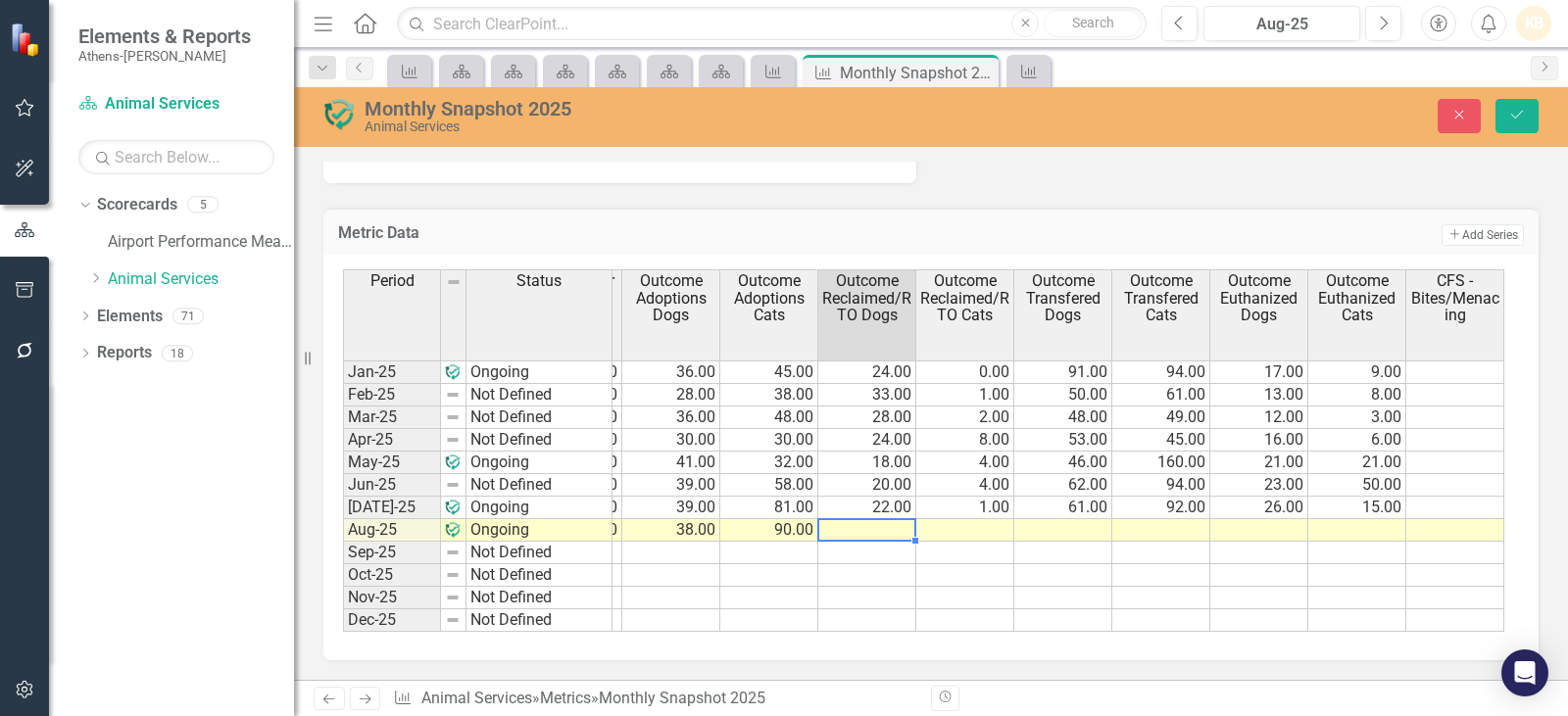
type textarea "12"
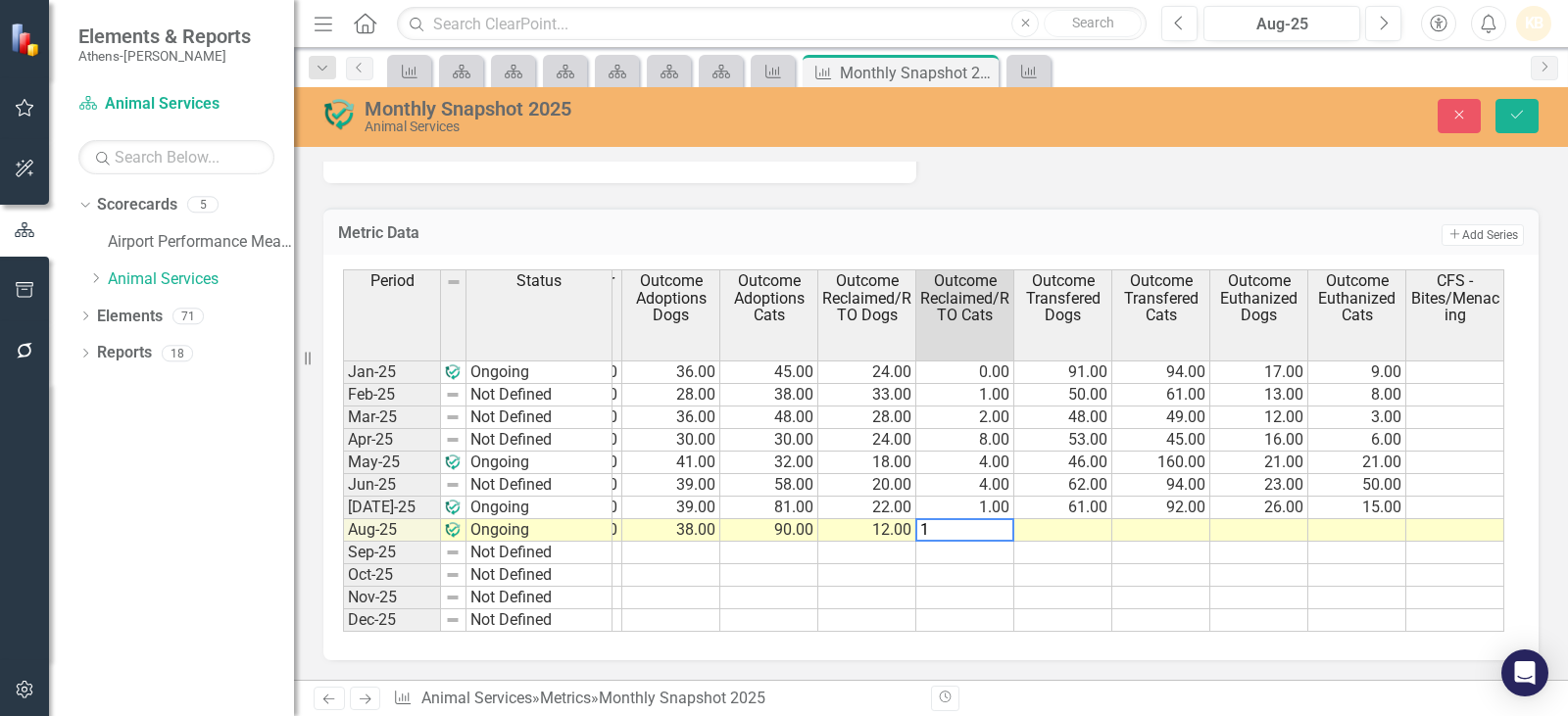
type textarea "10"
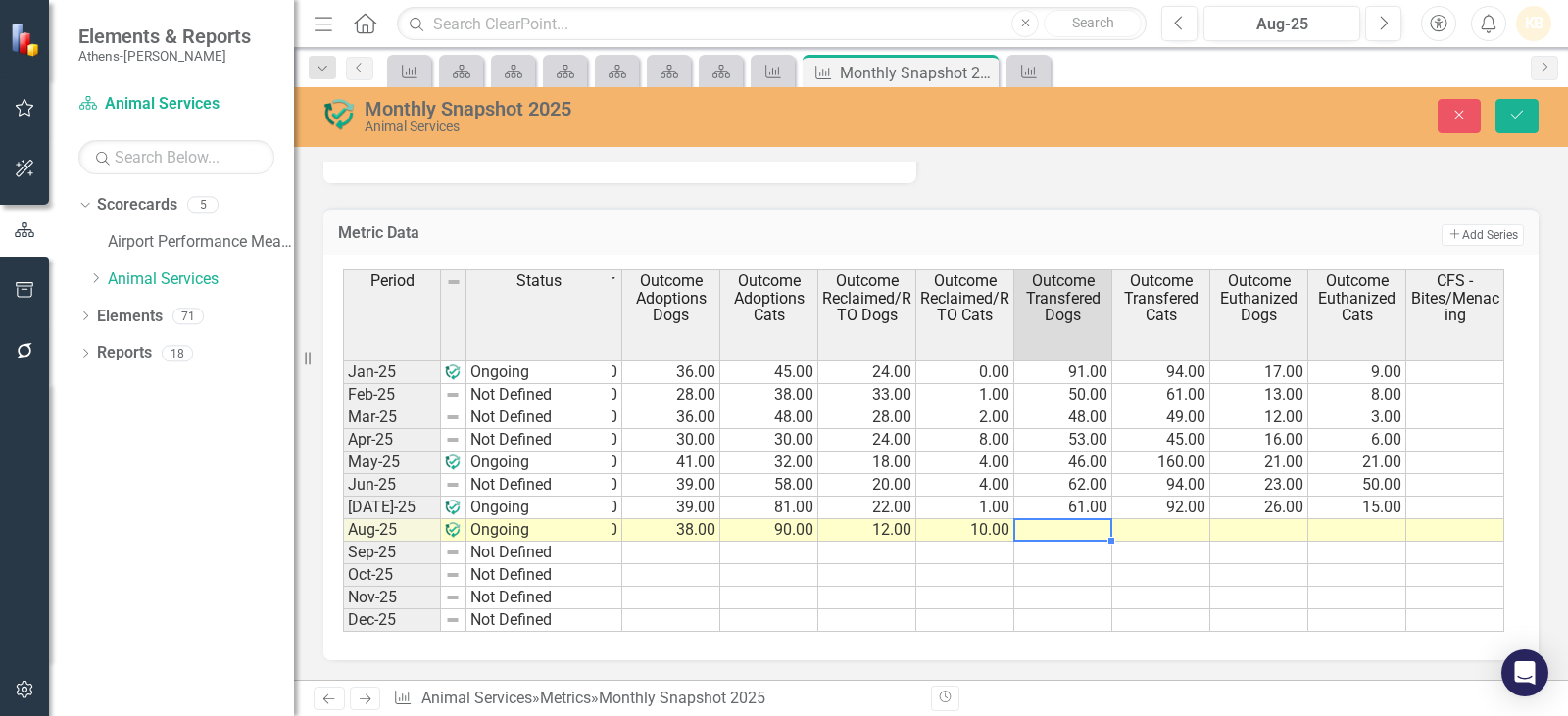
type textarea "42"
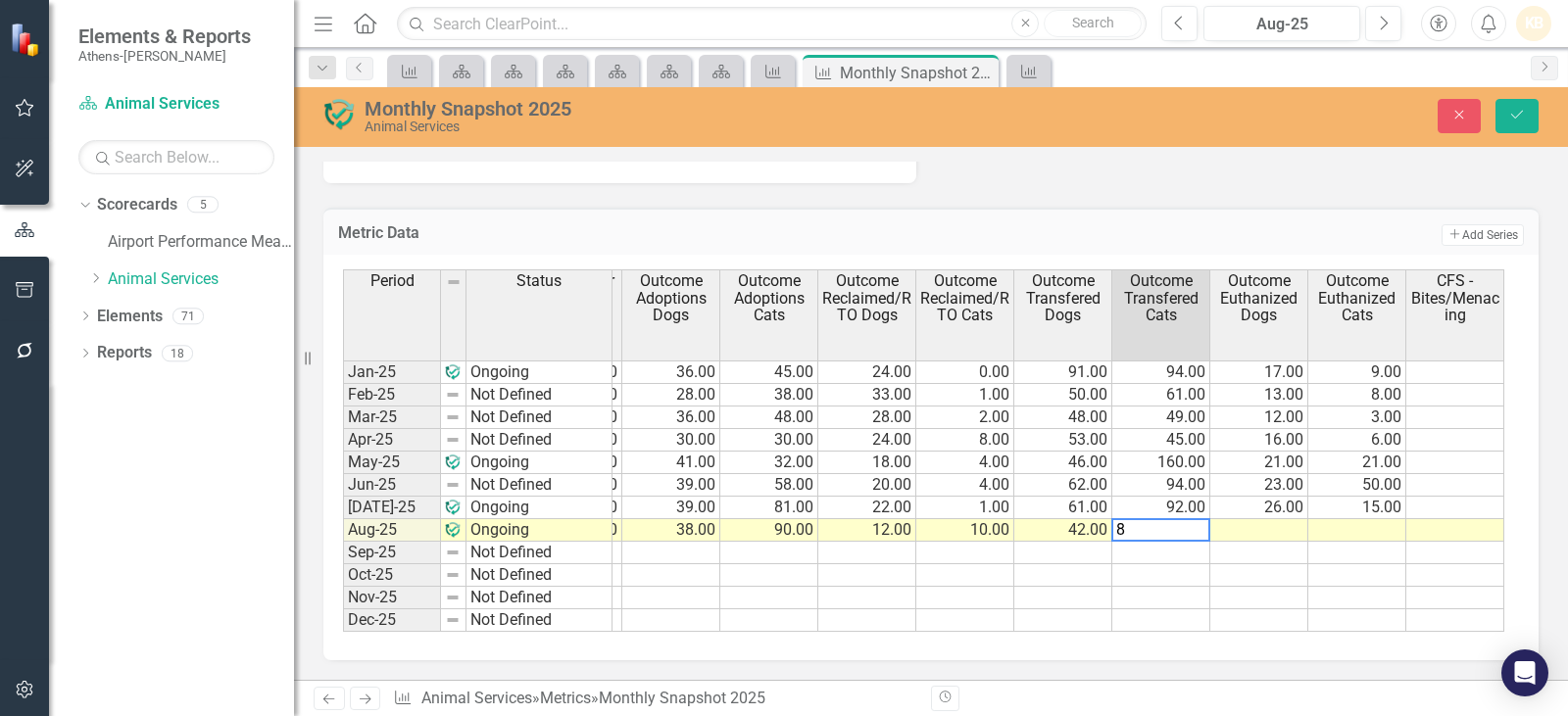
type textarea "86"
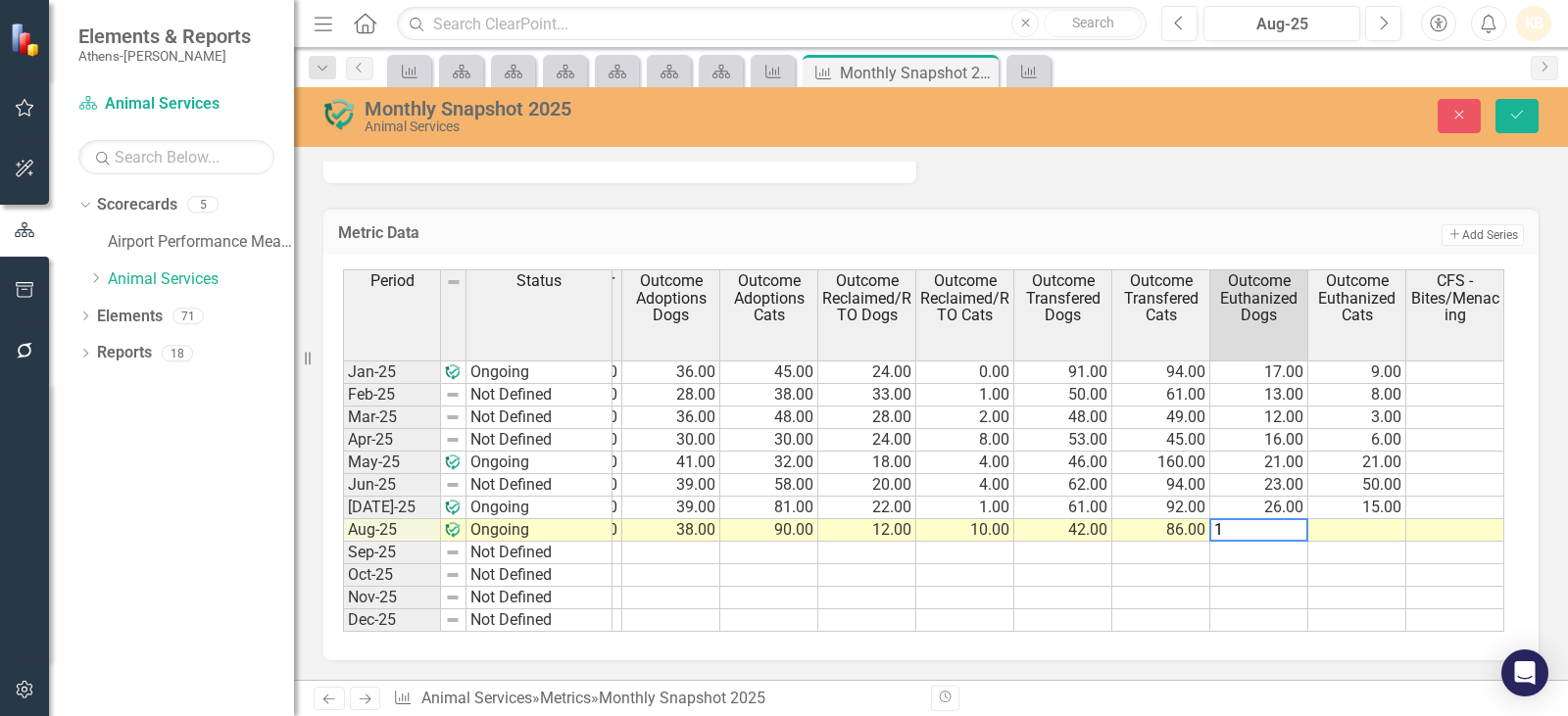
type textarea "12"
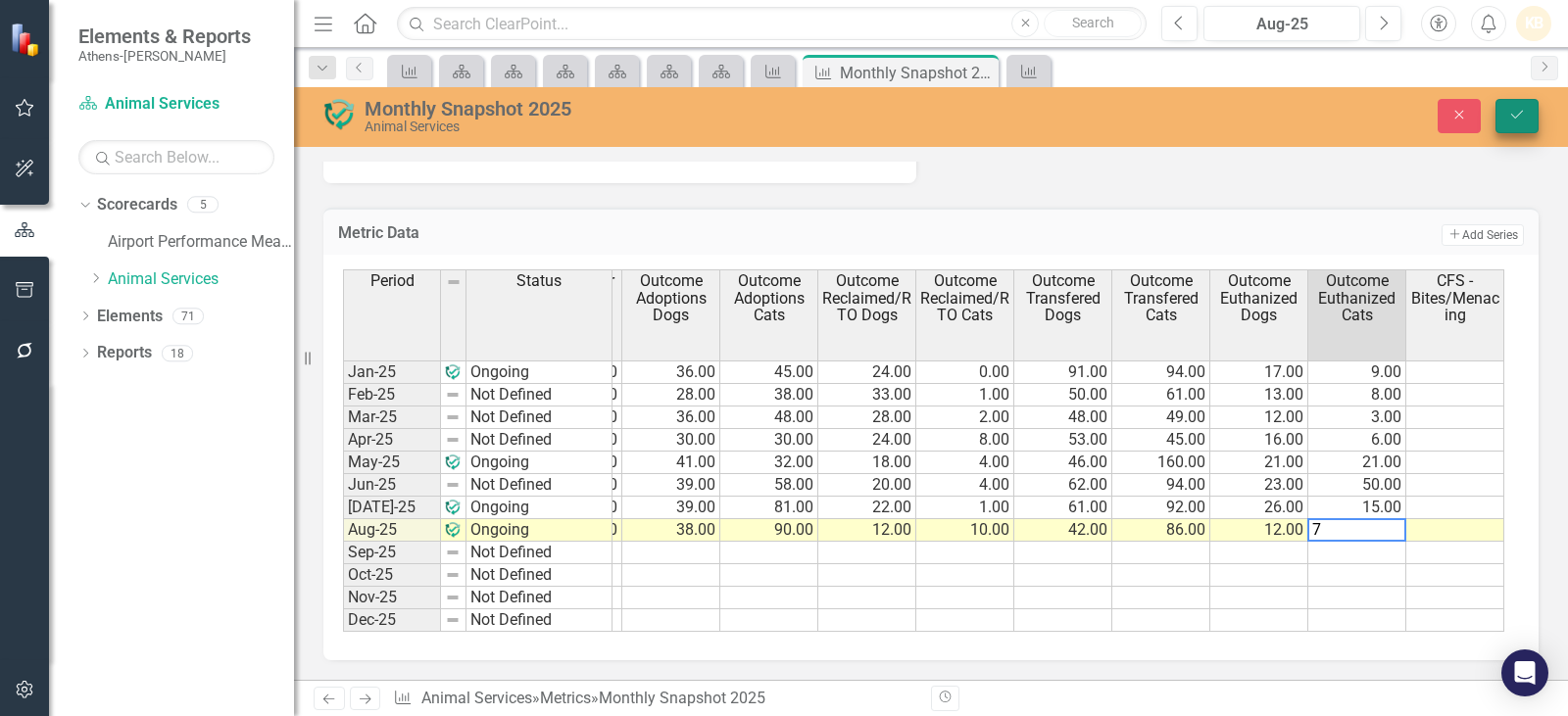
type textarea "7"
click at [1525, 116] on icon "Save" at bounding box center [1517, 115] width 18 height 14
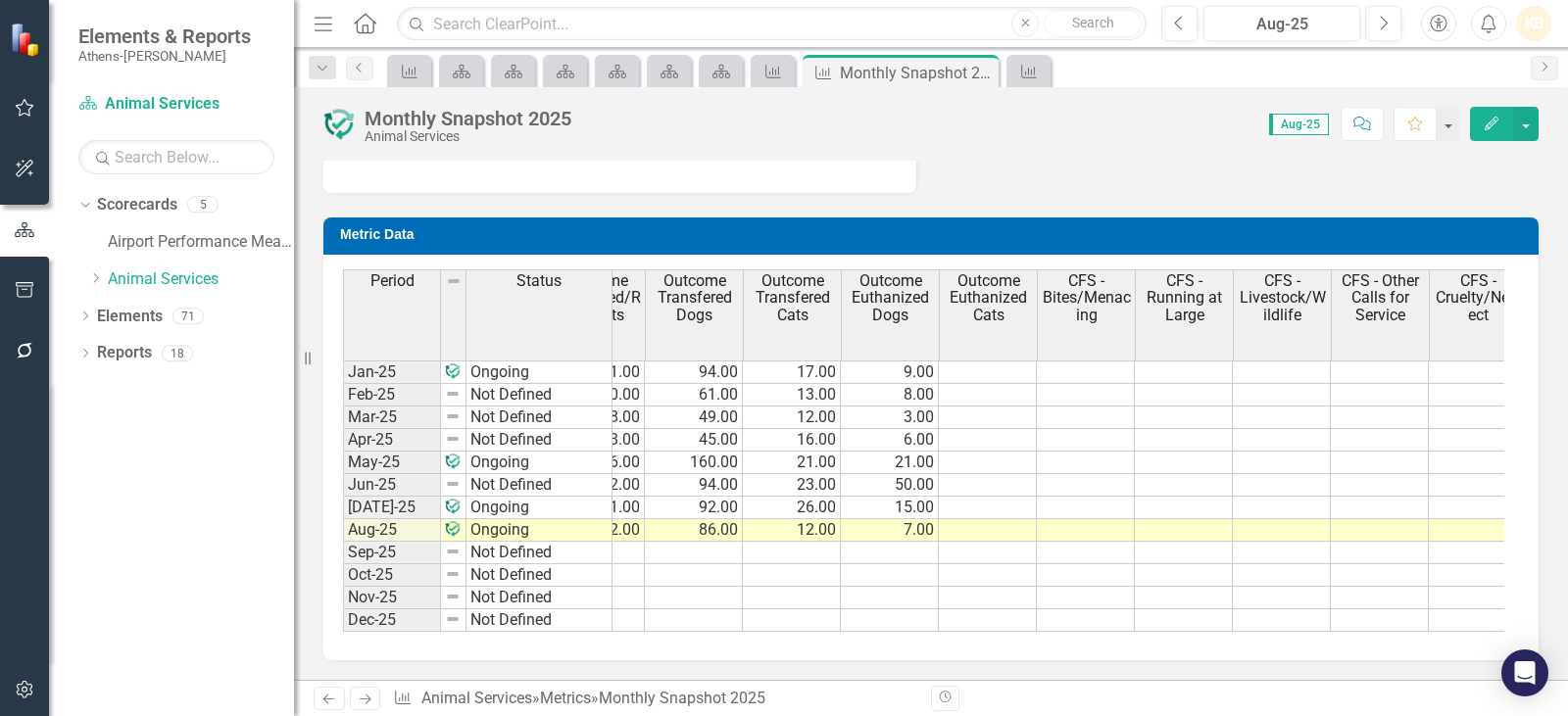
scroll to position [0, 2711]
